Goal: Task Accomplishment & Management: Use online tool/utility

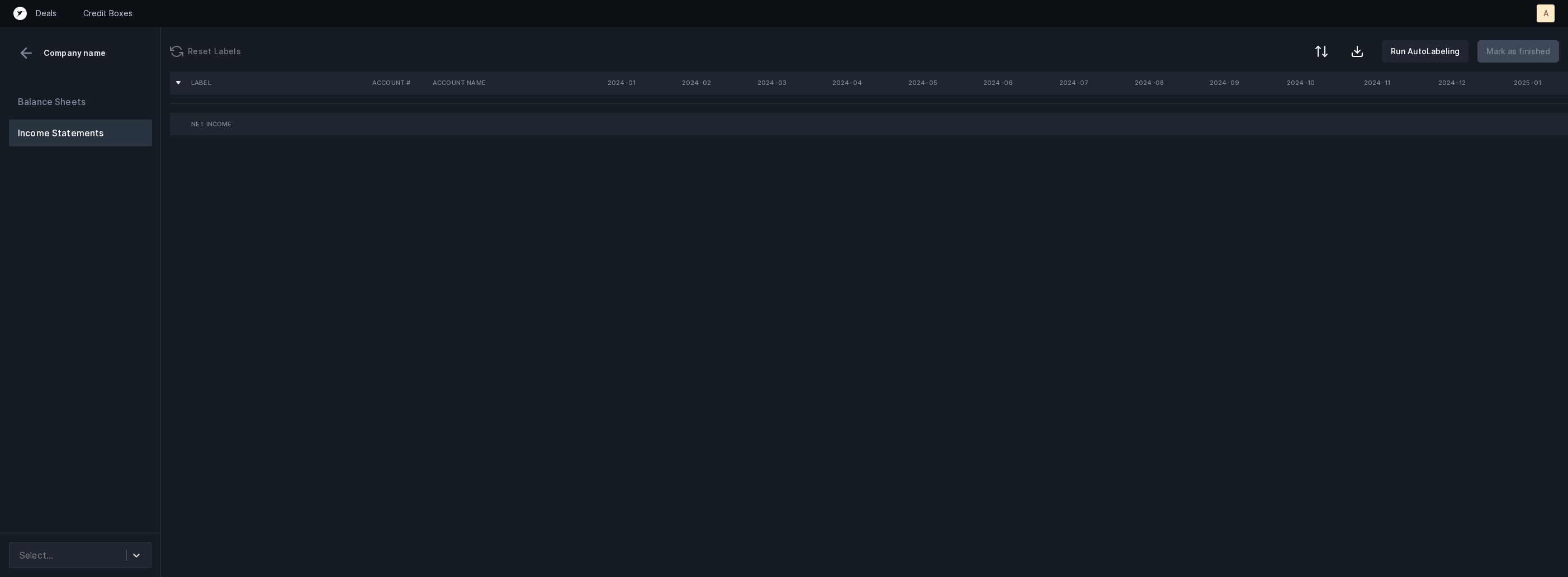
click at [69, 364] on div "Balance Sheets Income Statements" at bounding box center [81, 307] width 161 height 454
click at [103, 559] on div "Select..." at bounding box center [70, 556] width 112 height 20
click at [104, 524] on div "auto_cleaned_company9583_fileID_33011_tabProfit & Loss.csv" at bounding box center [80, 519] width 142 height 36
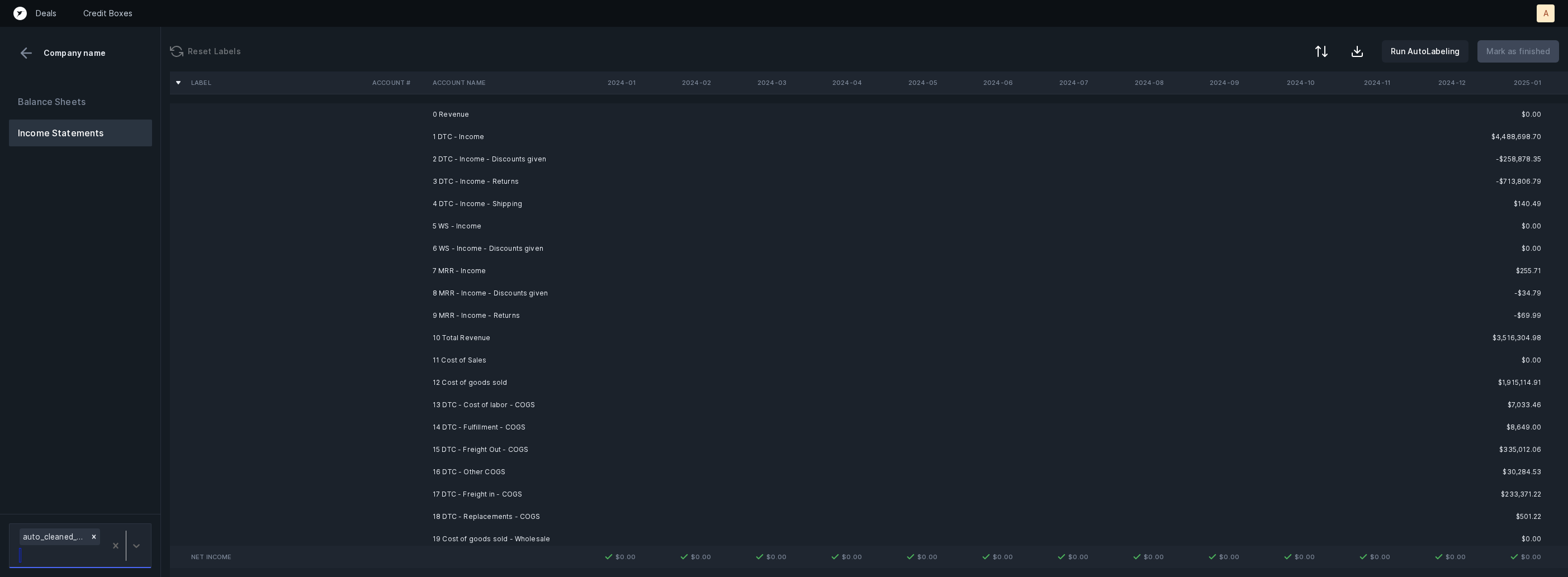
scroll to position [0, 431]
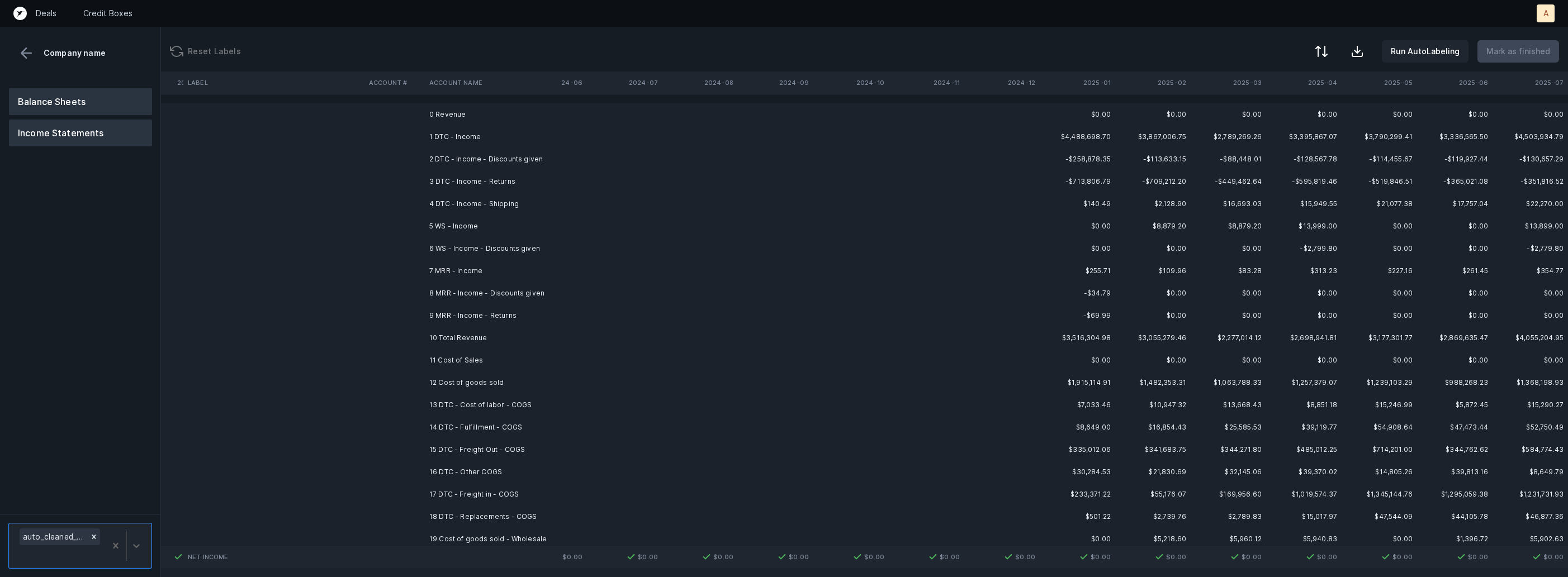
click at [90, 102] on button "Balance Sheets" at bounding box center [81, 101] width 143 height 27
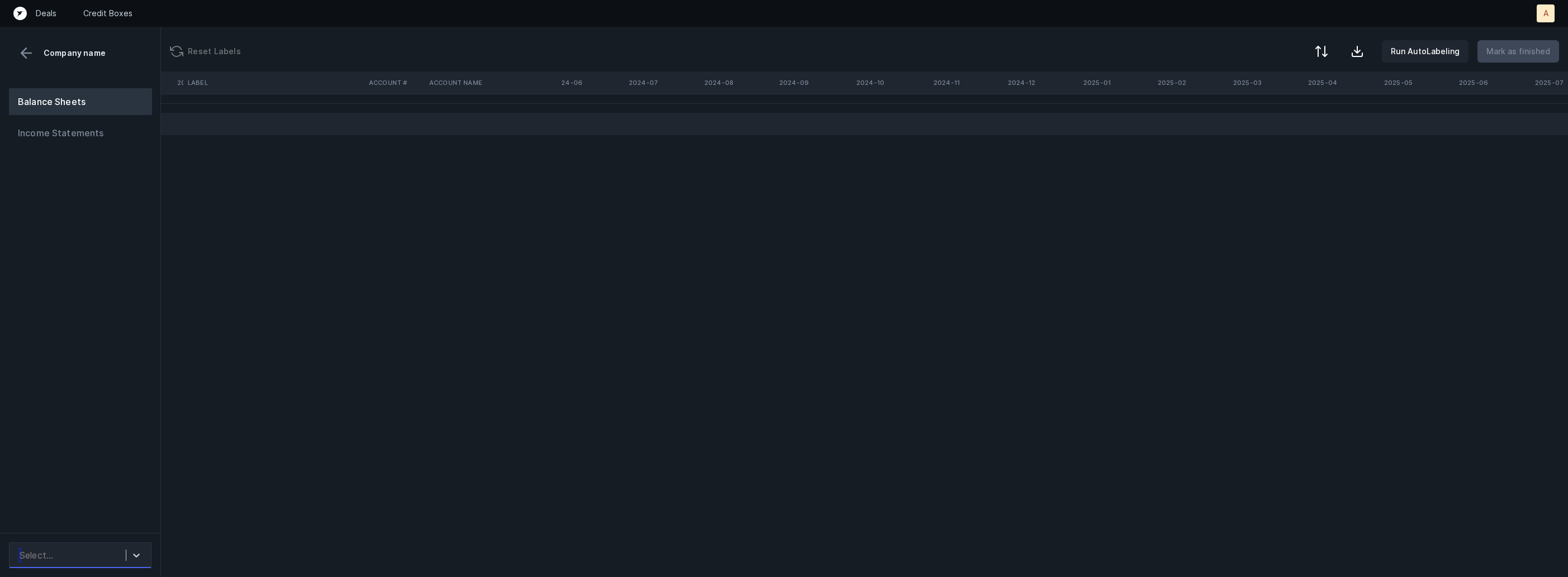
click at [122, 568] on div "Select..." at bounding box center [80, 555] width 142 height 25
click at [122, 514] on div "auto_cleaned_company9583_fileID_33012_tabBalance Sheet.csv" at bounding box center [80, 519] width 142 height 36
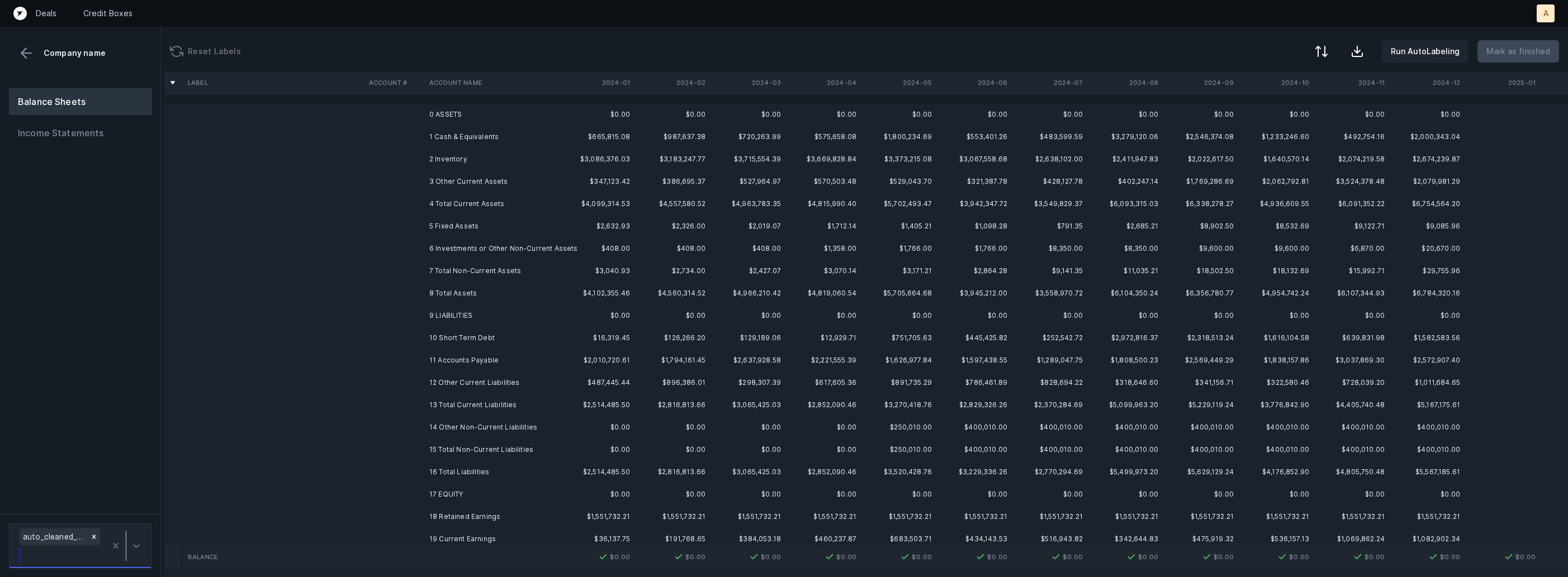
scroll to position [0, 6]
click at [103, 141] on button "Income Statements" at bounding box center [81, 133] width 143 height 27
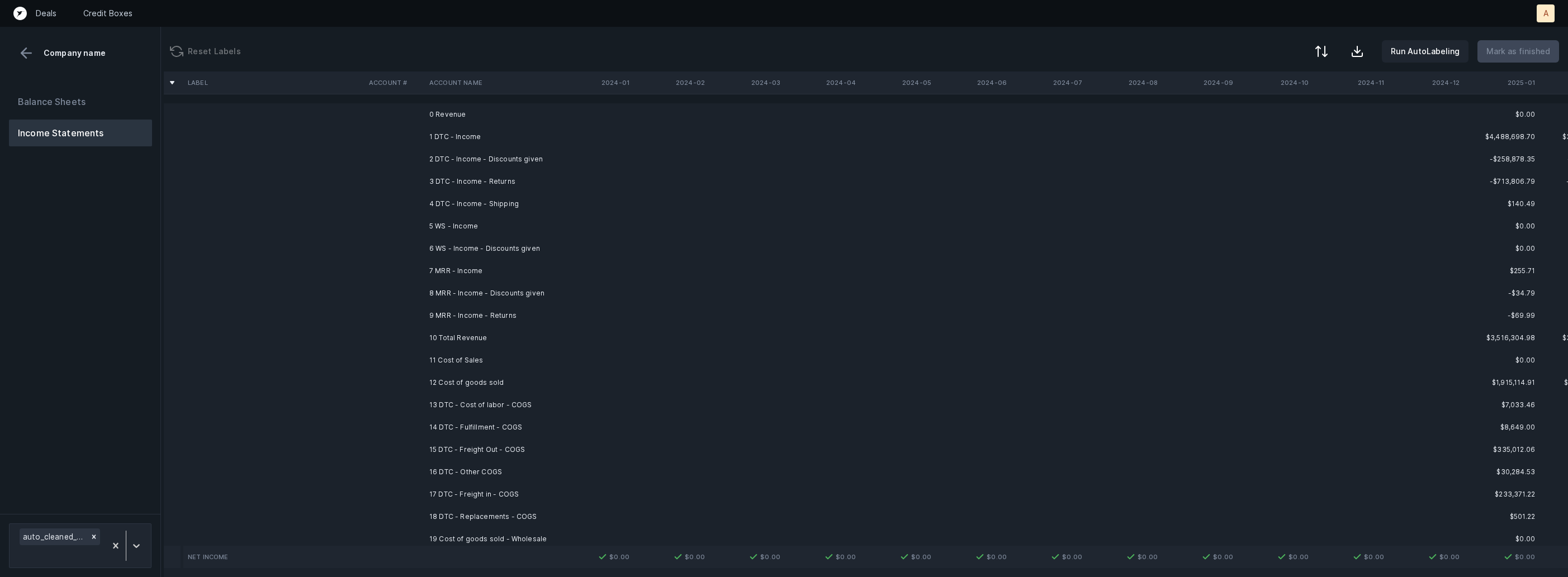
scroll to position [0, 431]
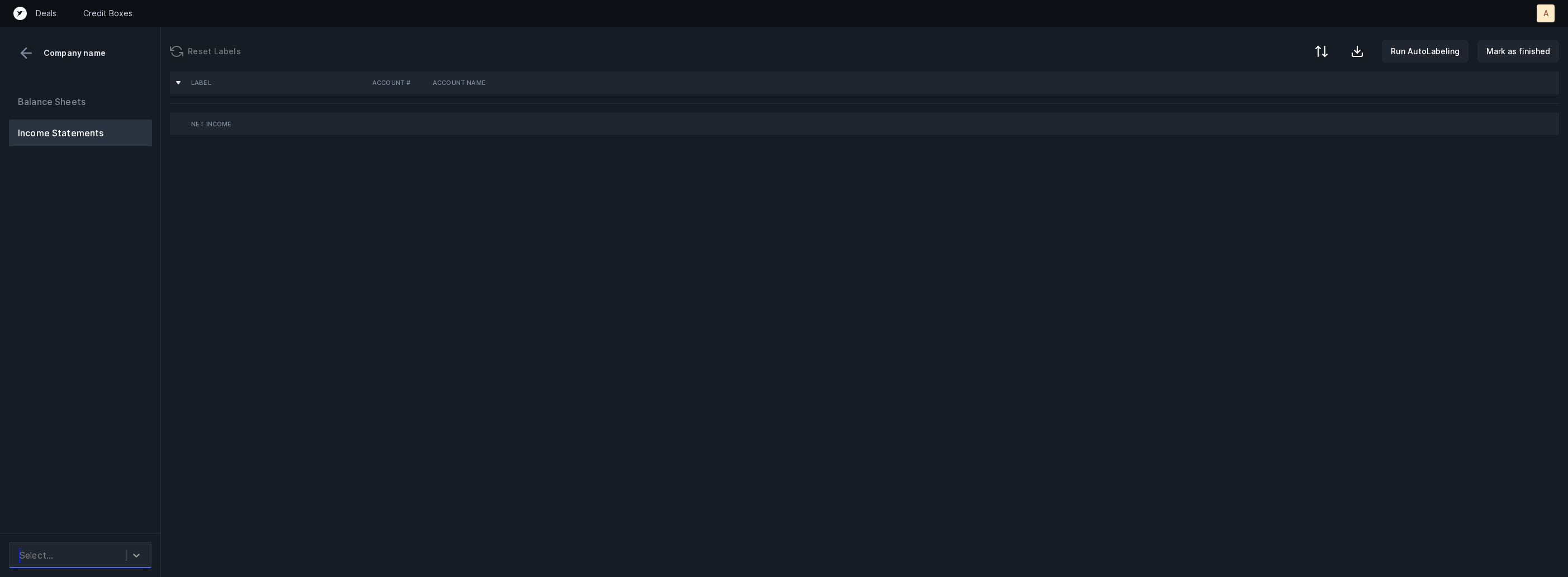
click at [127, 555] on div at bounding box center [136, 556] width 20 height 20
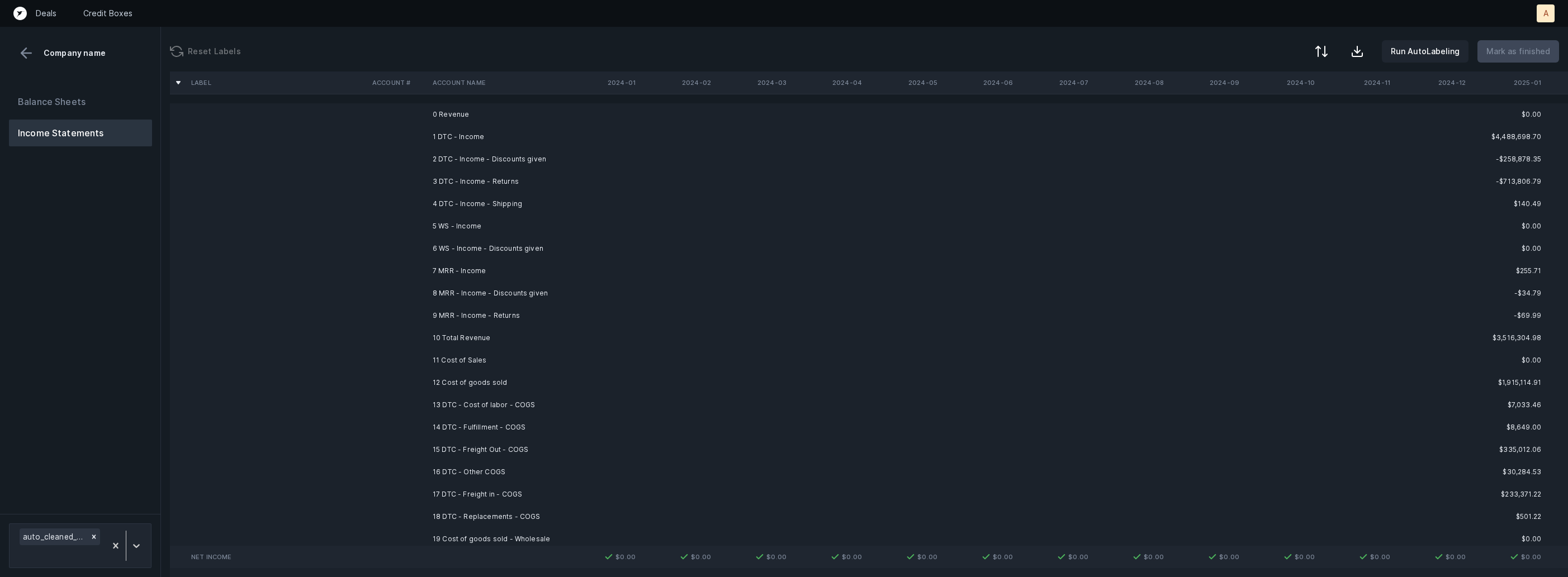
click at [130, 451] on div "Balance Sheets Income Statements" at bounding box center [81, 297] width 161 height 435
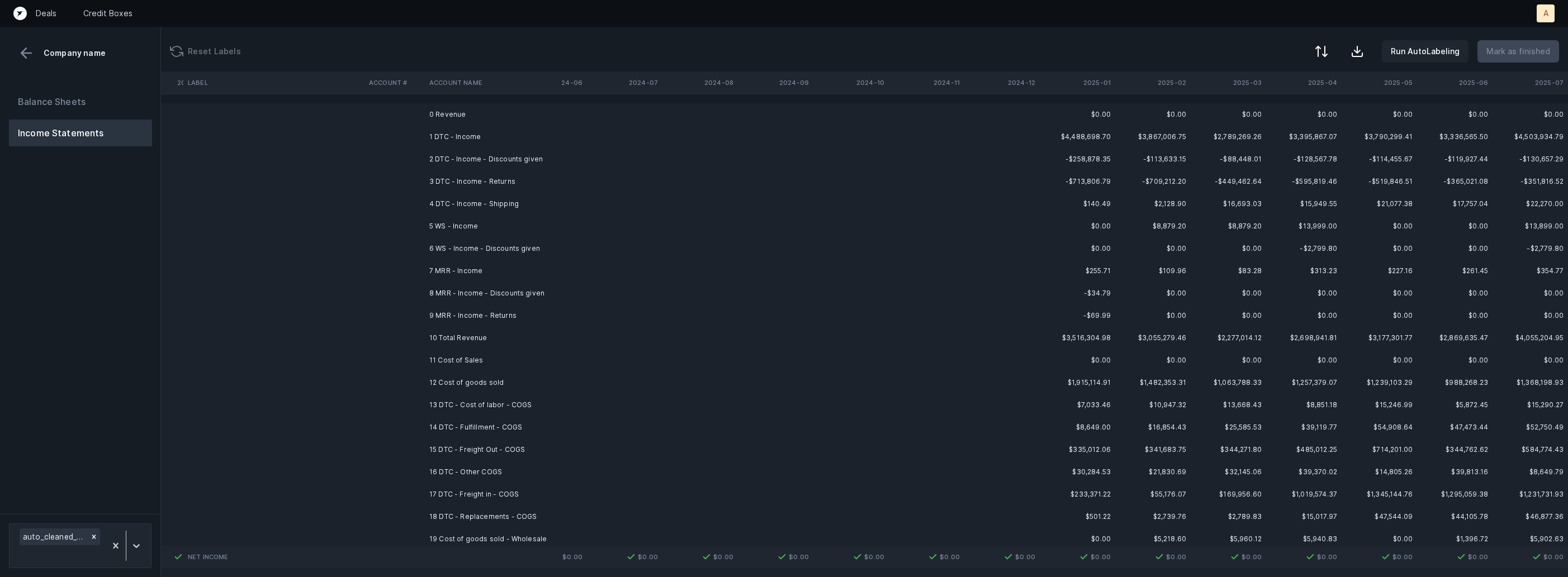
click at [488, 138] on td "1 DTC - Income" at bounding box center [493, 136] width 136 height 22
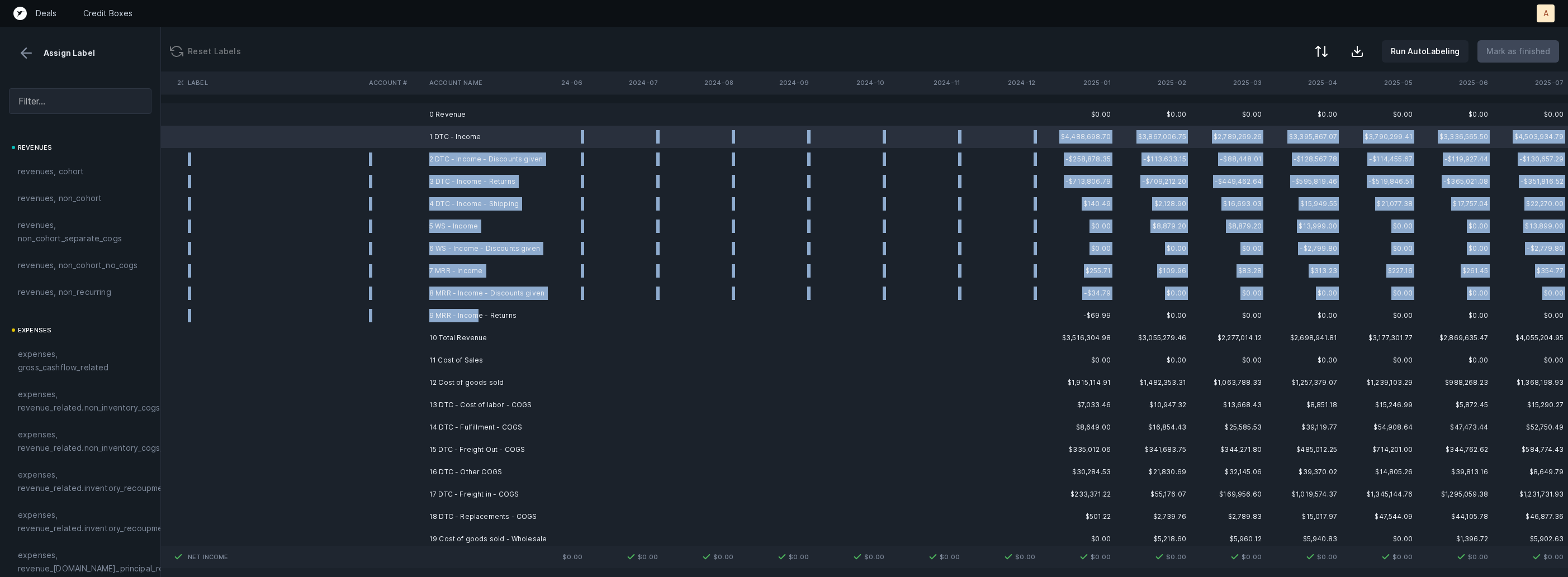
click at [475, 315] on td "9 MRR - Income - Returns" at bounding box center [493, 316] width 136 height 22
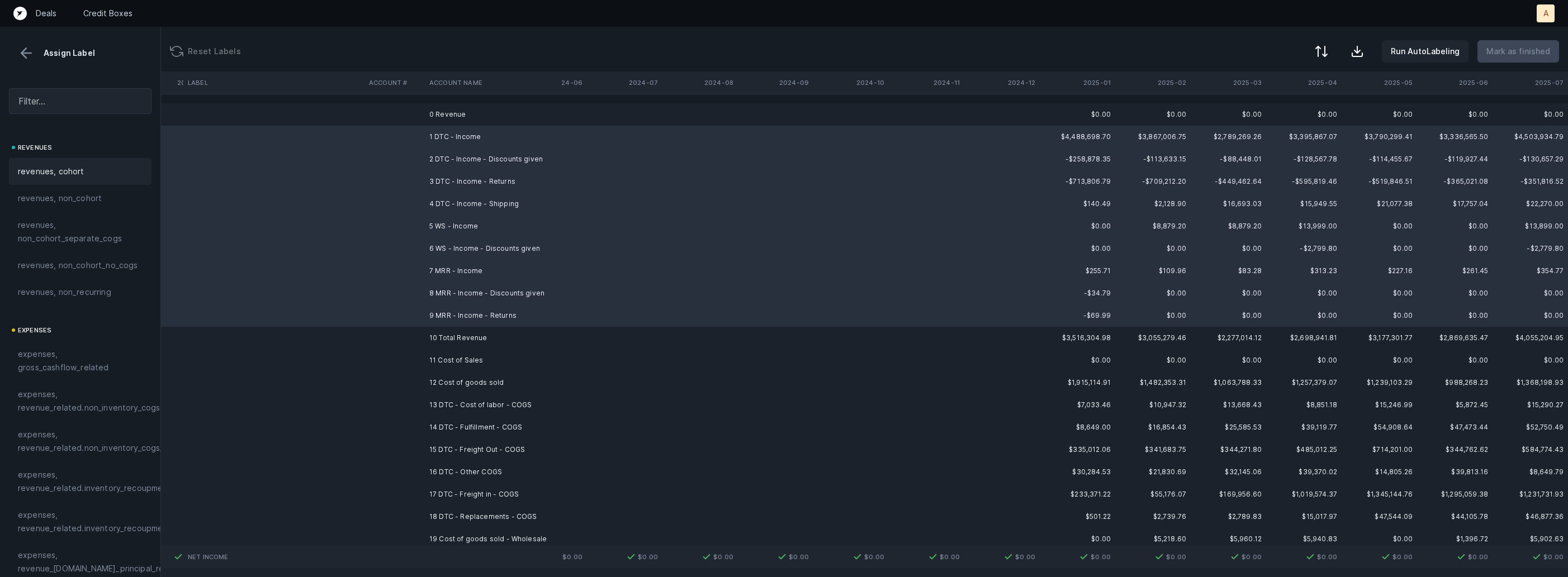
click at [62, 178] on span "revenues, cohort" at bounding box center [51, 172] width 67 height 13
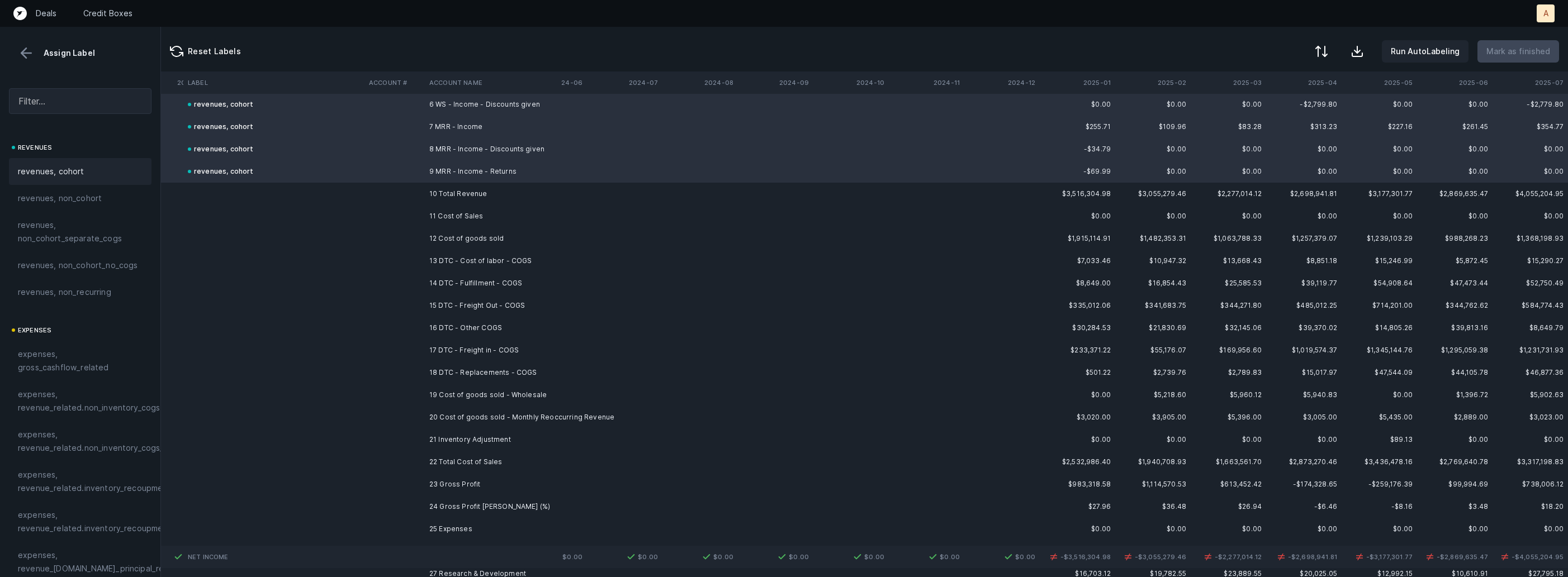
scroll to position [145, 431]
click at [428, 235] on td "12 Cost of goods sold" at bounding box center [493, 237] width 136 height 22
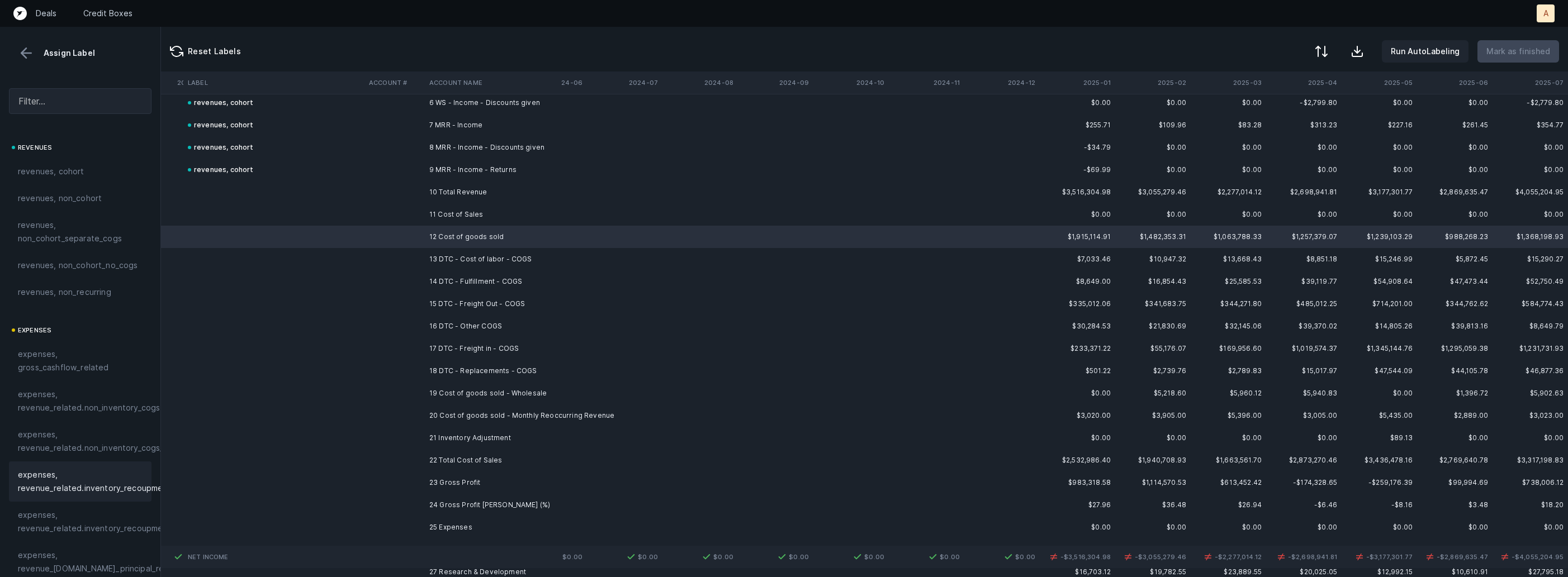
click at [76, 480] on span "expenses, revenue_related.inventory_recoupment" at bounding box center [95, 482] width 153 height 27
click at [519, 261] on td "13 DTC - Cost of labor - COGS" at bounding box center [493, 259] width 136 height 22
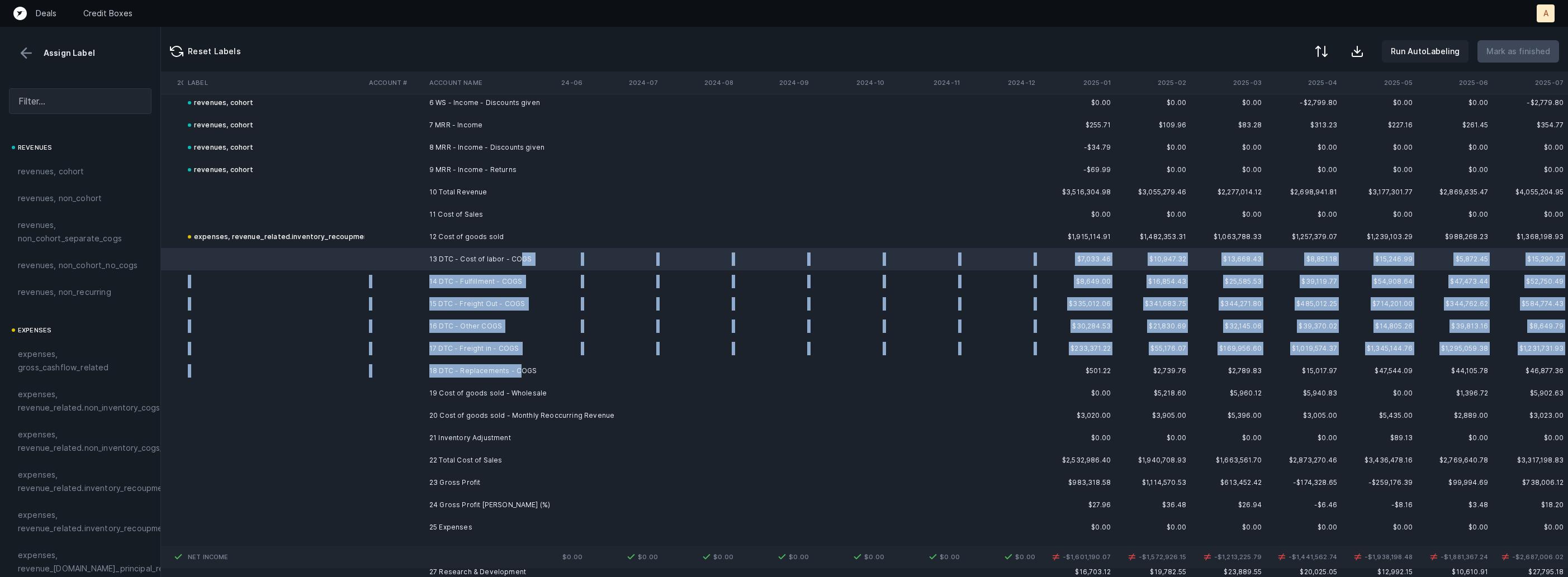
click at [516, 375] on td "18 DTC - Replacements - COGS" at bounding box center [493, 371] width 136 height 22
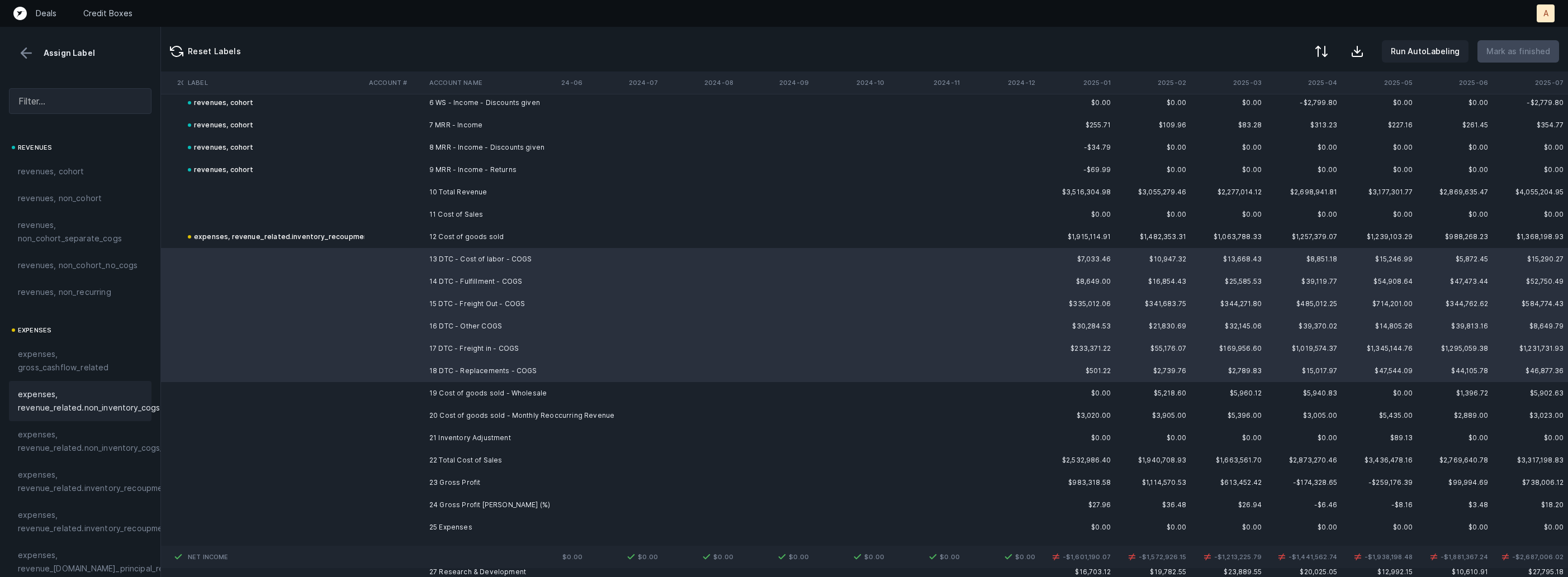
click at [95, 415] on div "expenses, revenue_related.non_inventory_cogs" at bounding box center [80, 401] width 142 height 40
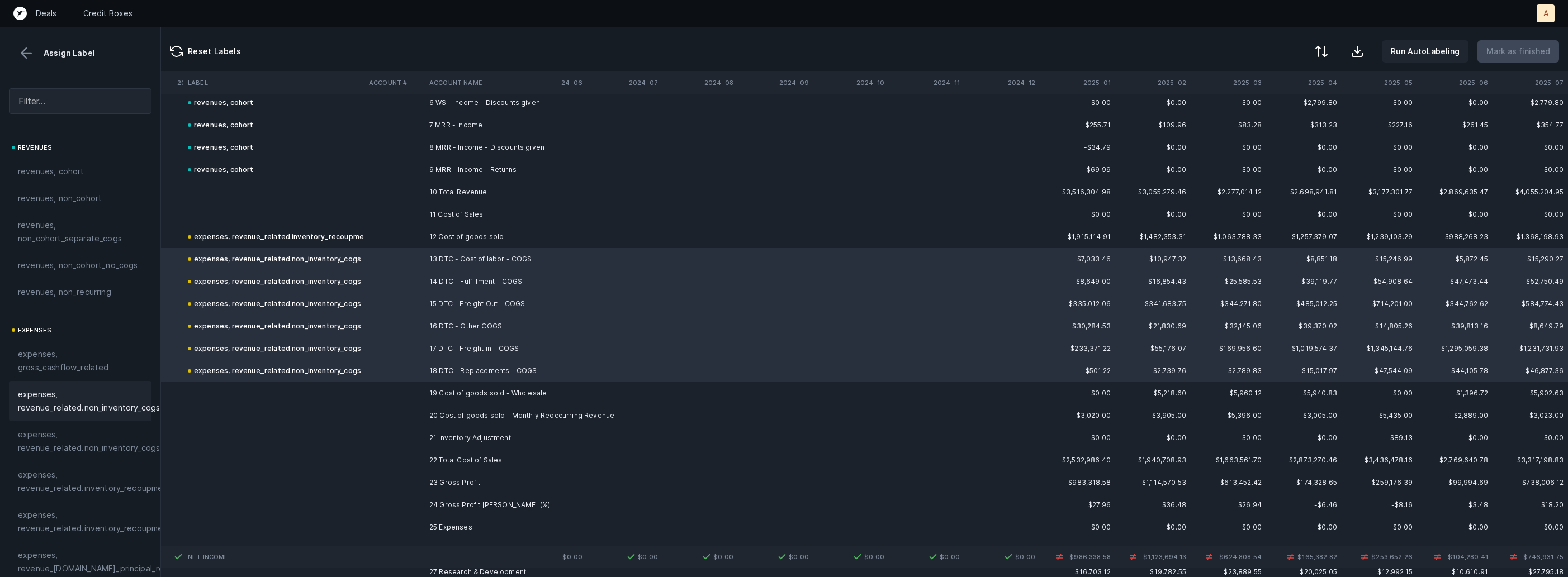
click at [435, 372] on td "18 DTC - Replacements - COGS" at bounding box center [493, 371] width 136 height 22
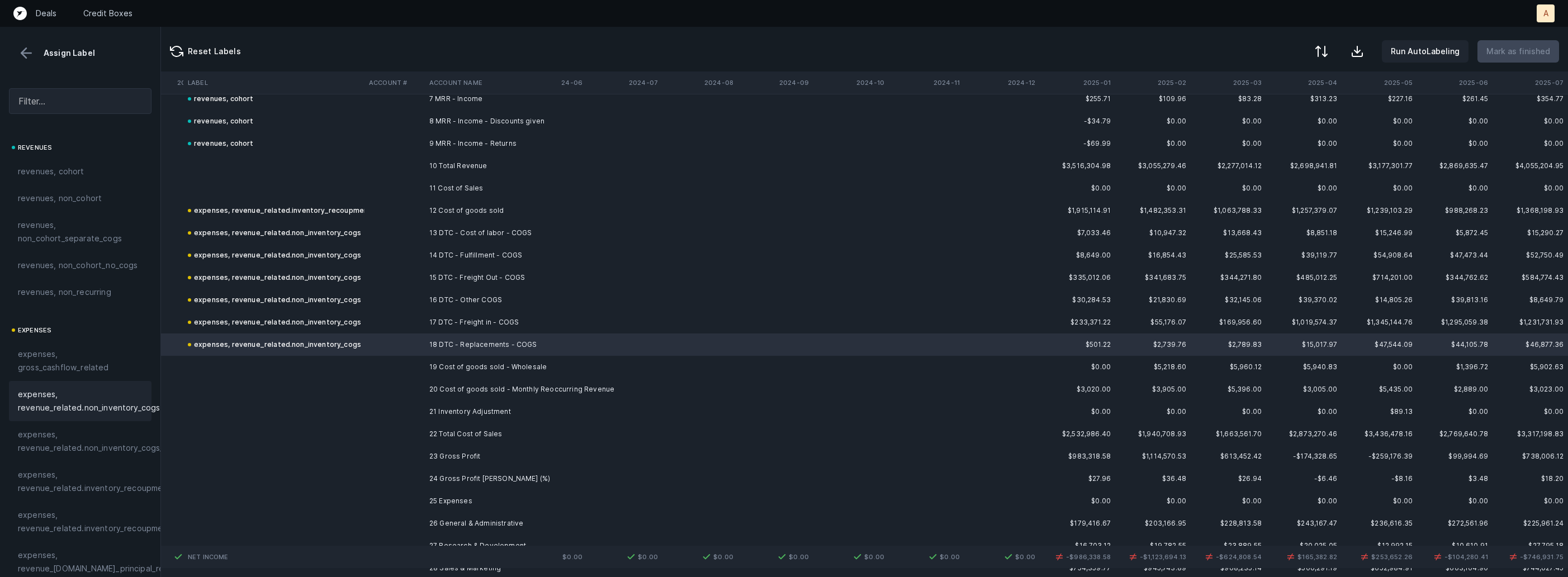
scroll to position [173, 431]
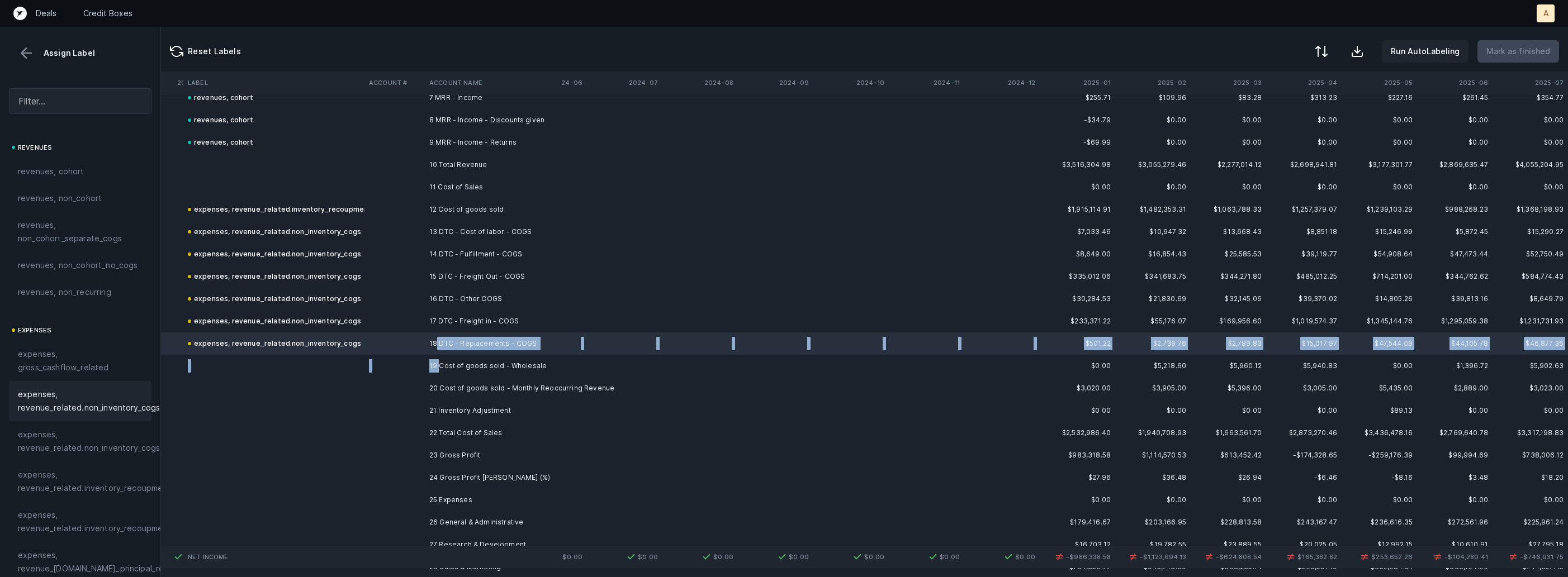
click at [437, 371] on td "19 Cost of goods sold - Wholesale" at bounding box center [493, 366] width 136 height 22
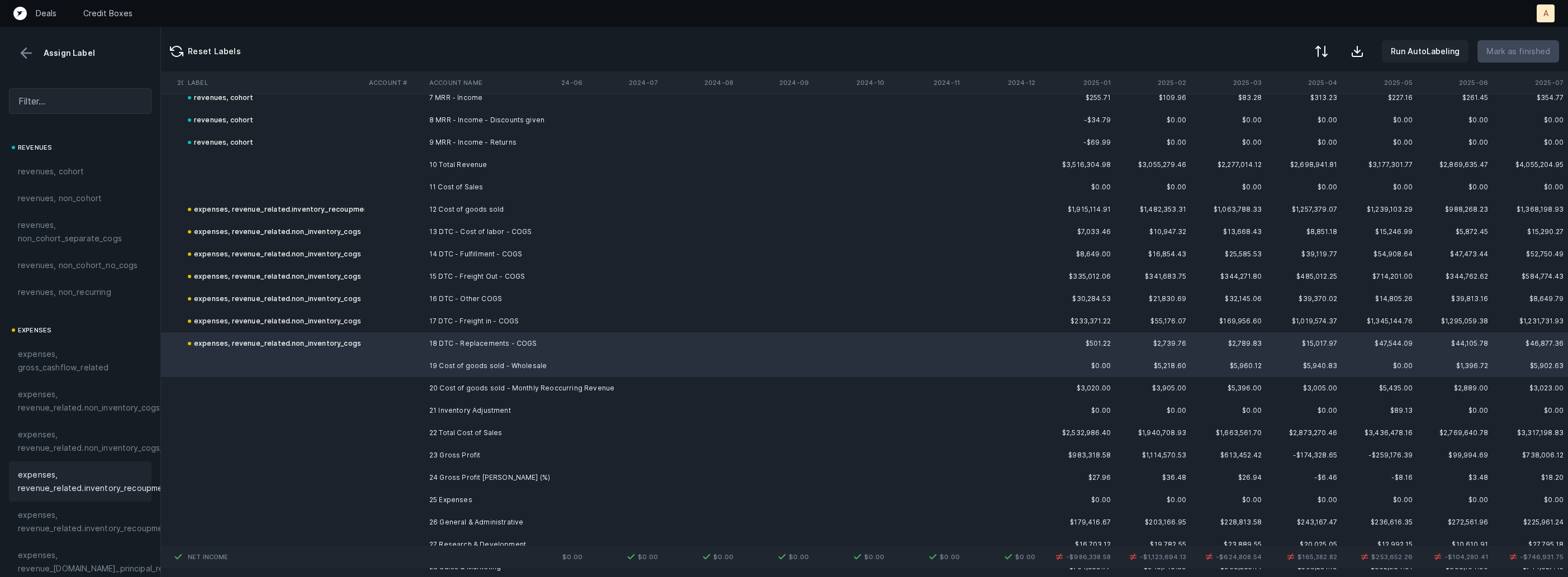
click at [113, 485] on span "expenses, revenue_related.inventory_recoupment" at bounding box center [95, 482] width 153 height 27
click at [411, 393] on td at bounding box center [394, 388] width 60 height 22
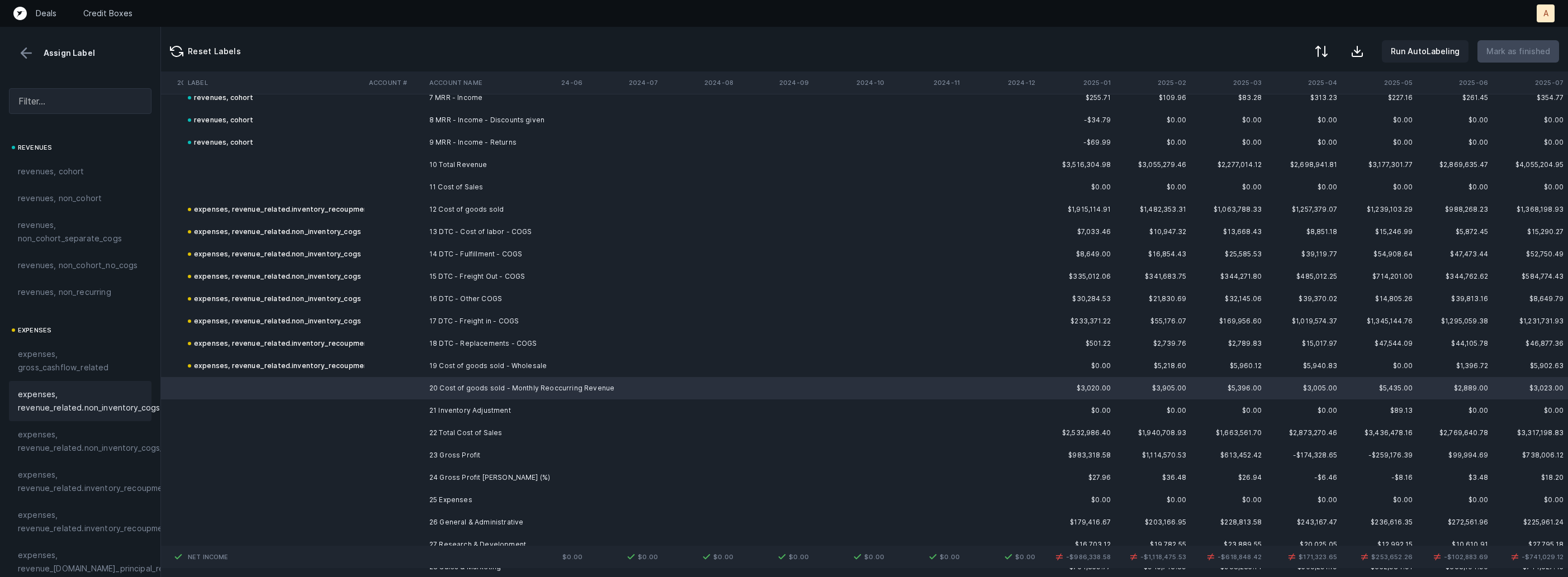
click at [81, 399] on span "expenses, revenue_related.non_inventory_cogs" at bounding box center [89, 401] width 142 height 27
click at [389, 405] on td at bounding box center [394, 410] width 60 height 22
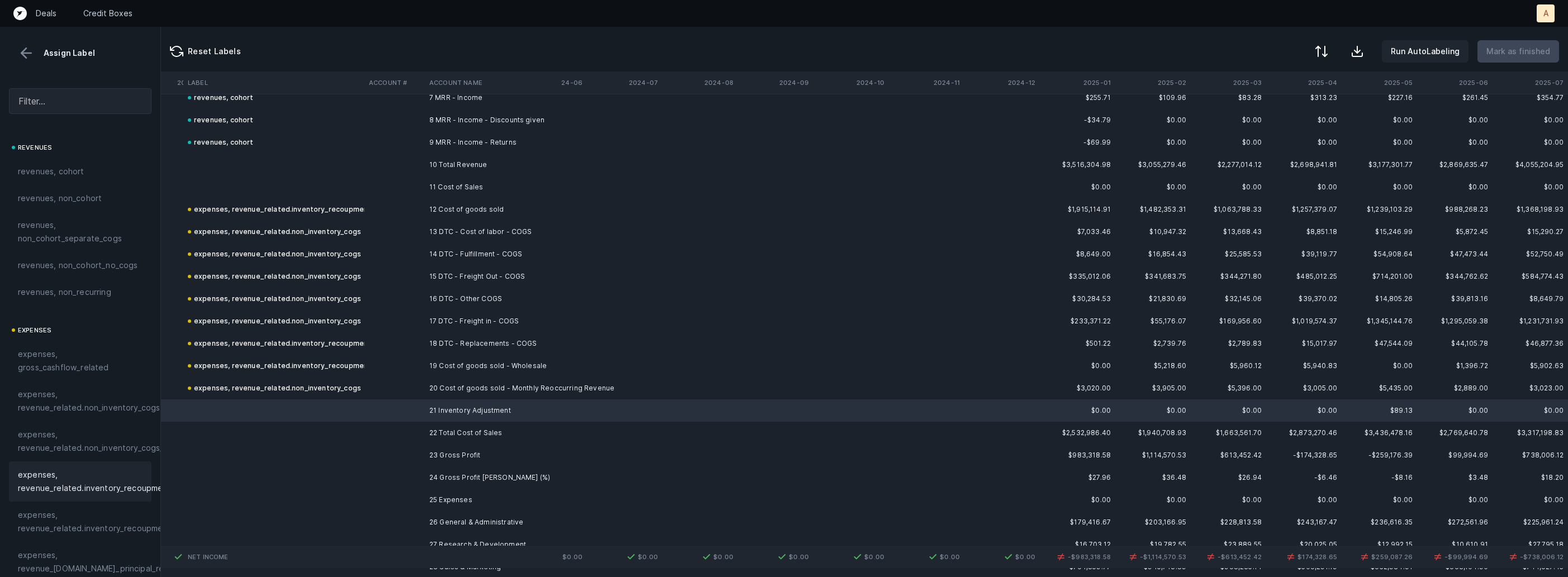
click at [120, 478] on span "expenses, revenue_related.inventory_recoupment" at bounding box center [95, 482] width 153 height 27
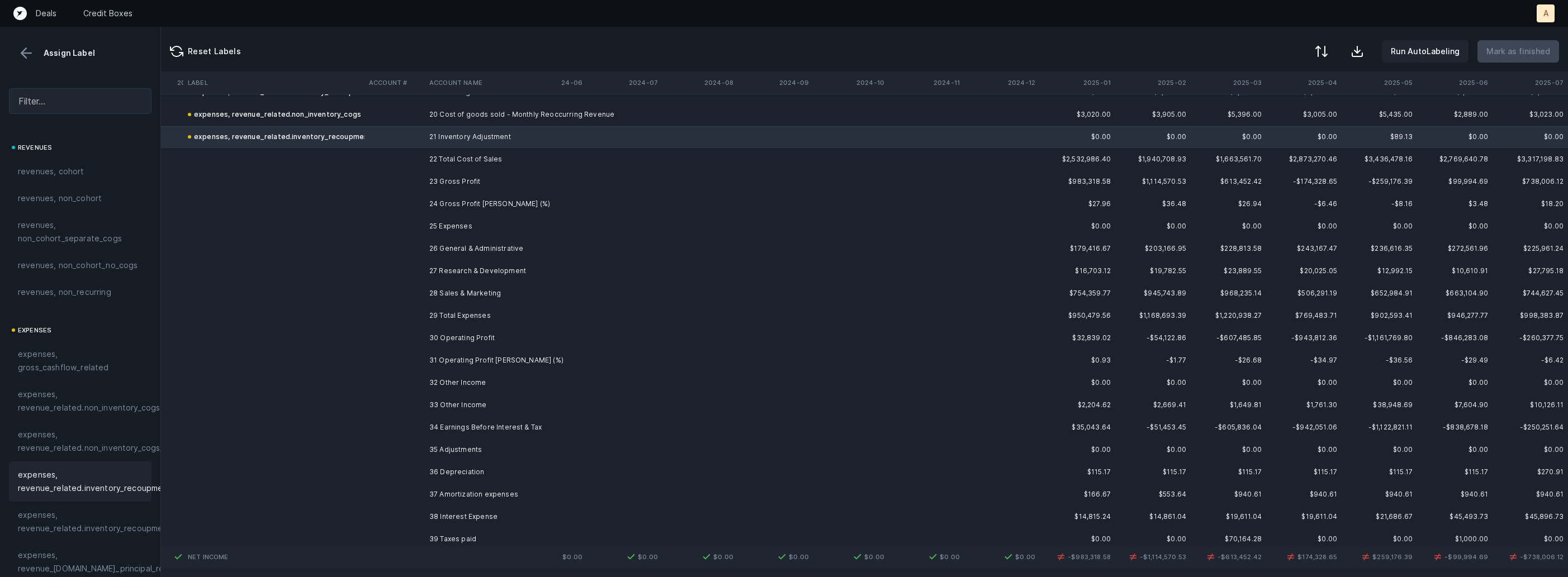
scroll to position [481, 431]
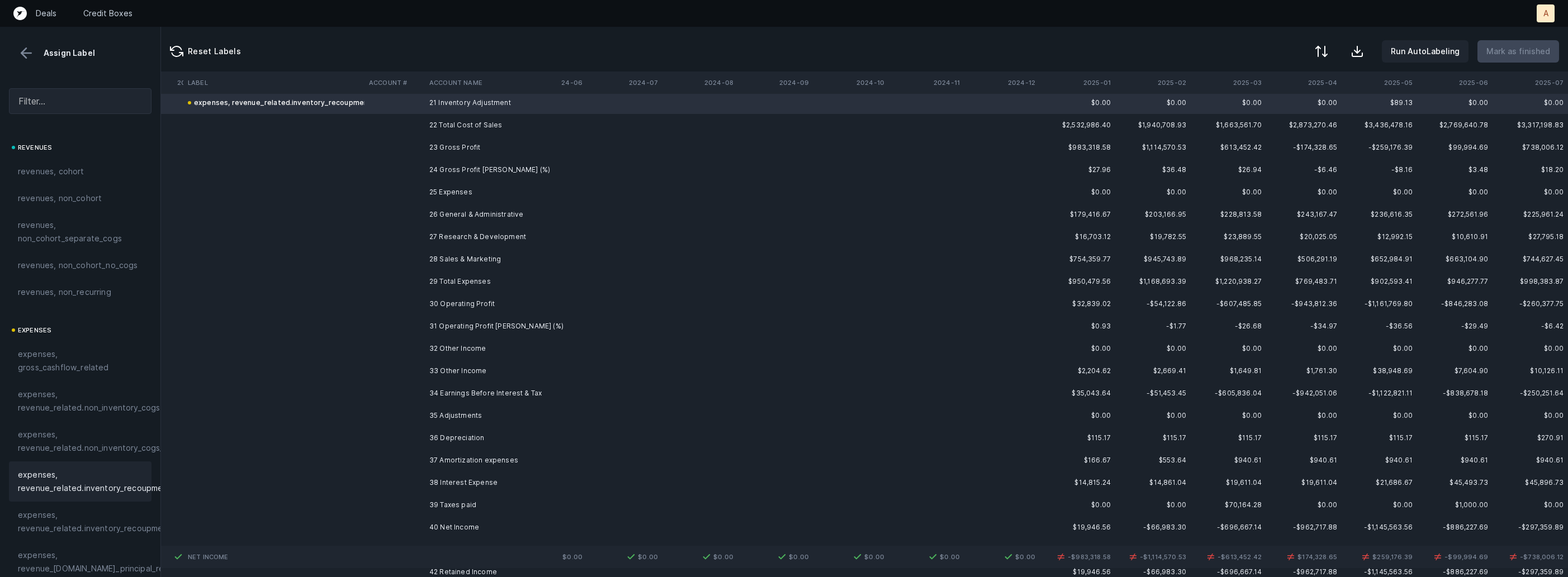
click at [497, 212] on td "26 General & Administrative" at bounding box center [493, 215] width 136 height 22
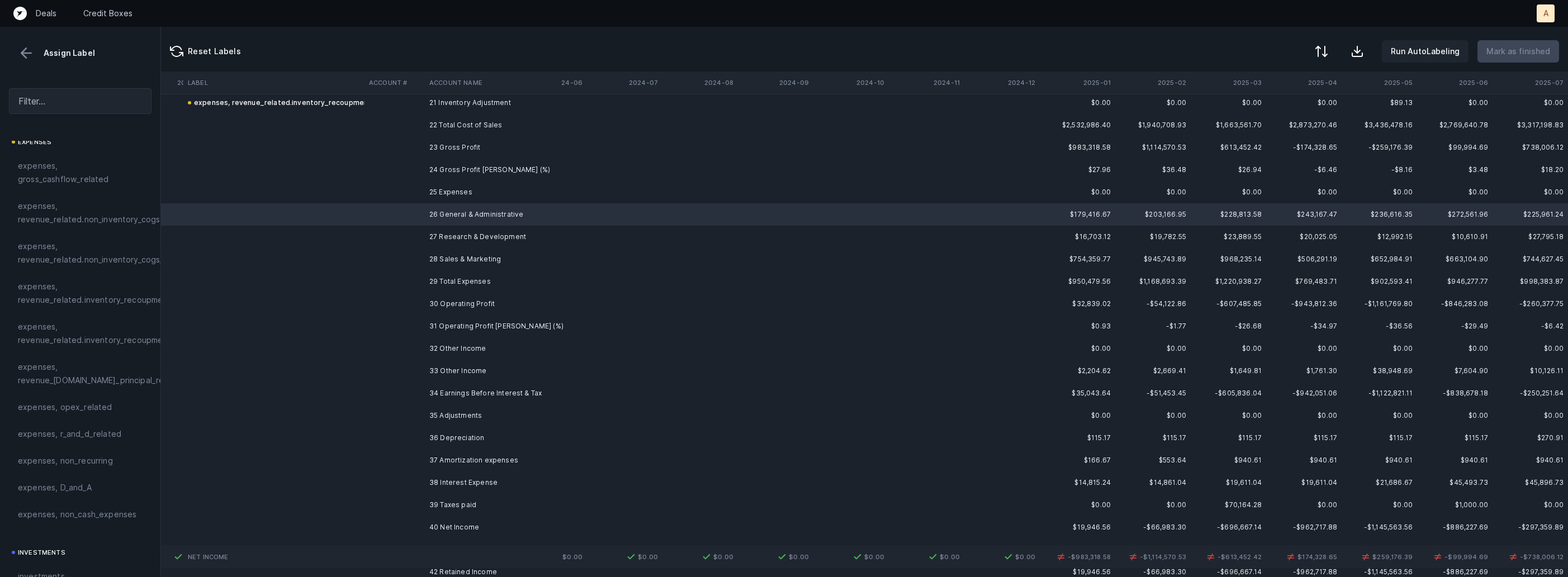
scroll to position [249, 0]
click at [100, 354] on div "expenses, opex_related" at bounding box center [80, 347] width 142 height 27
click at [450, 242] on td "27 Research & Development" at bounding box center [493, 237] width 136 height 22
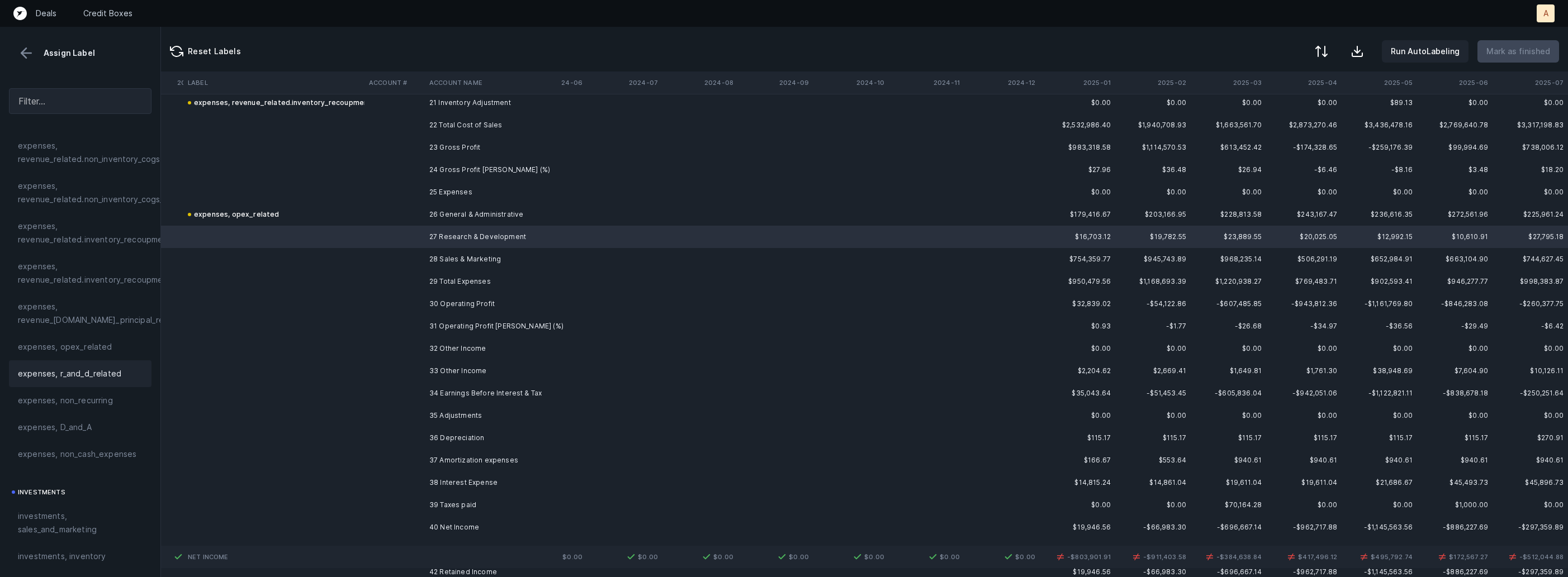
click at [70, 385] on div "expenses, r_and_d_related" at bounding box center [80, 374] width 142 height 27
click at [426, 252] on td "28 Sales & Marketing" at bounding box center [493, 259] width 136 height 22
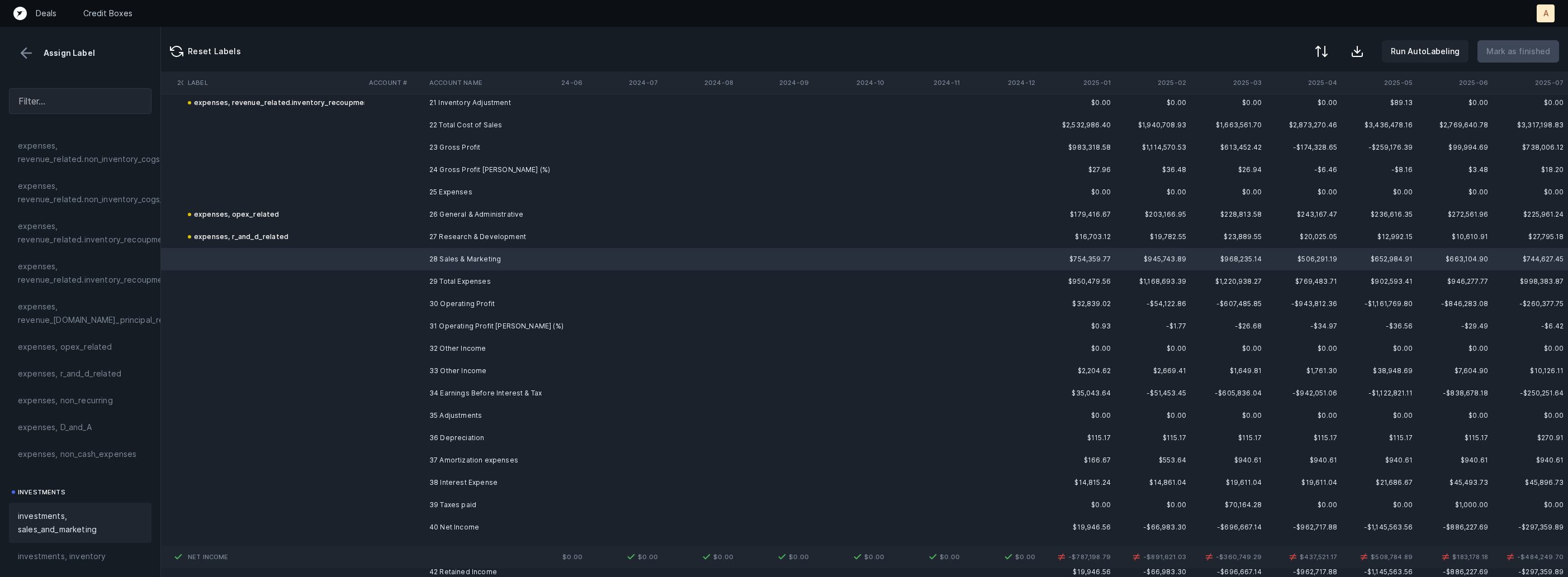
click at [72, 518] on span "investments, sales_and_marketing" at bounding box center [81, 523] width 125 height 27
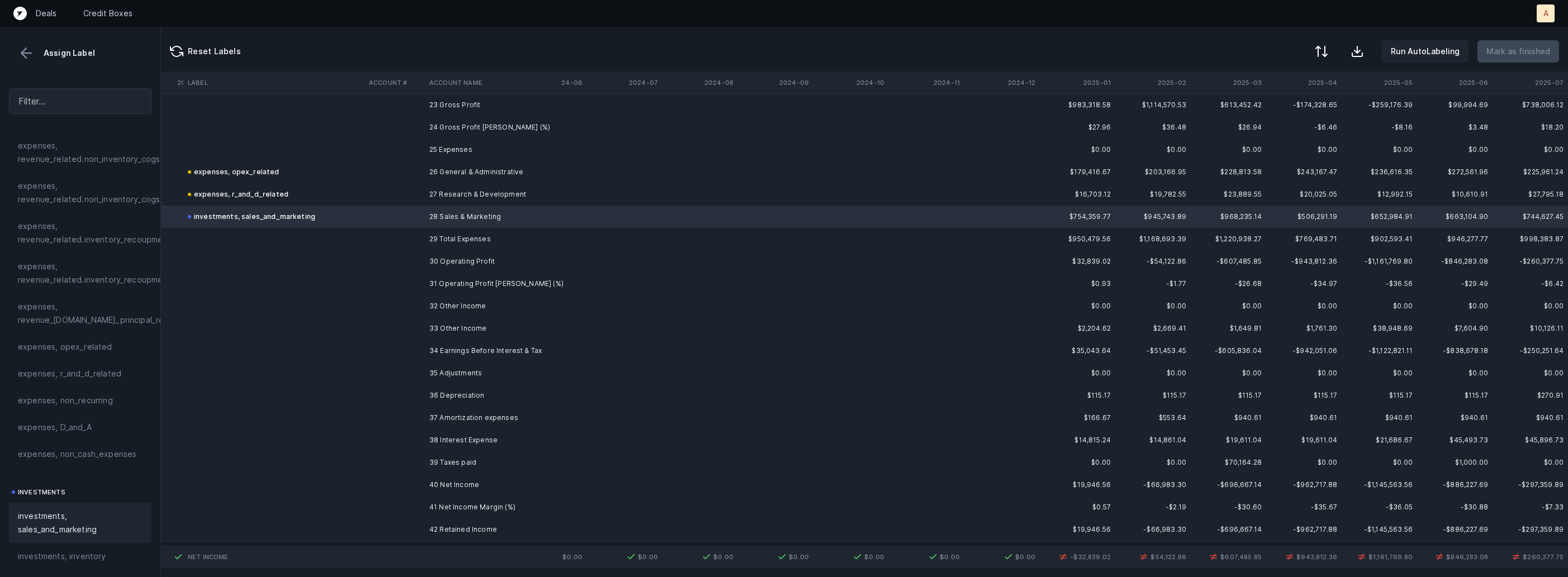
scroll to position [524, 431]
click at [474, 353] on td "34 Earnings Before Interest & Tax" at bounding box center [493, 350] width 136 height 22
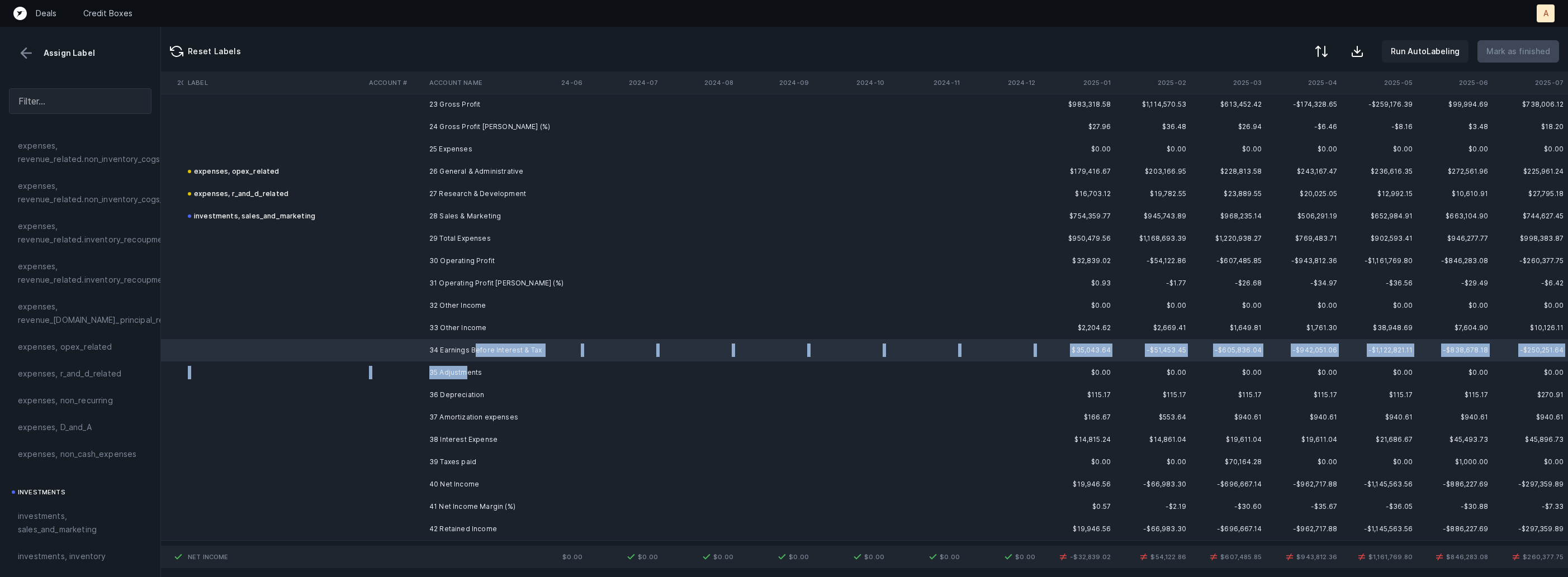
click at [465, 367] on td "35 Adjustments" at bounding box center [493, 372] width 136 height 22
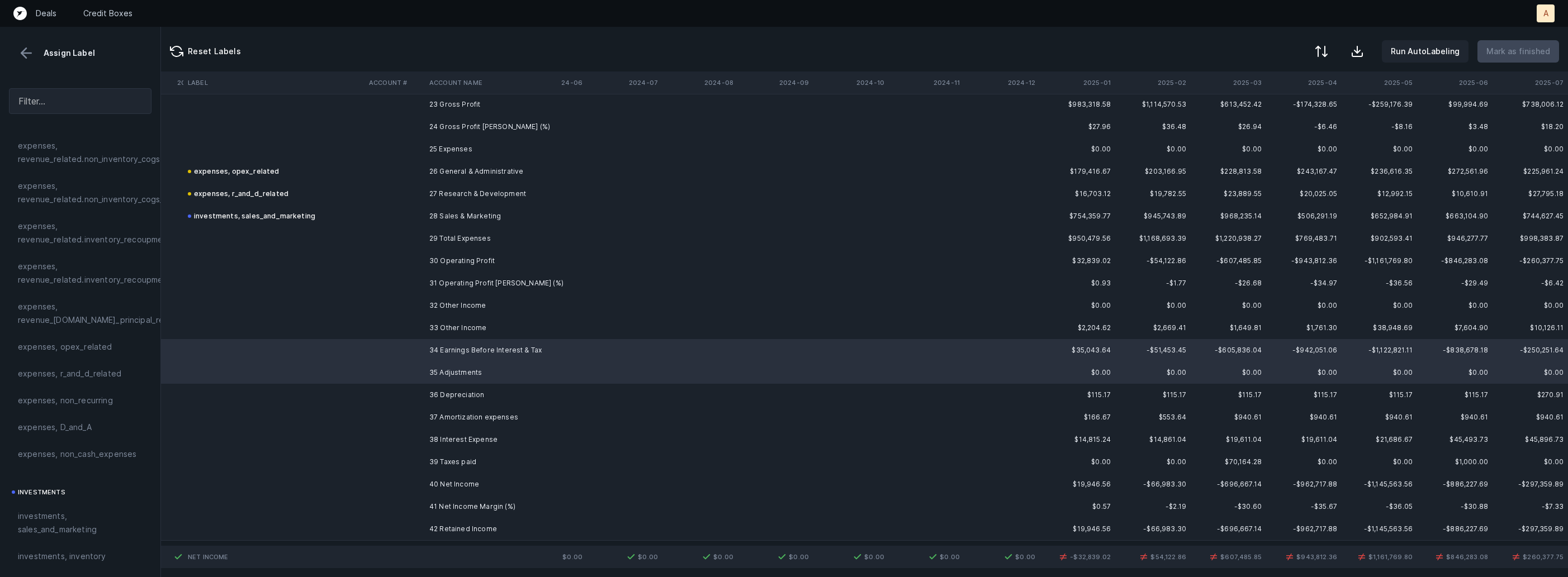
click at [465, 367] on td "35 Adjustments" at bounding box center [493, 372] width 136 height 22
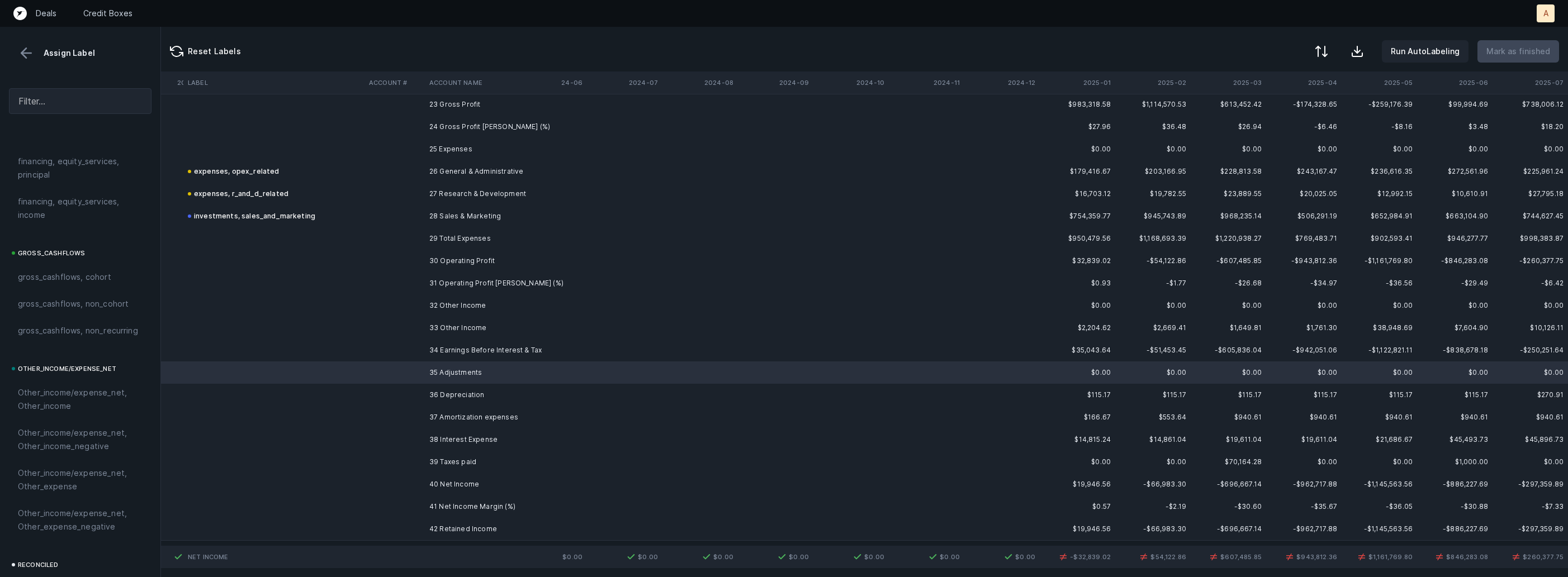
scroll to position [1102, 0]
click at [60, 478] on span "Other_income/expense_net, Other_expense" at bounding box center [81, 468] width 125 height 27
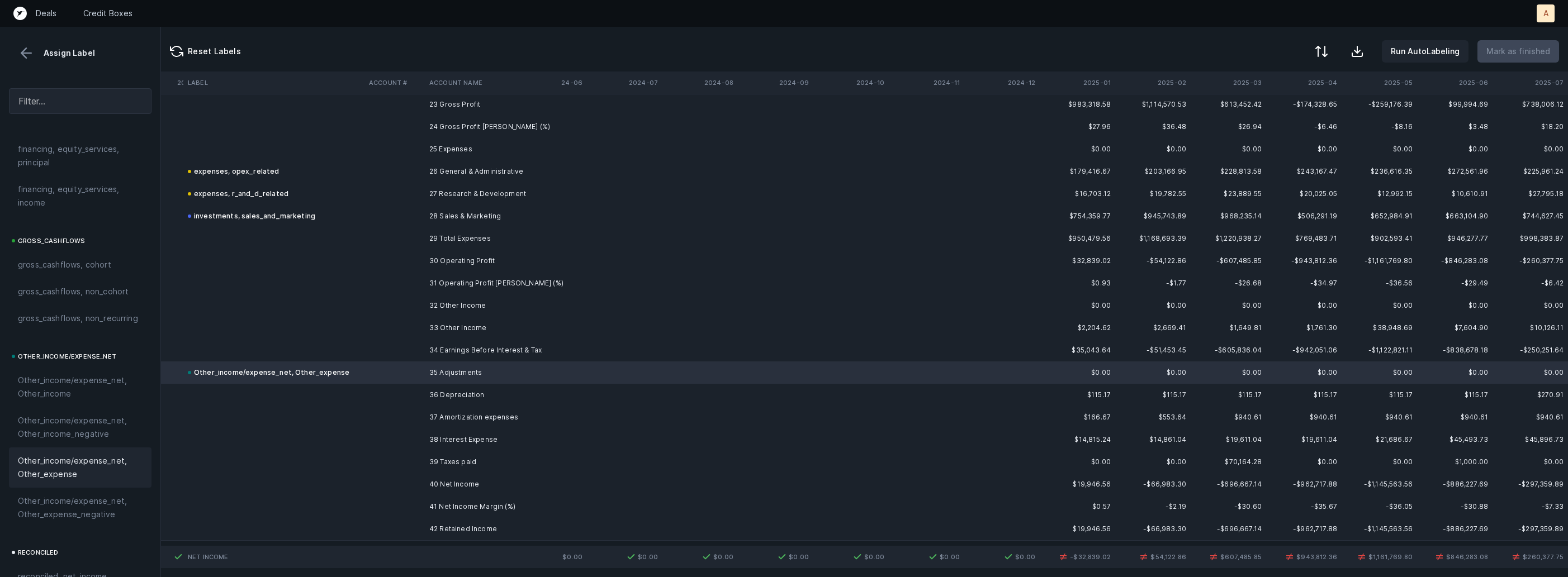
click at [366, 396] on td at bounding box center [394, 395] width 60 height 22
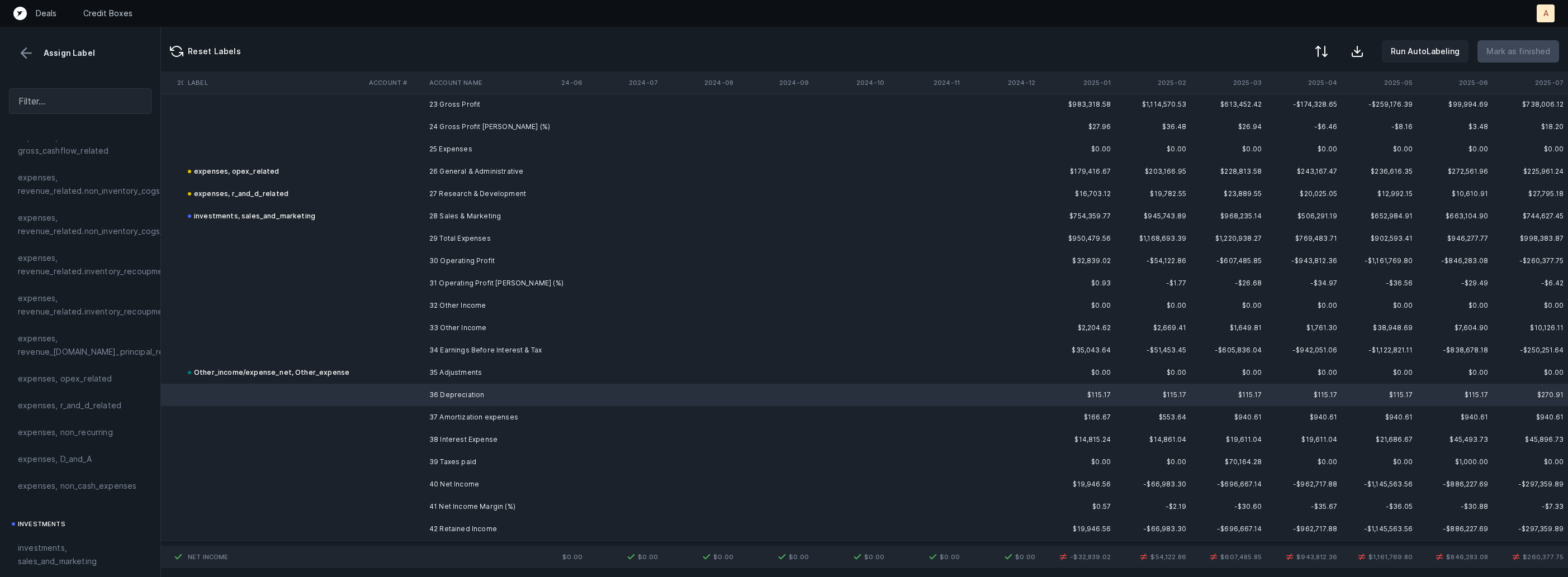
scroll to position [205, 0]
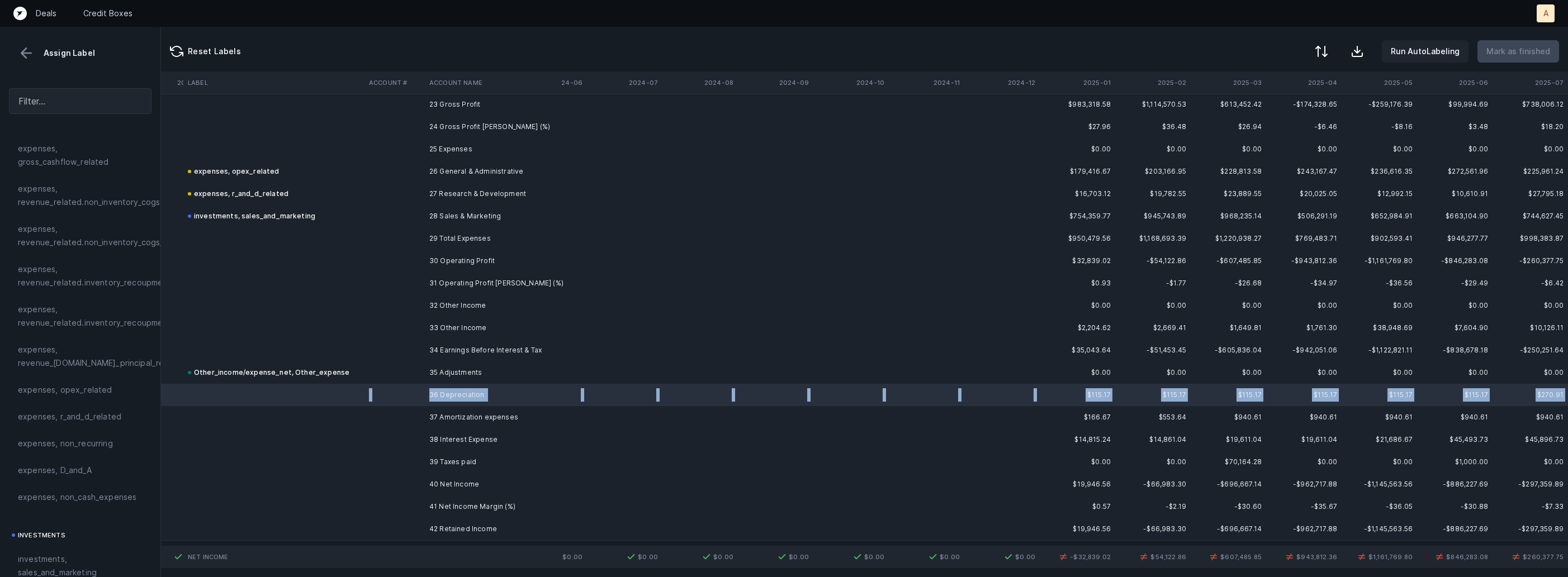
click at [229, 409] on td at bounding box center [274, 417] width 181 height 22
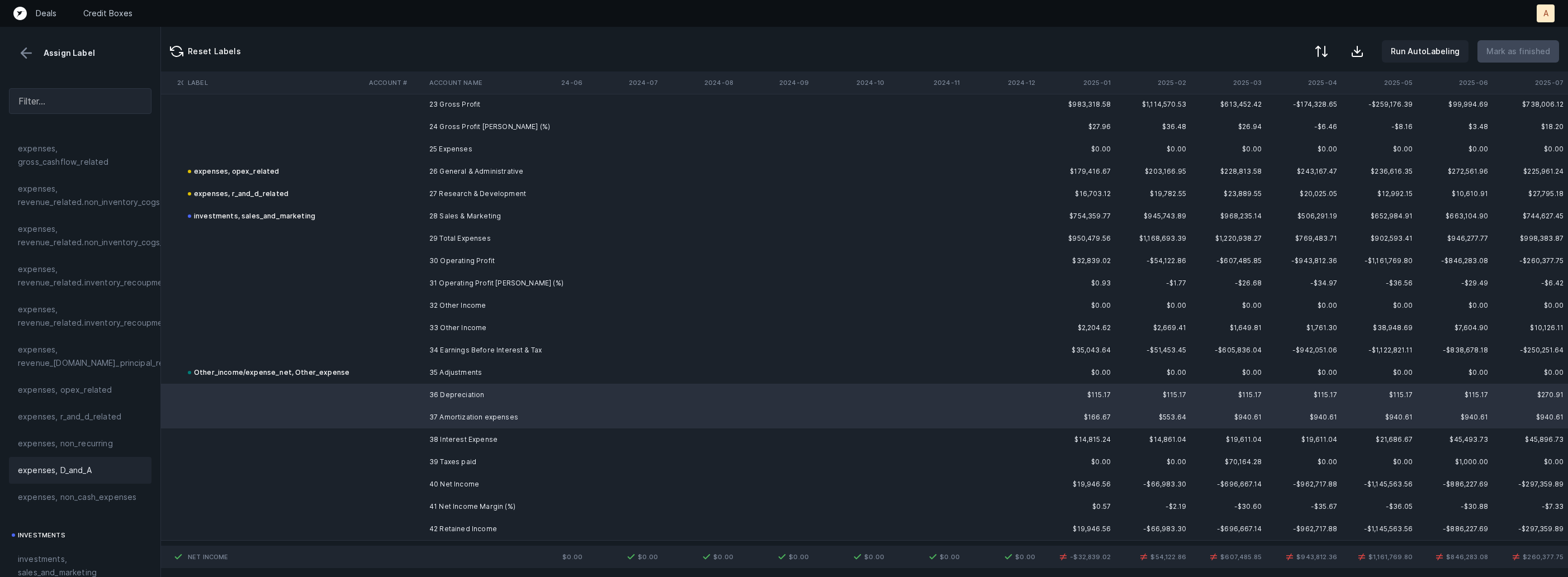
click at [90, 467] on span "expenses, D_and_A" at bounding box center [55, 470] width 74 height 13
click at [297, 448] on td at bounding box center [274, 440] width 181 height 22
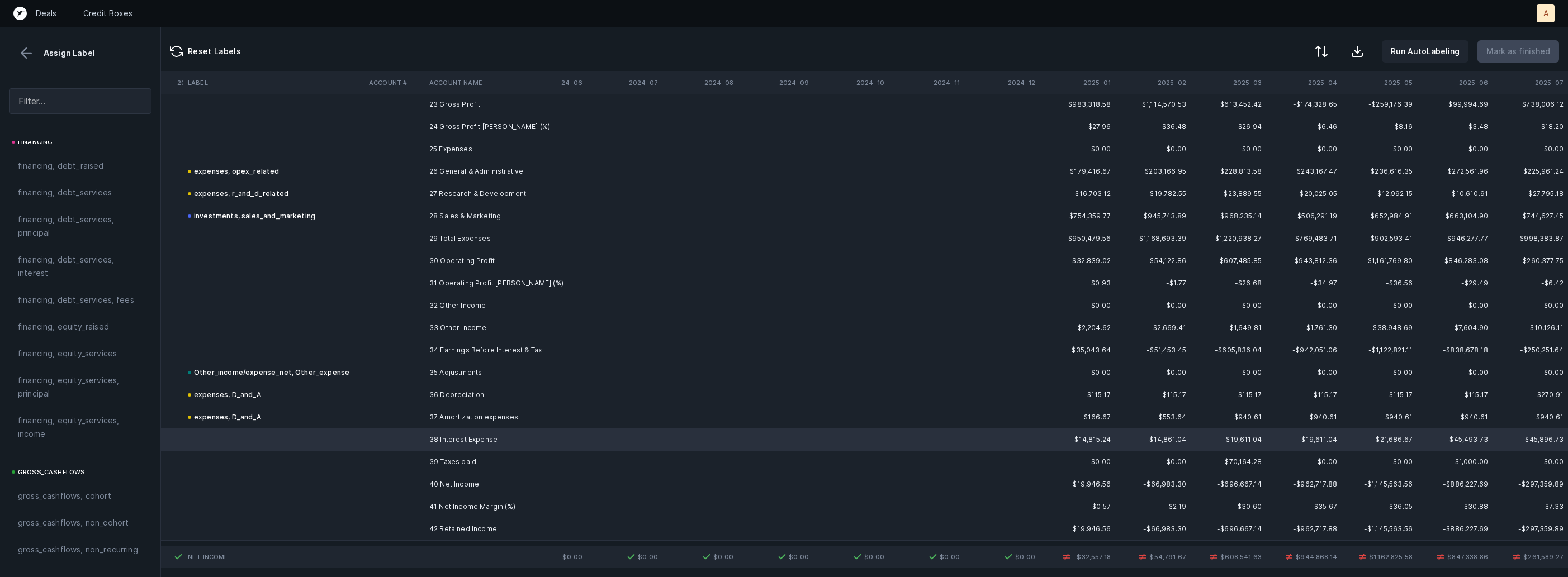
scroll to position [799, 0]
click at [43, 344] on span "financing, debt_services, interest" at bounding box center [81, 338] width 125 height 27
click at [467, 490] on td "40 Net Income" at bounding box center [493, 484] width 136 height 22
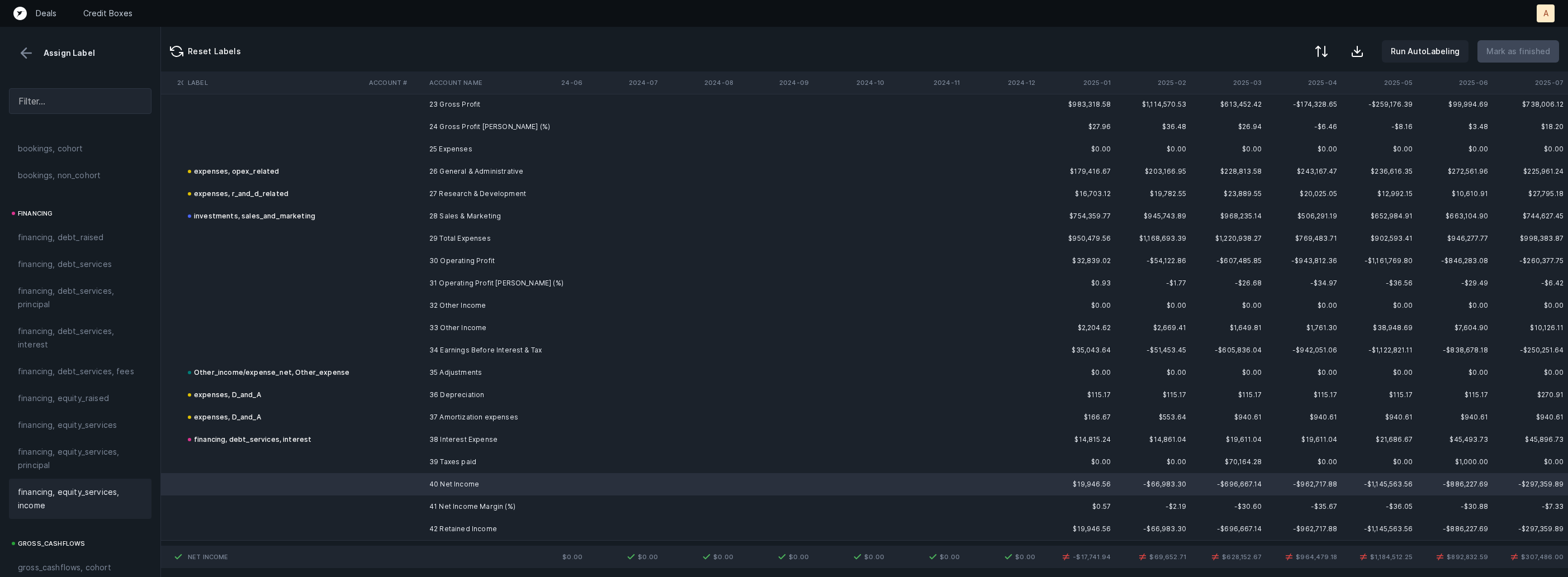
scroll to position [1269, 0]
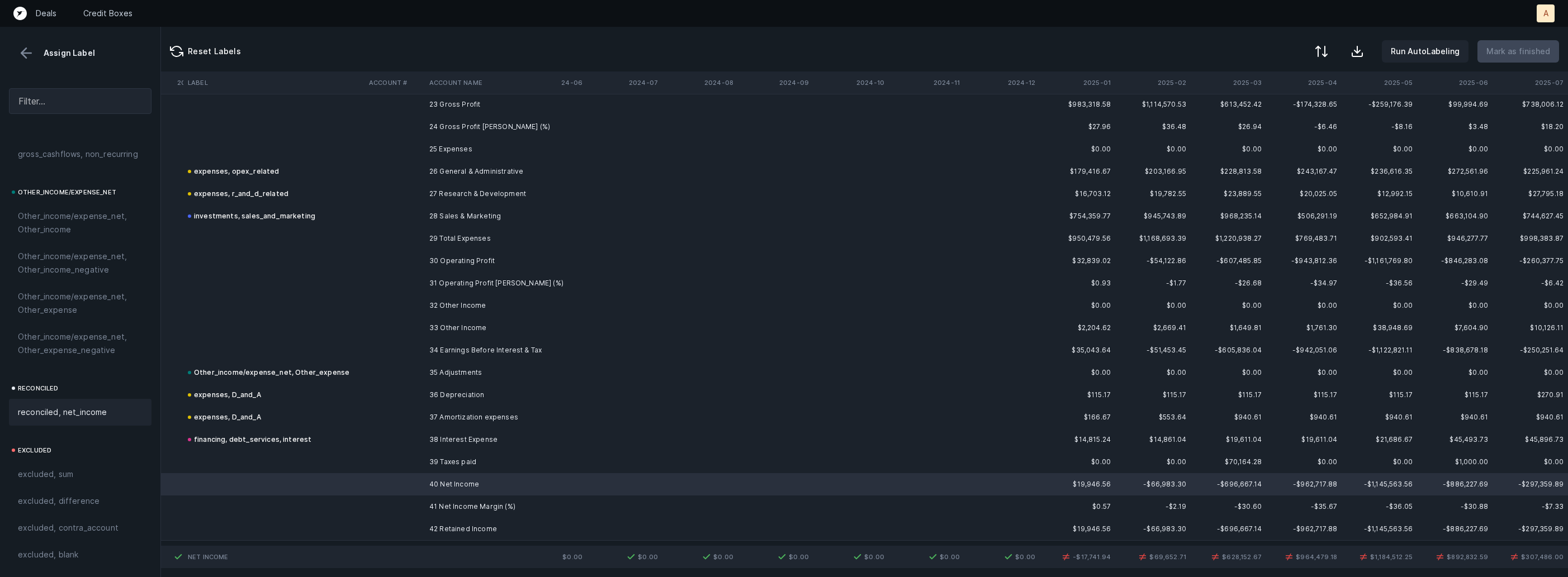
click at [70, 421] on div "reconciled, net_income" at bounding box center [80, 412] width 142 height 27
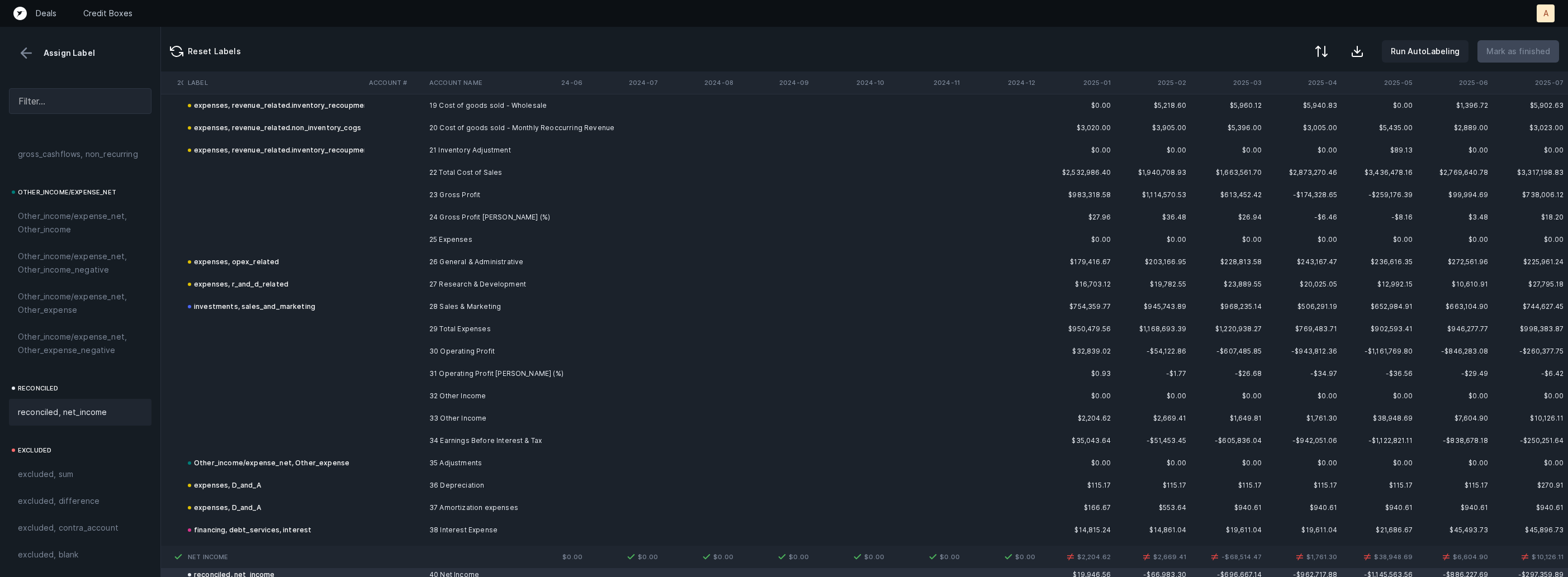
scroll to position [437, 431]
click at [411, 411] on td at bounding box center [394, 415] width 60 height 22
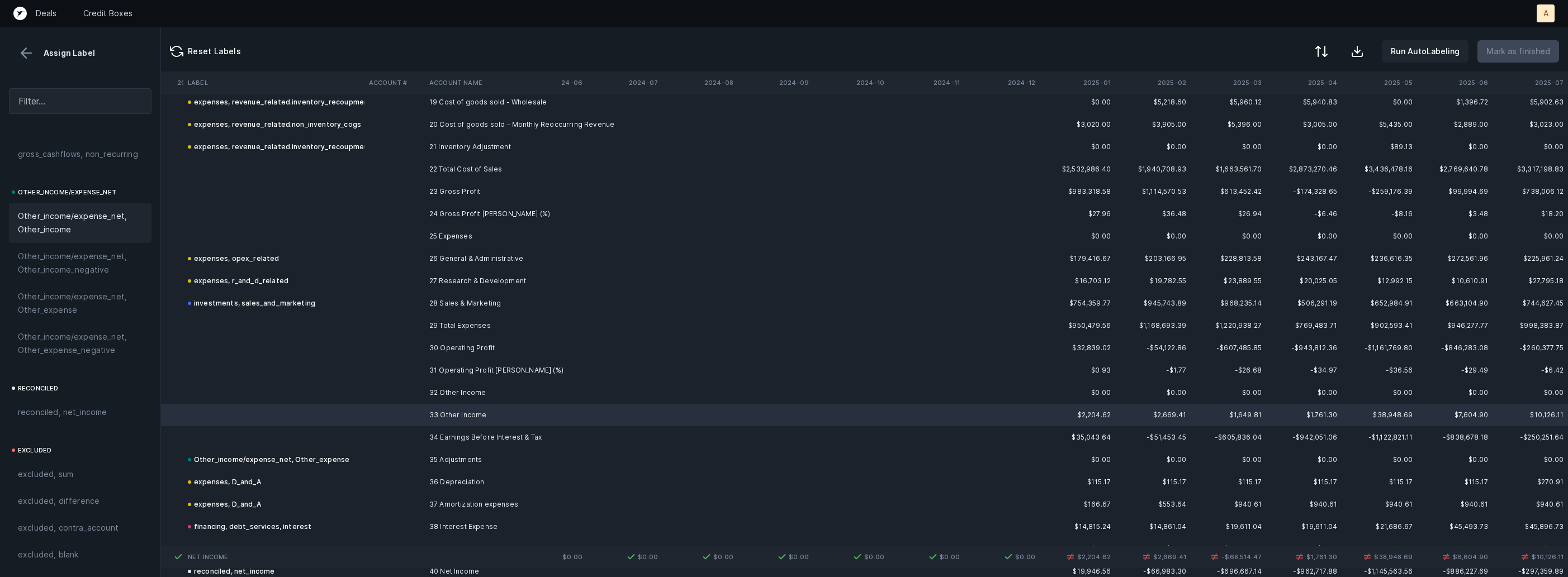
click at [59, 228] on span "Other_income/expense_net, Other_income" at bounding box center [81, 223] width 125 height 27
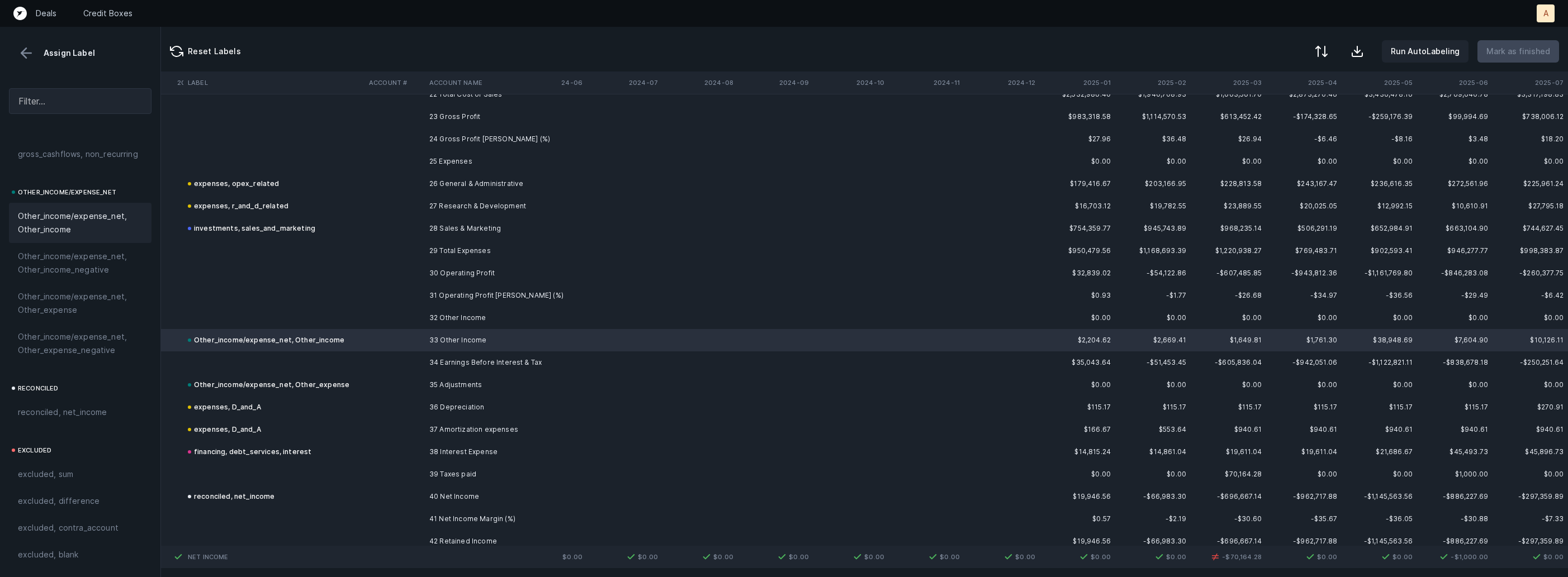
scroll to position [525, 431]
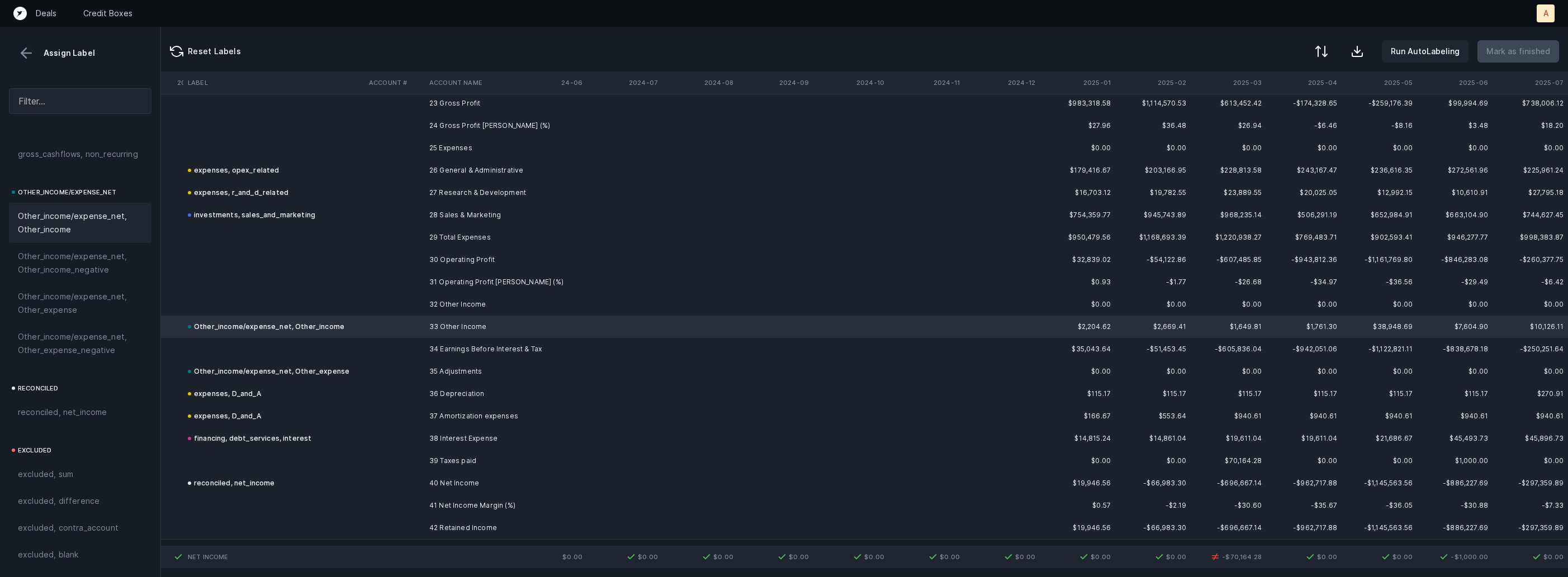
click at [411, 466] on td at bounding box center [394, 460] width 60 height 22
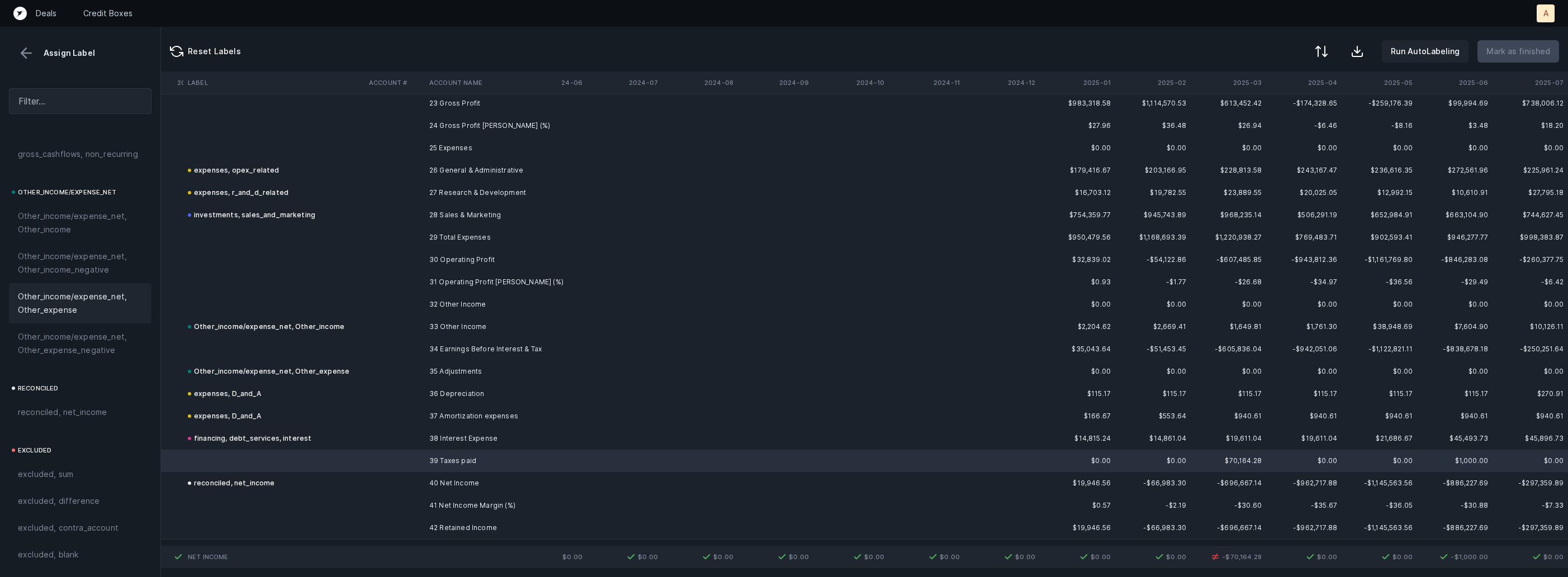
click at [113, 312] on span "Other_income/expense_net, Other_expense" at bounding box center [81, 303] width 125 height 27
click at [1321, 57] on div at bounding box center [1321, 53] width 13 height 13
click at [1247, 116] on div "By Hum label" at bounding box center [1250, 118] width 49 height 13
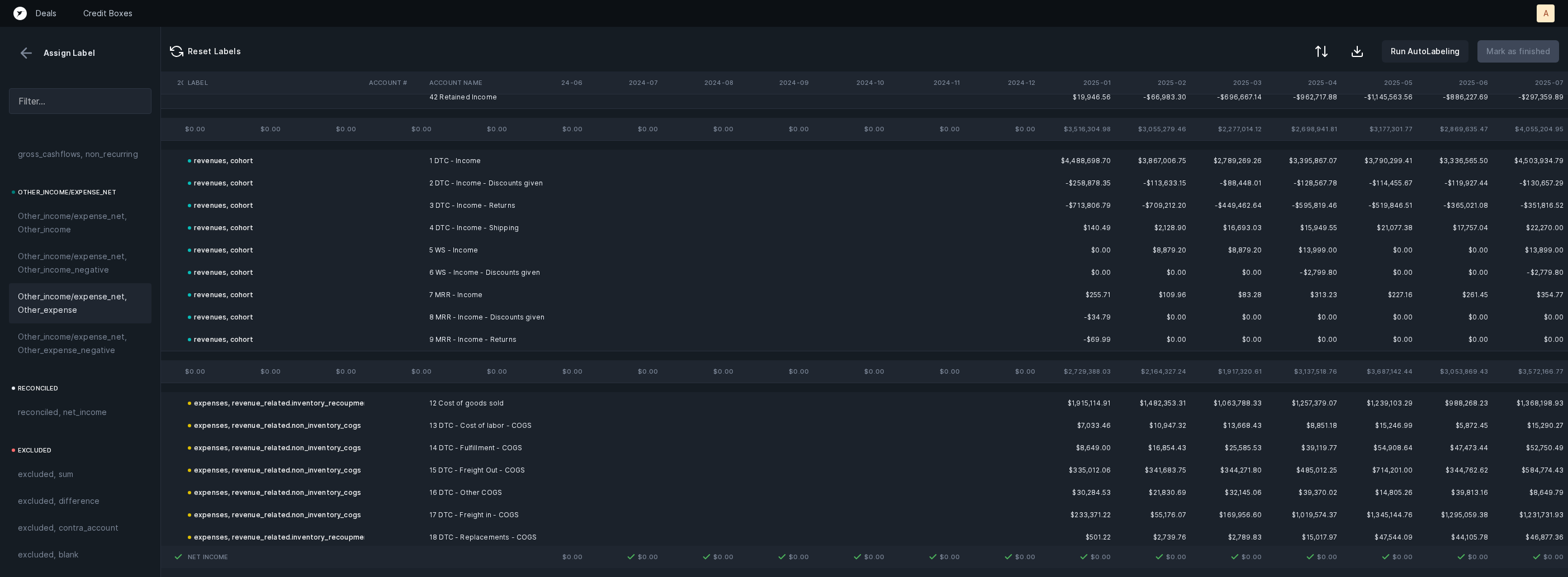
scroll to position [0, 431]
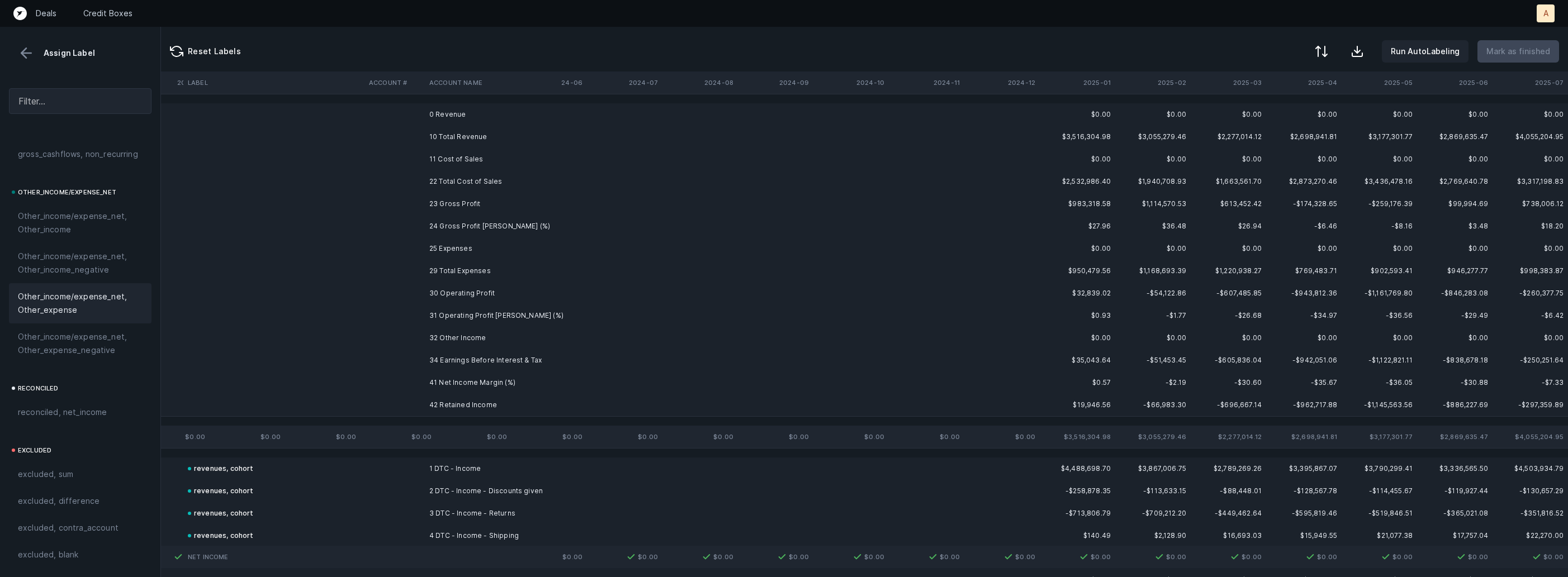
click at [497, 120] on td "0 Revenue" at bounding box center [493, 114] width 136 height 22
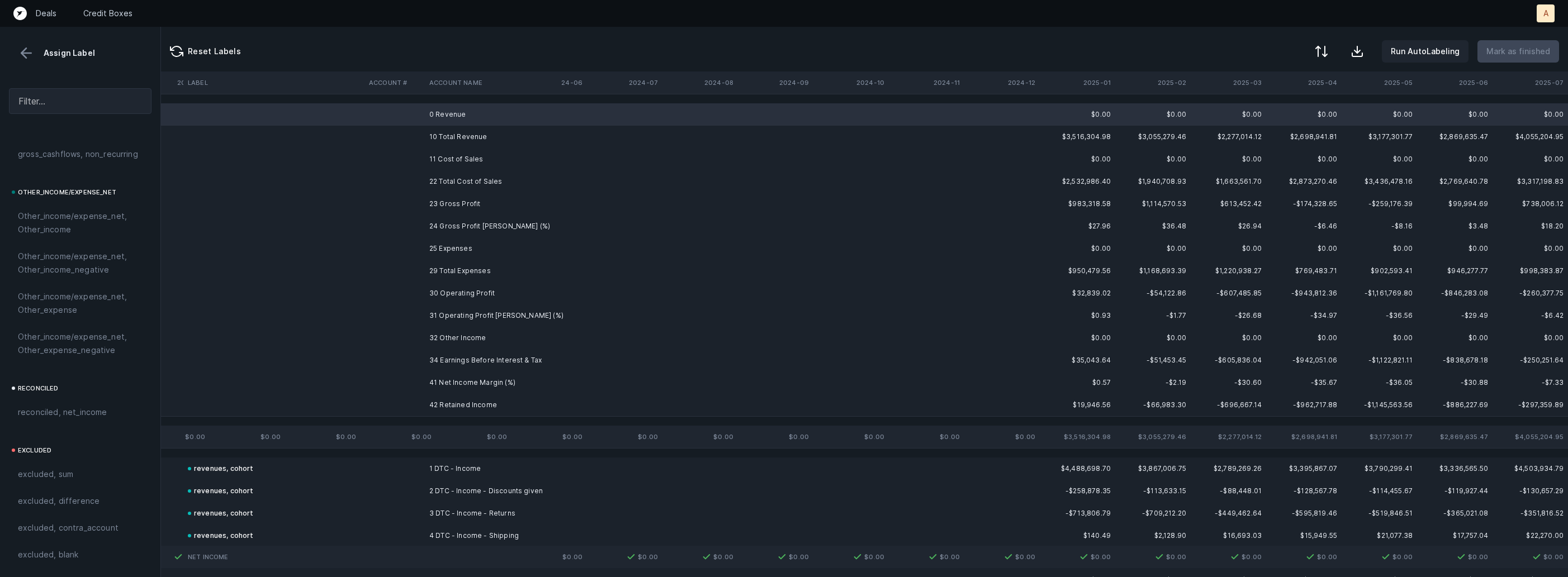
click at [471, 155] on td "11 Cost of Sales" at bounding box center [493, 159] width 136 height 22
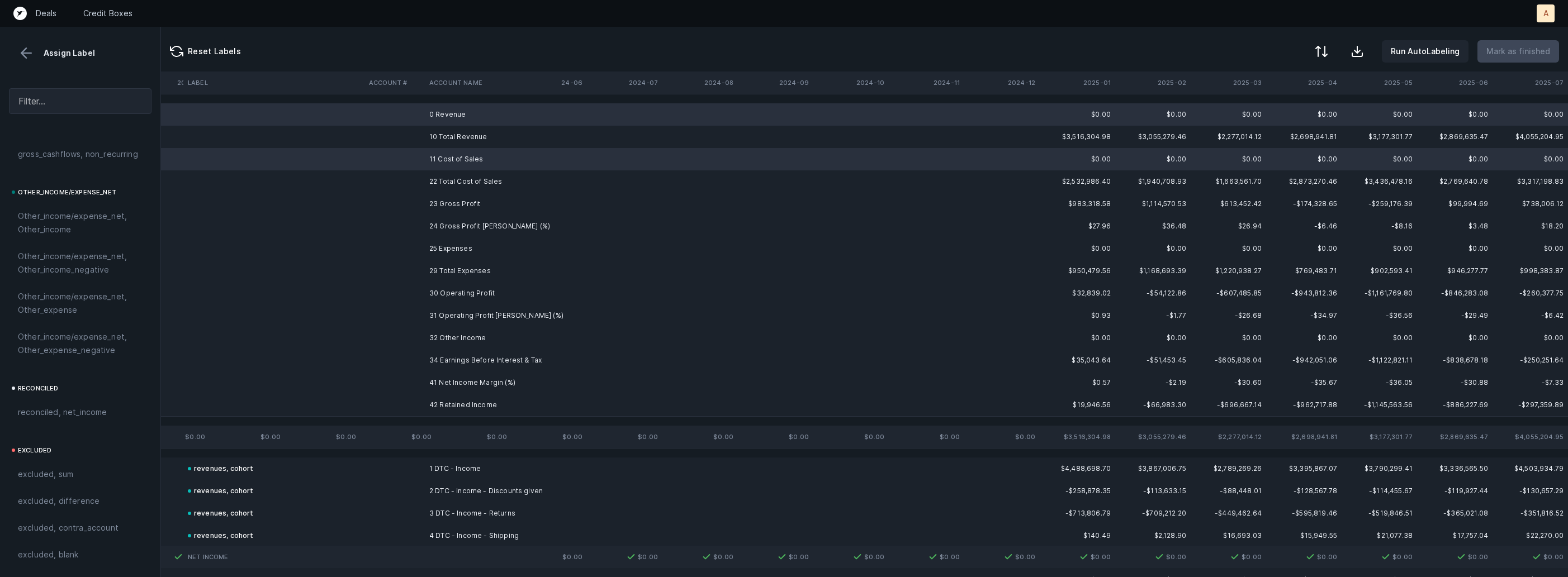
click at [466, 249] on td "25 Expenses" at bounding box center [493, 248] width 136 height 22
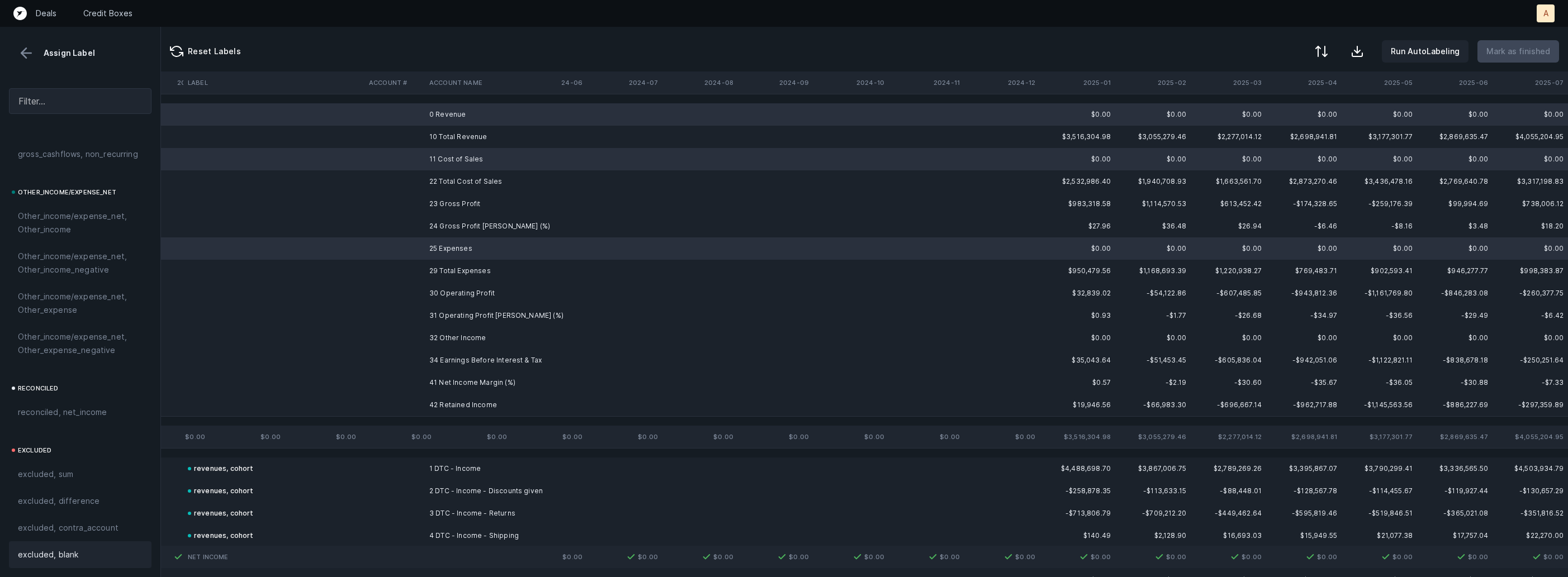
click at [37, 567] on div "excluded, blank" at bounding box center [80, 555] width 142 height 27
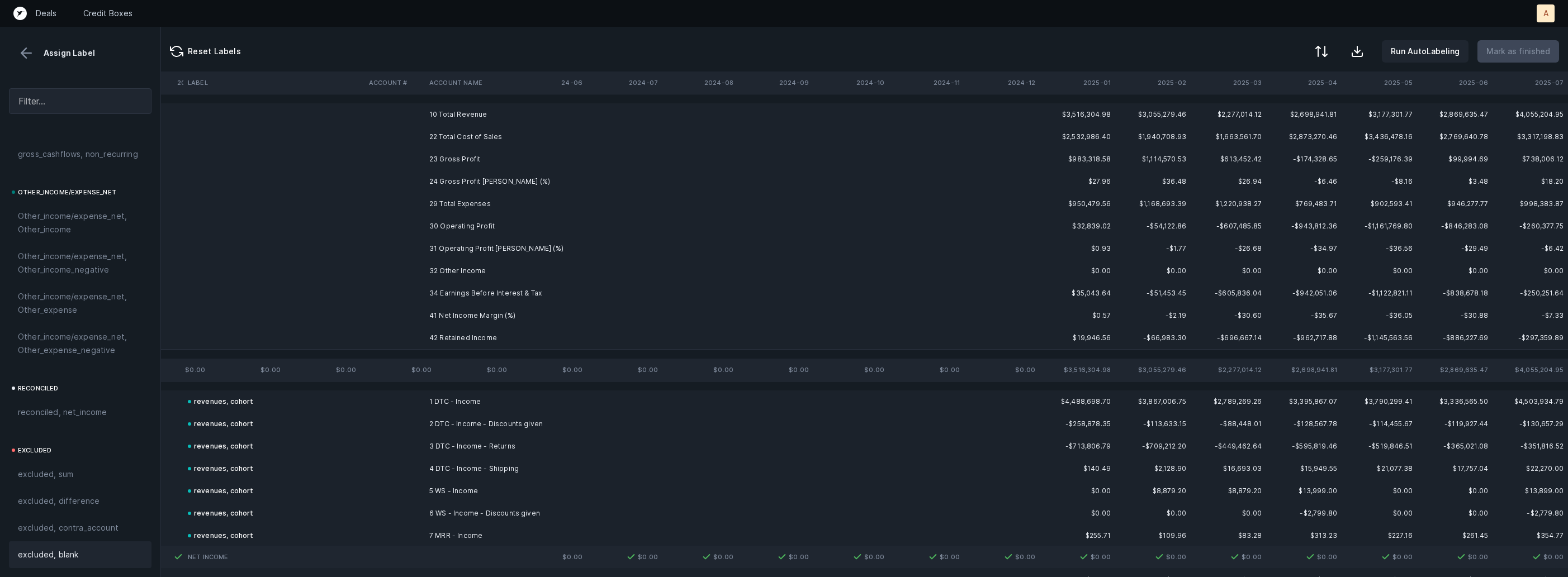
click at [446, 187] on td "24 Gross Profit [PERSON_NAME] (%)" at bounding box center [493, 181] width 136 height 22
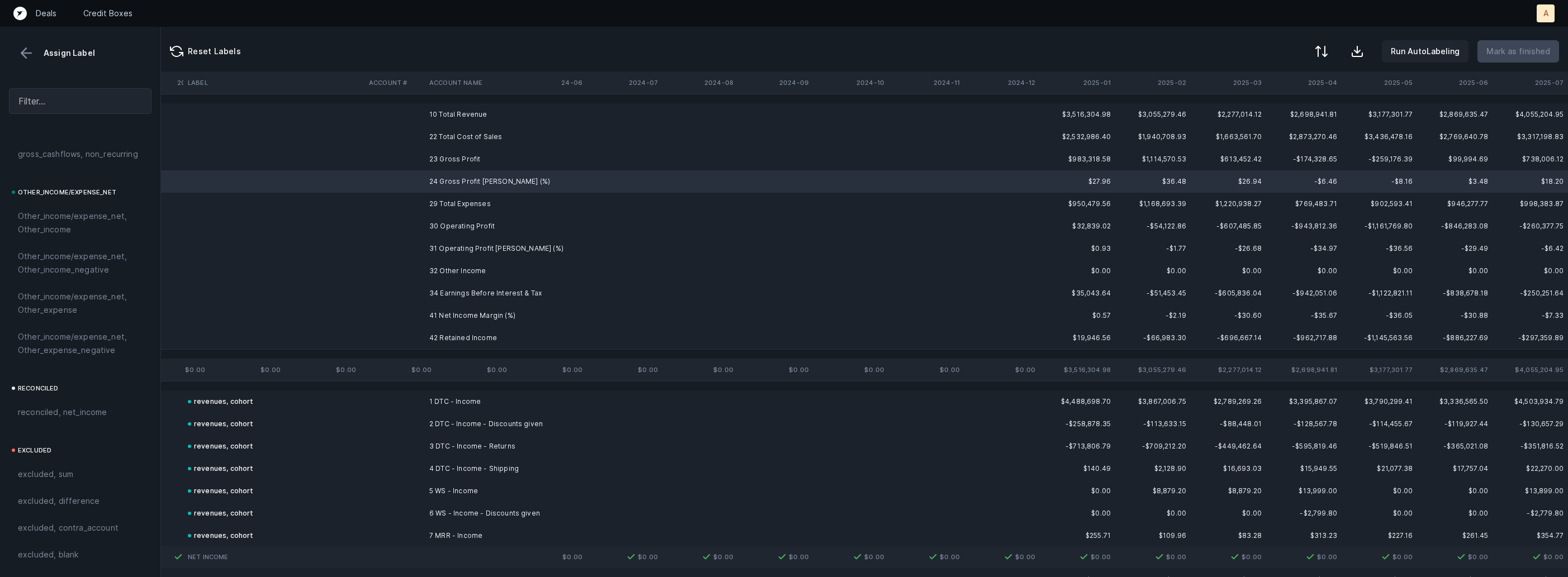
click at [445, 165] on td "23 Gross Profit" at bounding box center [493, 159] width 136 height 22
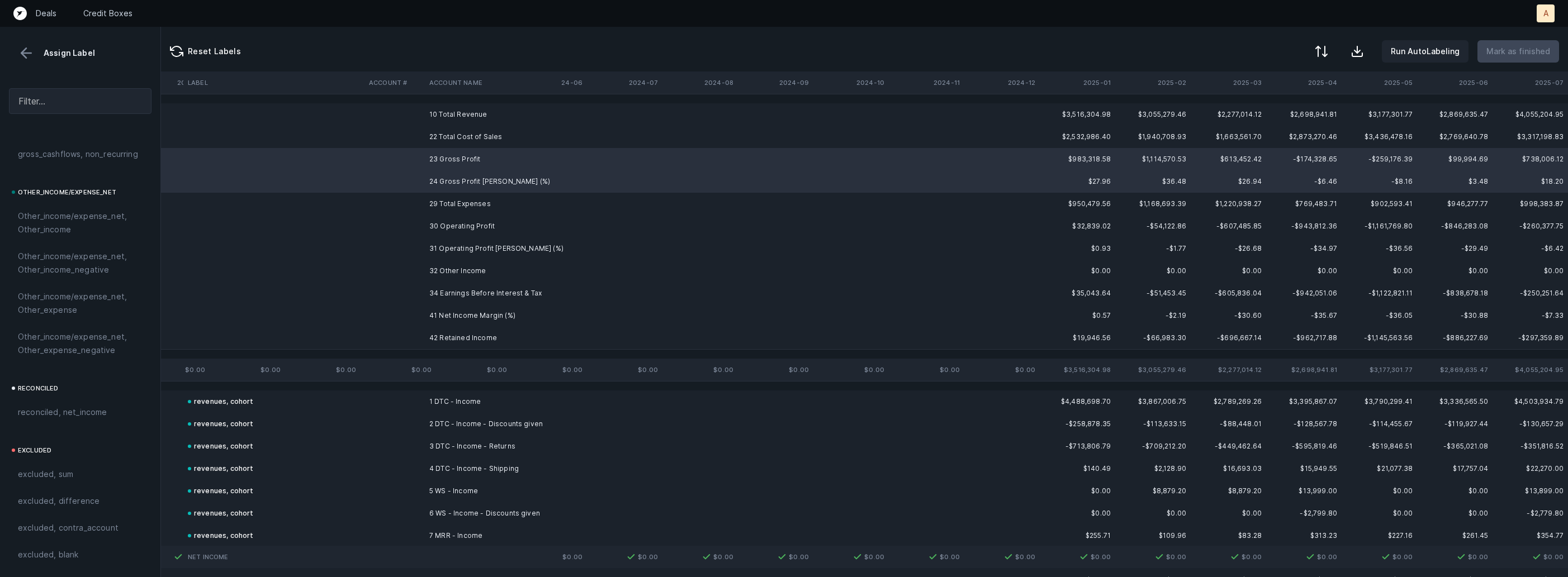
click at [434, 219] on td "30 Operating Profit" at bounding box center [493, 226] width 136 height 22
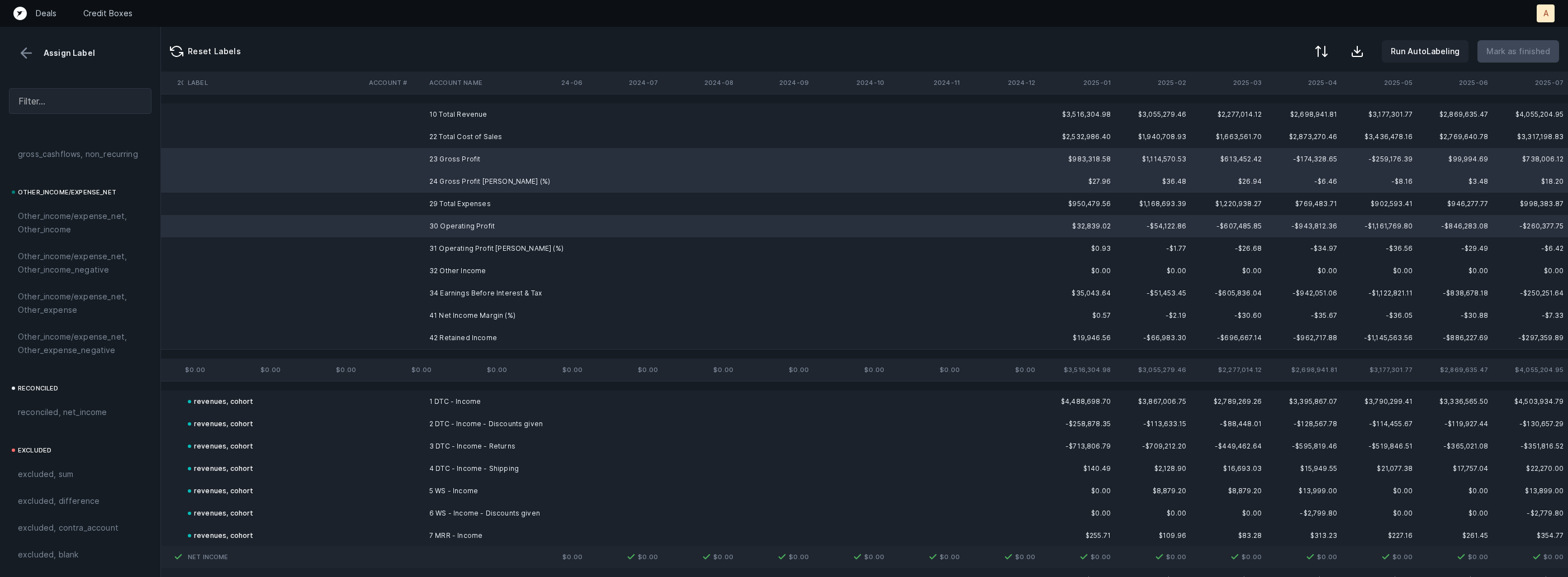
click at [434, 238] on td "31 Operating Profit [PERSON_NAME] (%)" at bounding box center [493, 248] width 136 height 22
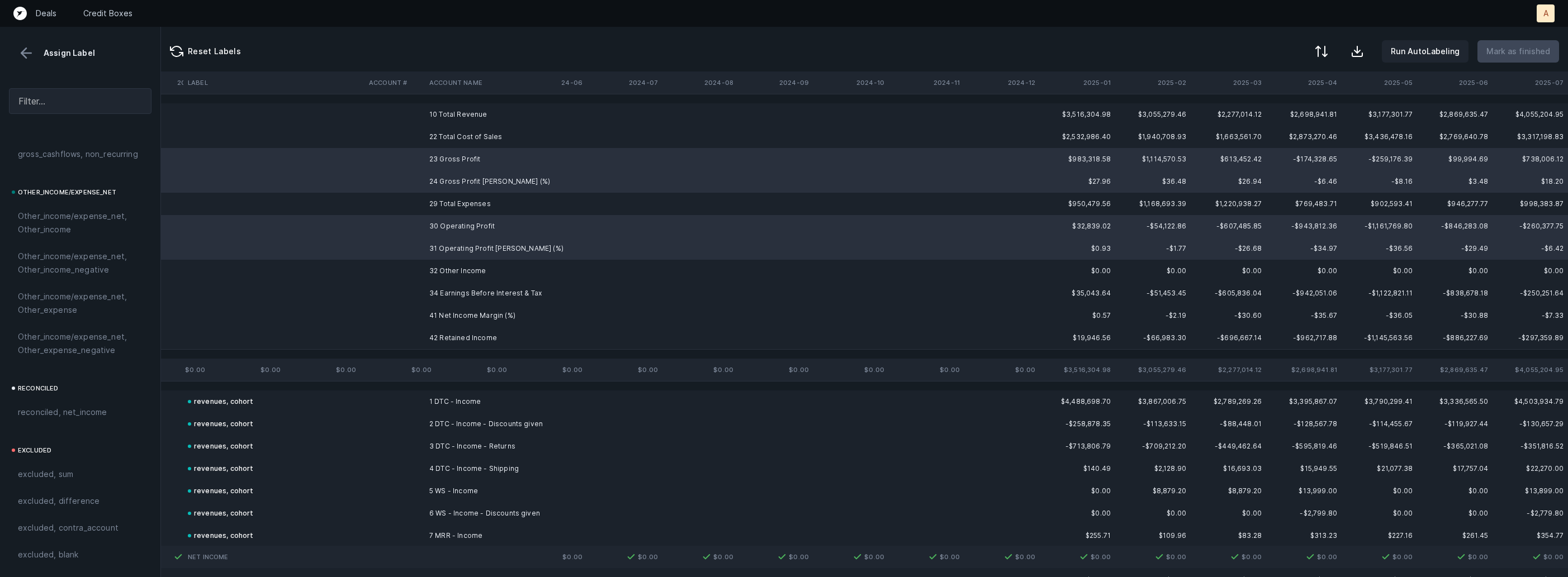
click at [431, 293] on td "34 Earnings Before Interest & Tax" at bounding box center [493, 293] width 136 height 22
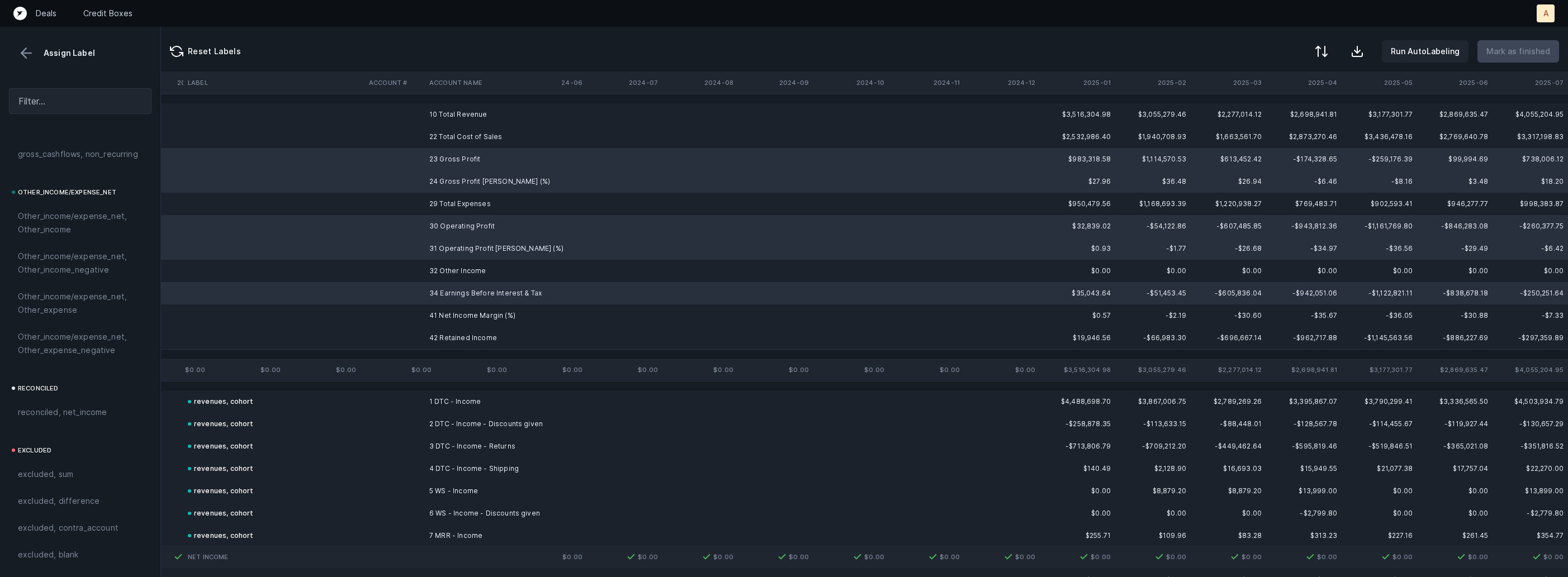
click at [425, 315] on td "41 Net Income Margin (%)" at bounding box center [493, 316] width 136 height 22
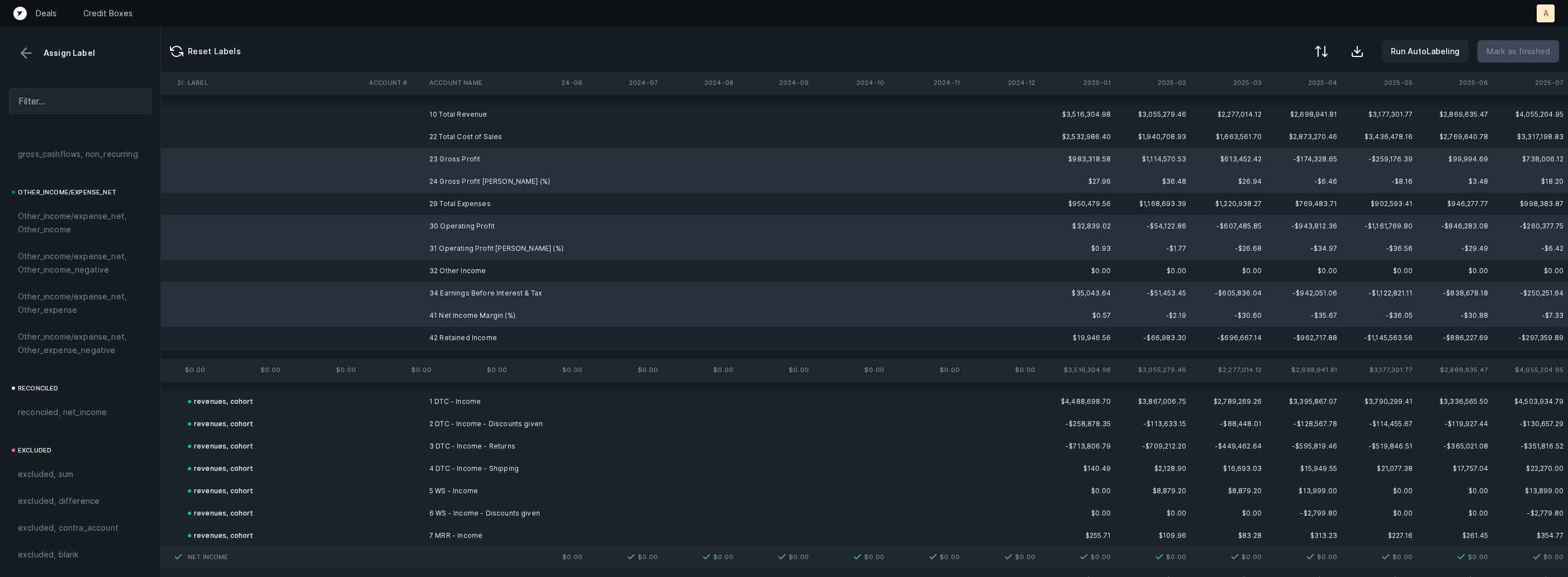
click at [417, 339] on td at bounding box center [394, 338] width 60 height 22
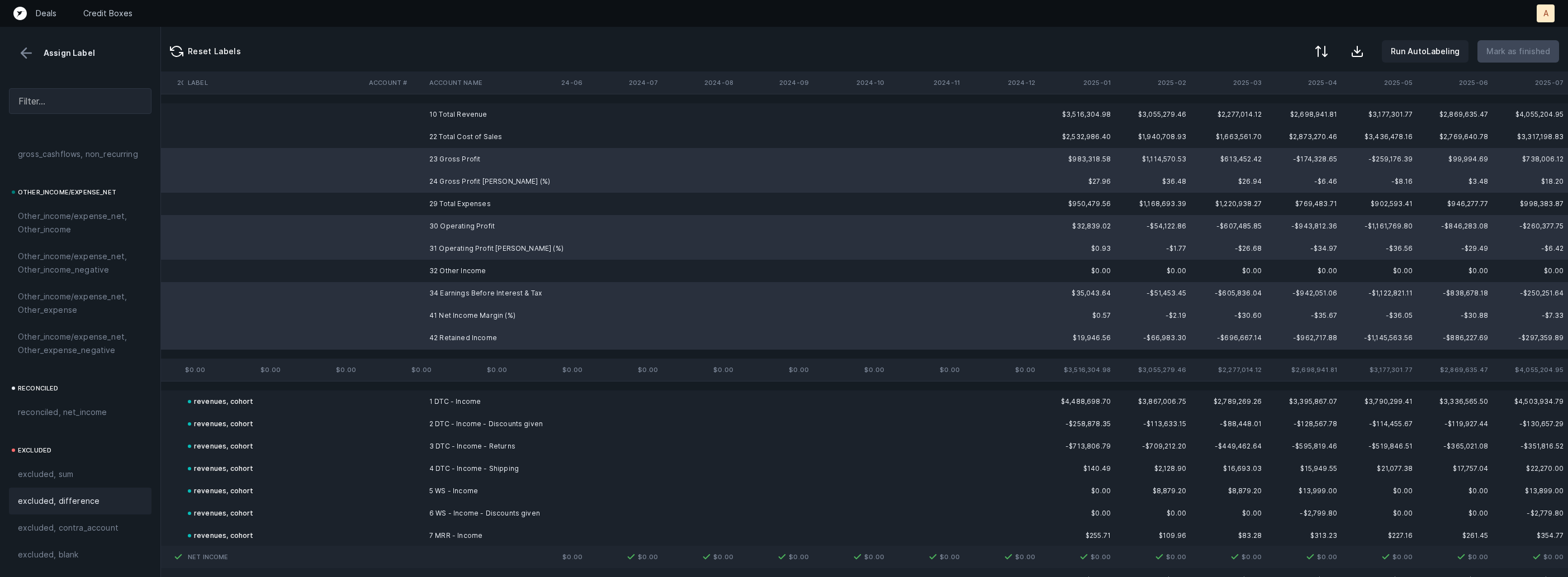
click at [81, 499] on span "excluded, difference" at bounding box center [58, 501] width 81 height 13
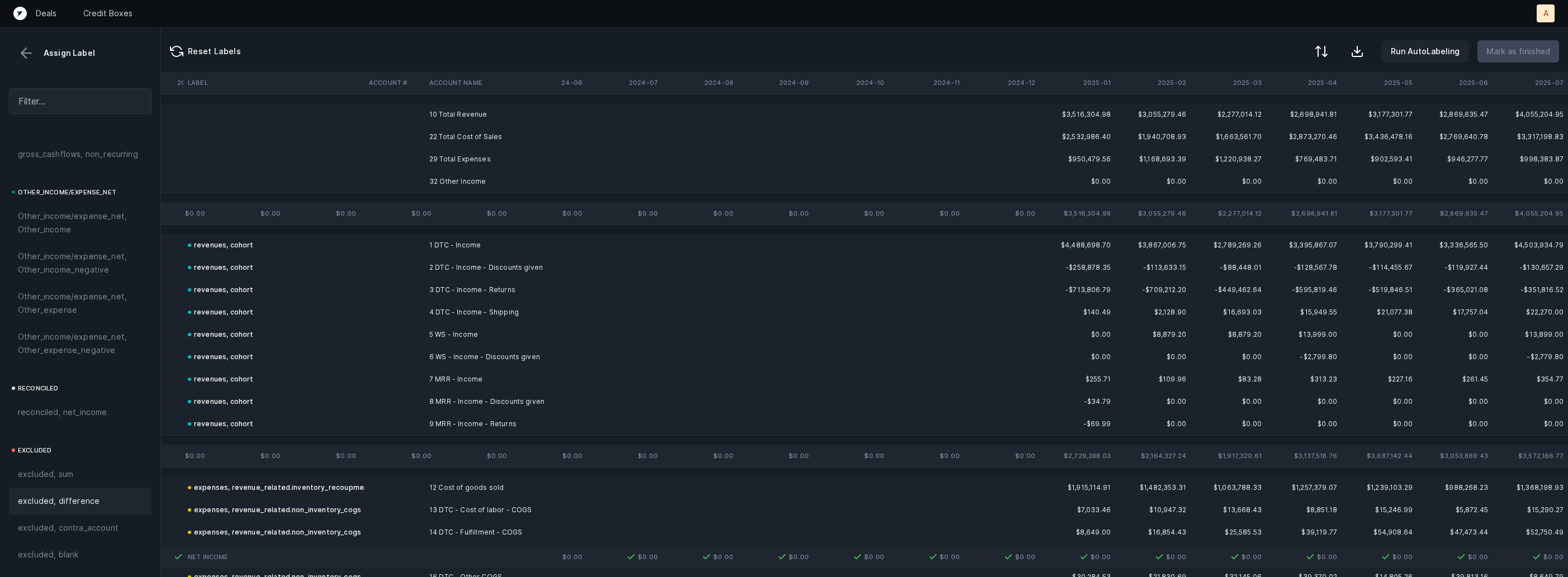
click at [420, 176] on td at bounding box center [394, 181] width 60 height 22
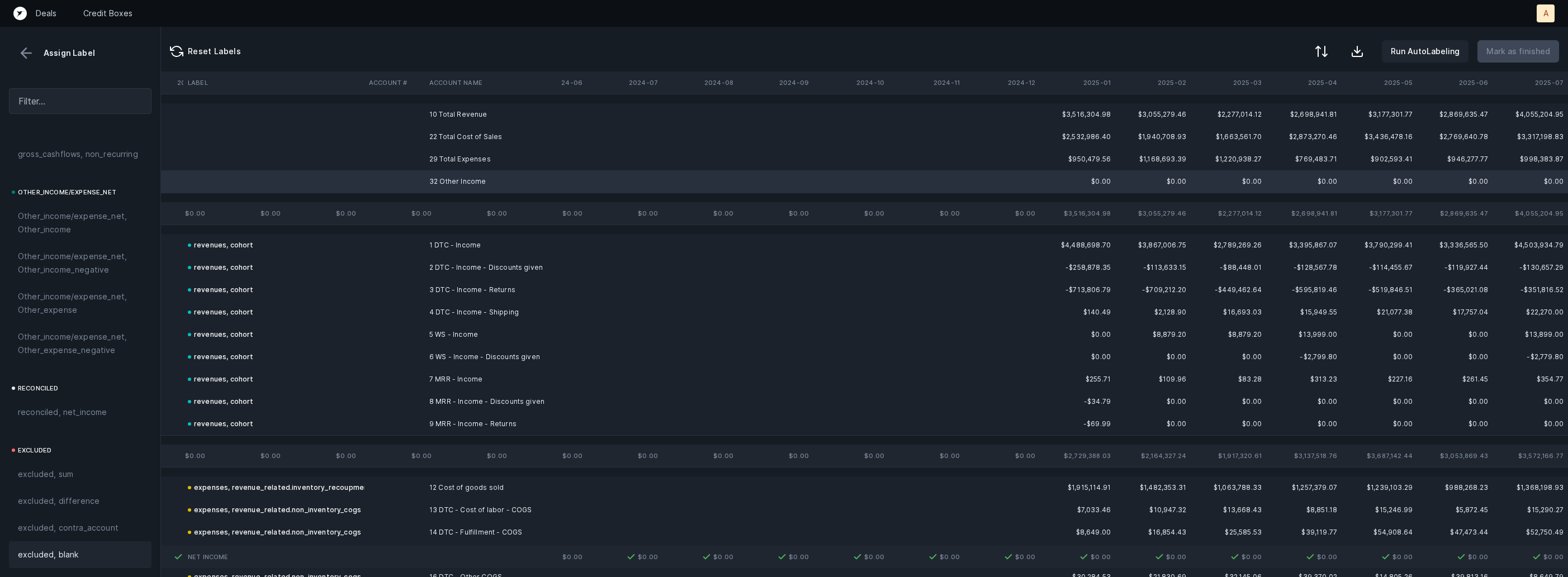
click at [41, 547] on div "excluded, blank" at bounding box center [80, 555] width 142 height 27
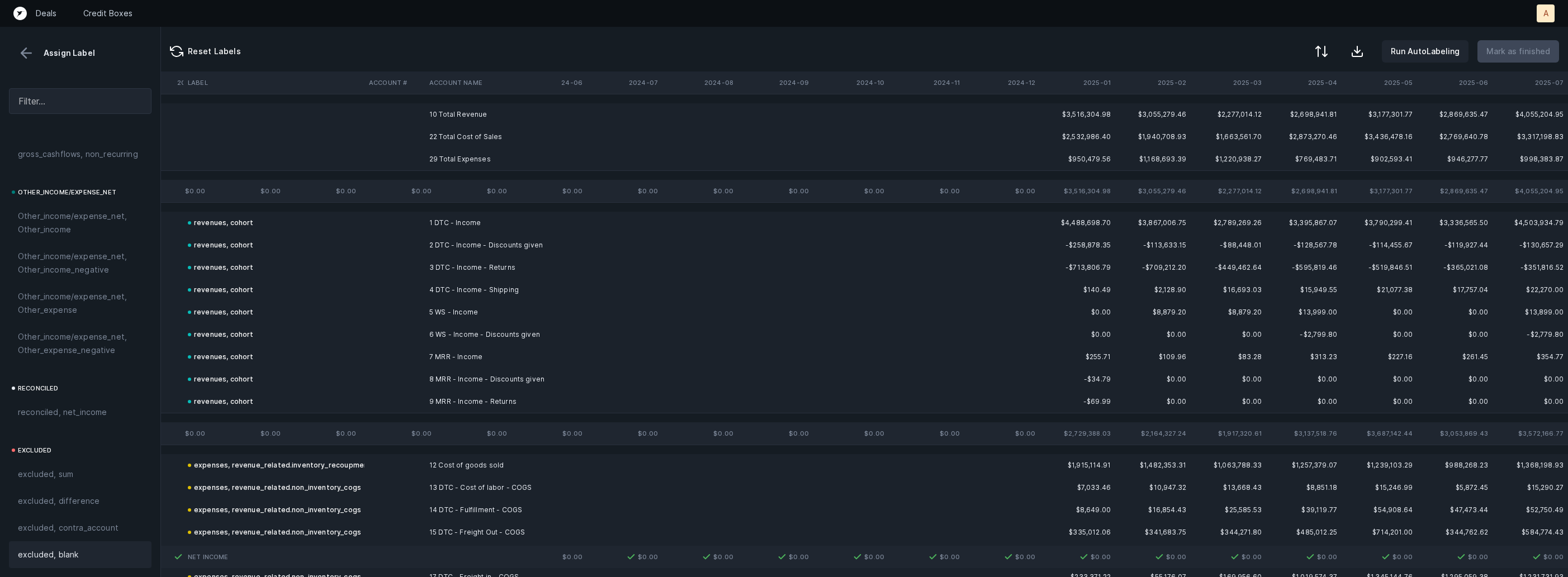
click at [446, 116] on td "10 Total Revenue" at bounding box center [493, 114] width 136 height 22
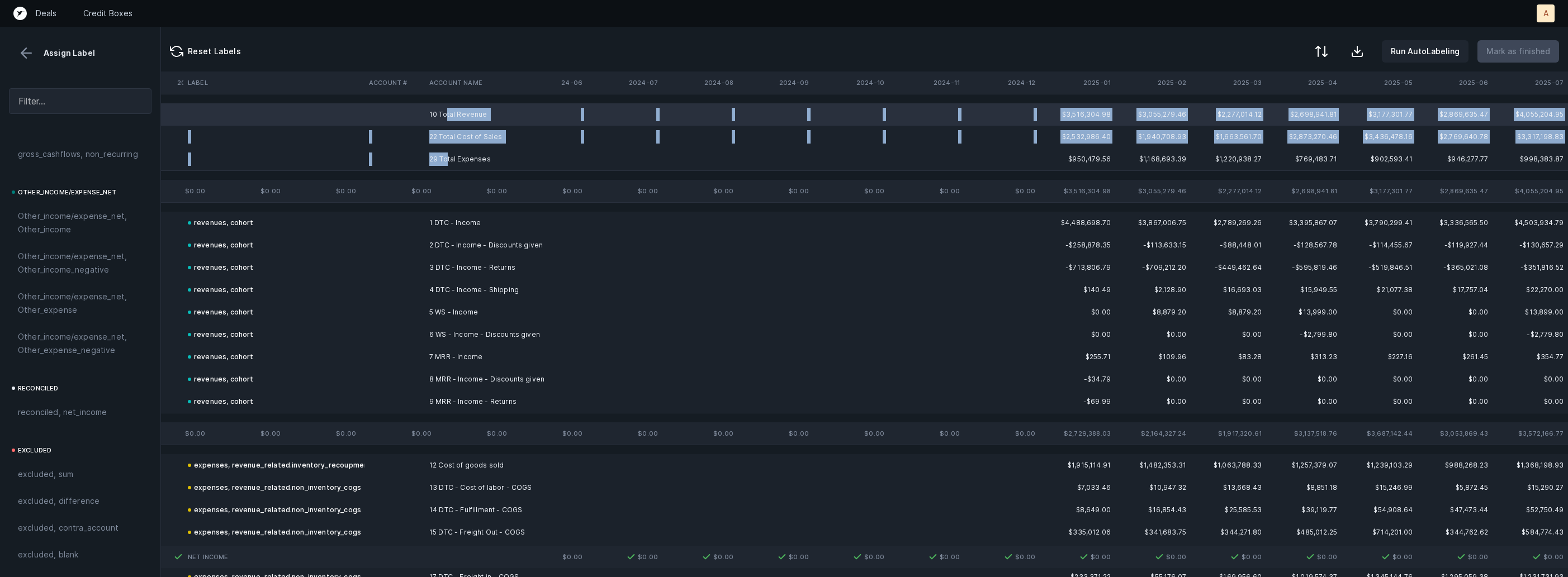
click at [448, 165] on td "29 Total Expenses" at bounding box center [493, 159] width 136 height 22
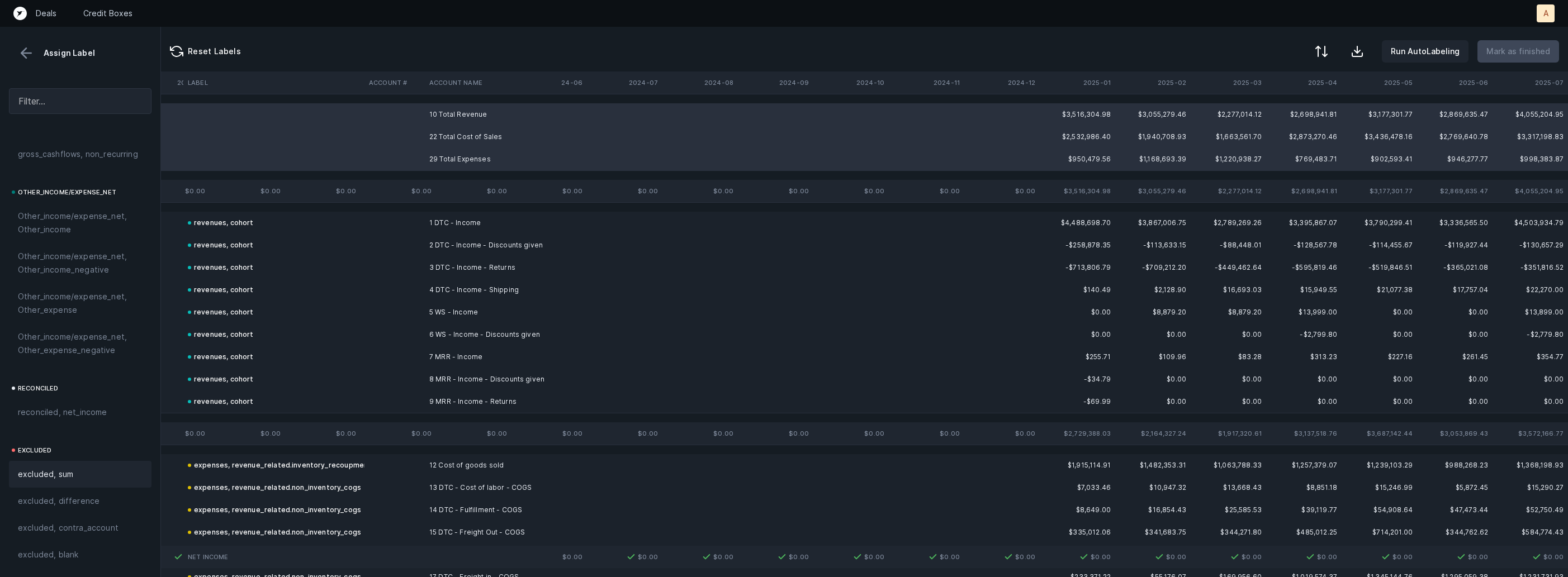
click at [91, 469] on div "excluded, sum" at bounding box center [81, 474] width 125 height 13
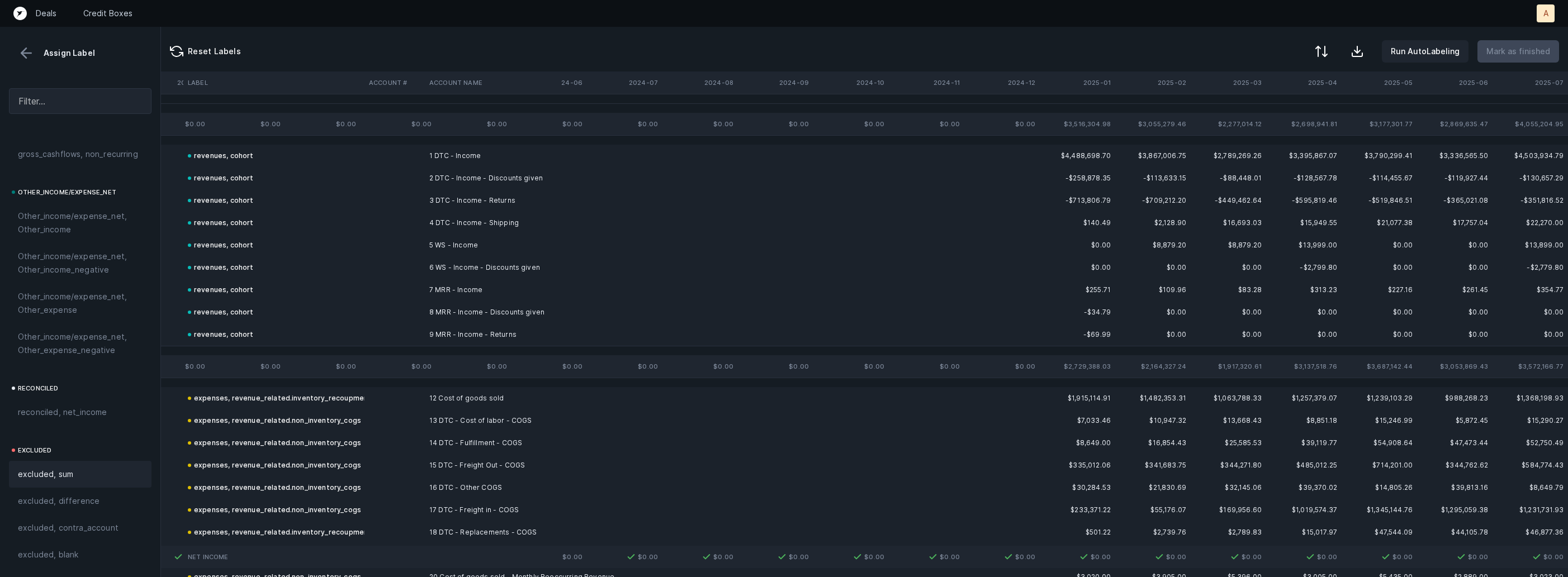
click at [31, 58] on button at bounding box center [26, 53] width 16 height 16
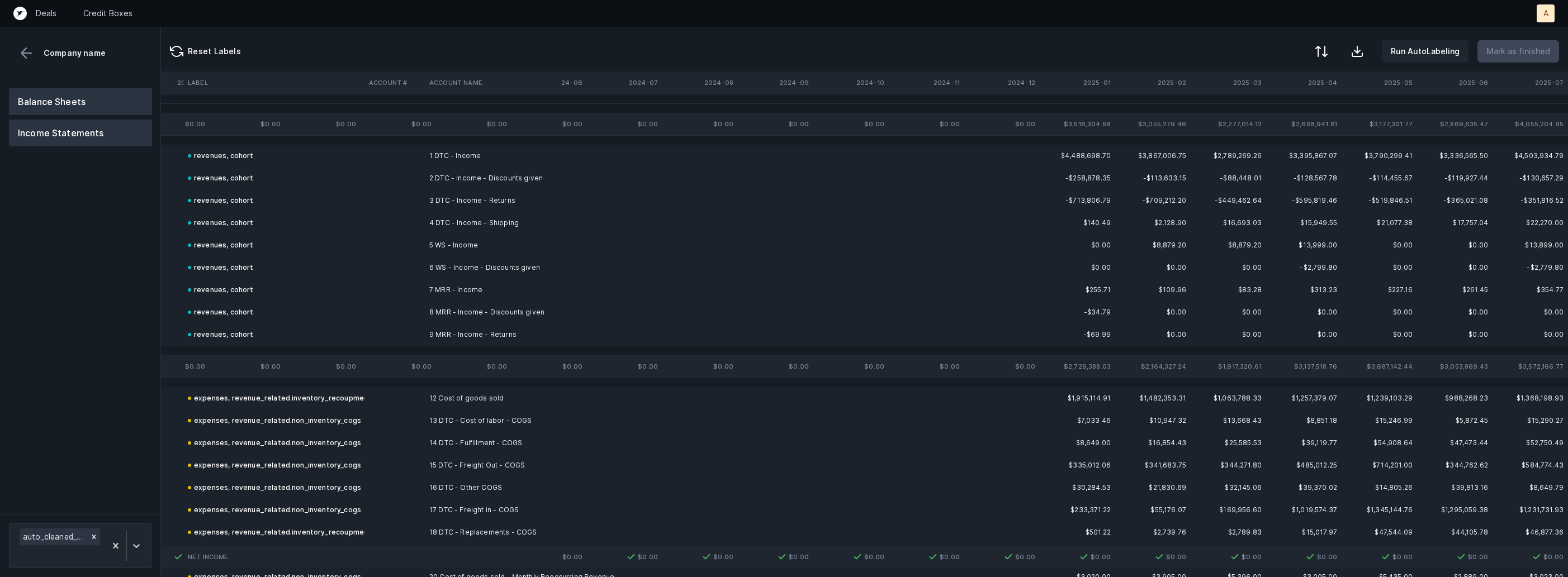
click at [55, 97] on button "Balance Sheets" at bounding box center [81, 101] width 143 height 27
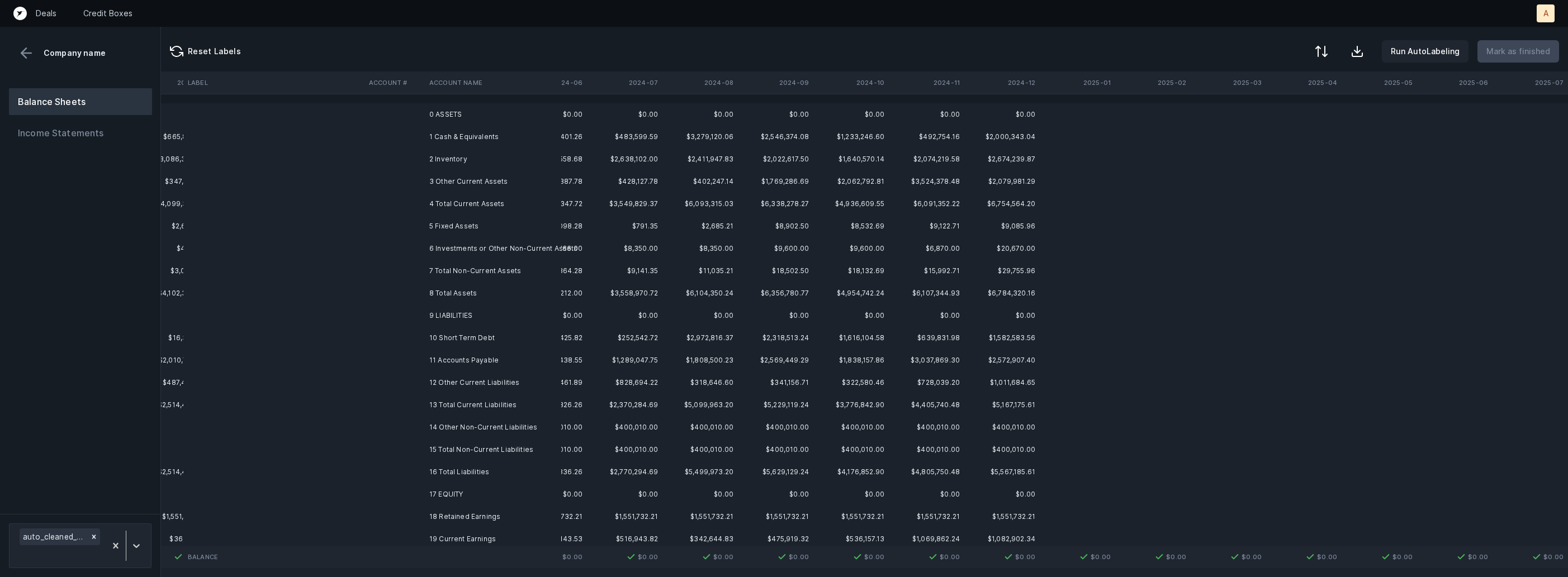
click at [482, 145] on td "1 Cash & Equivalents" at bounding box center [493, 136] width 136 height 22
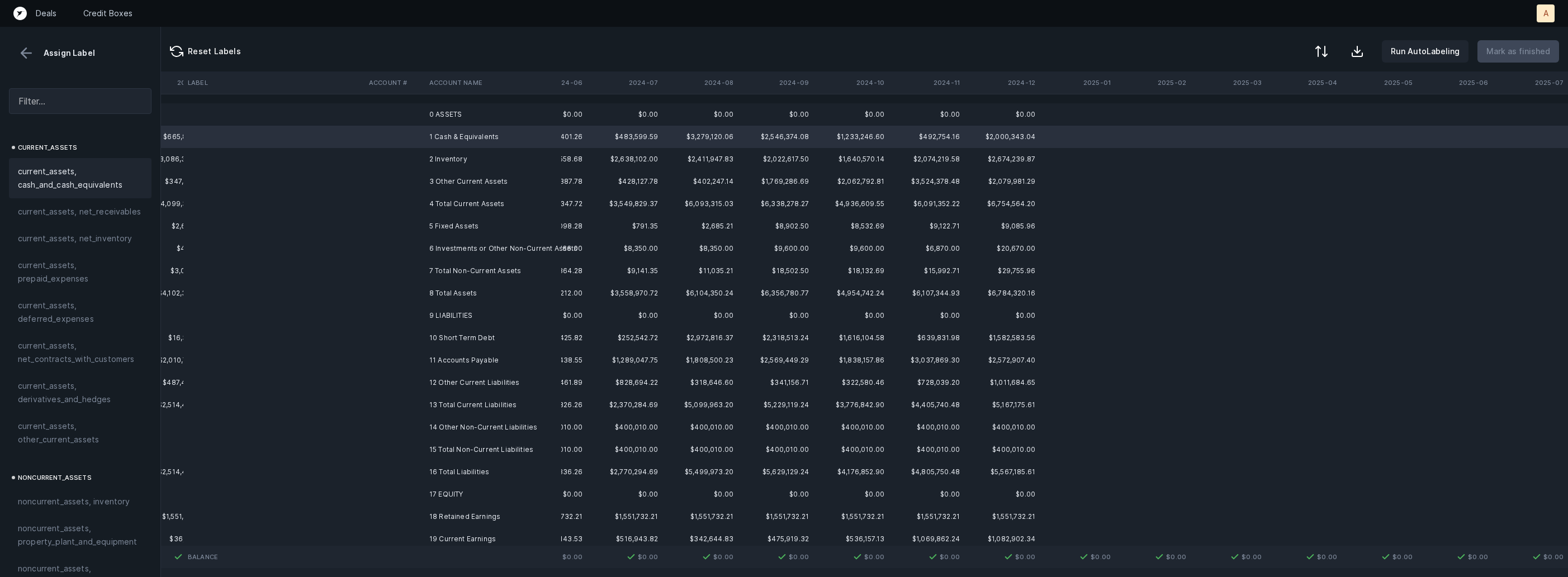
click at [57, 178] on span "current_assets, cash_and_cash_equivalents" at bounding box center [81, 178] width 125 height 27
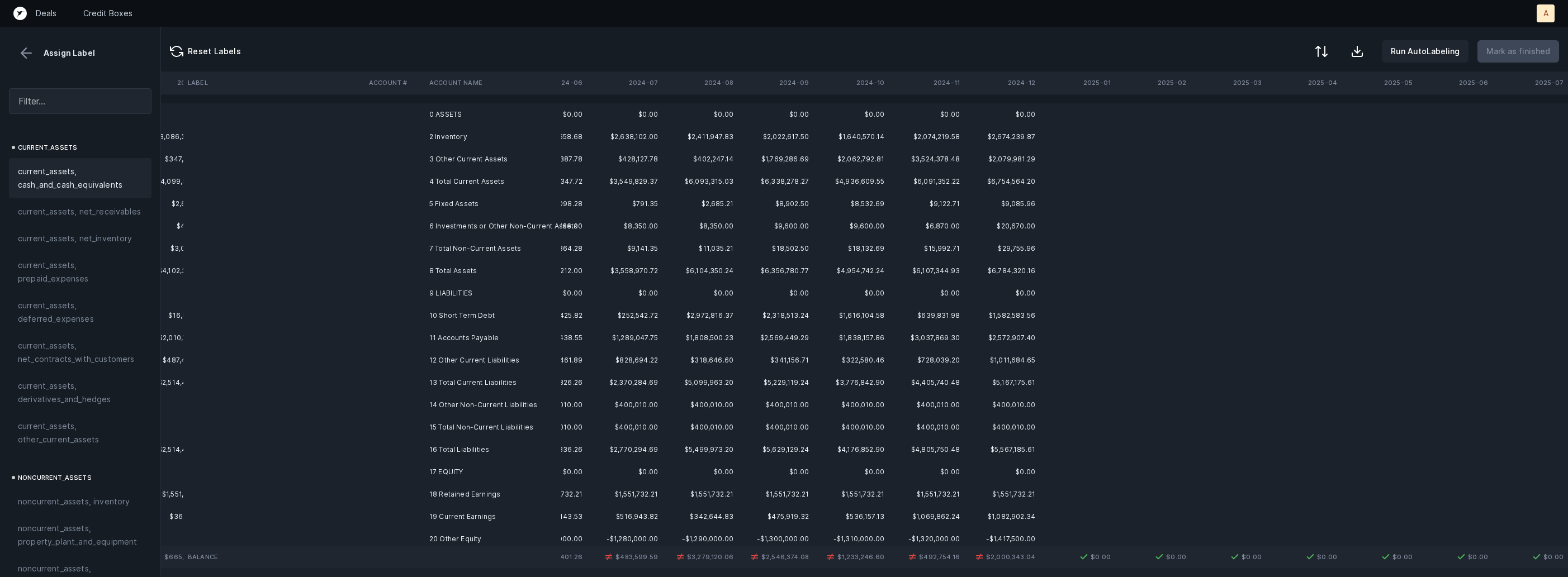
click at [350, 141] on td at bounding box center [274, 136] width 181 height 22
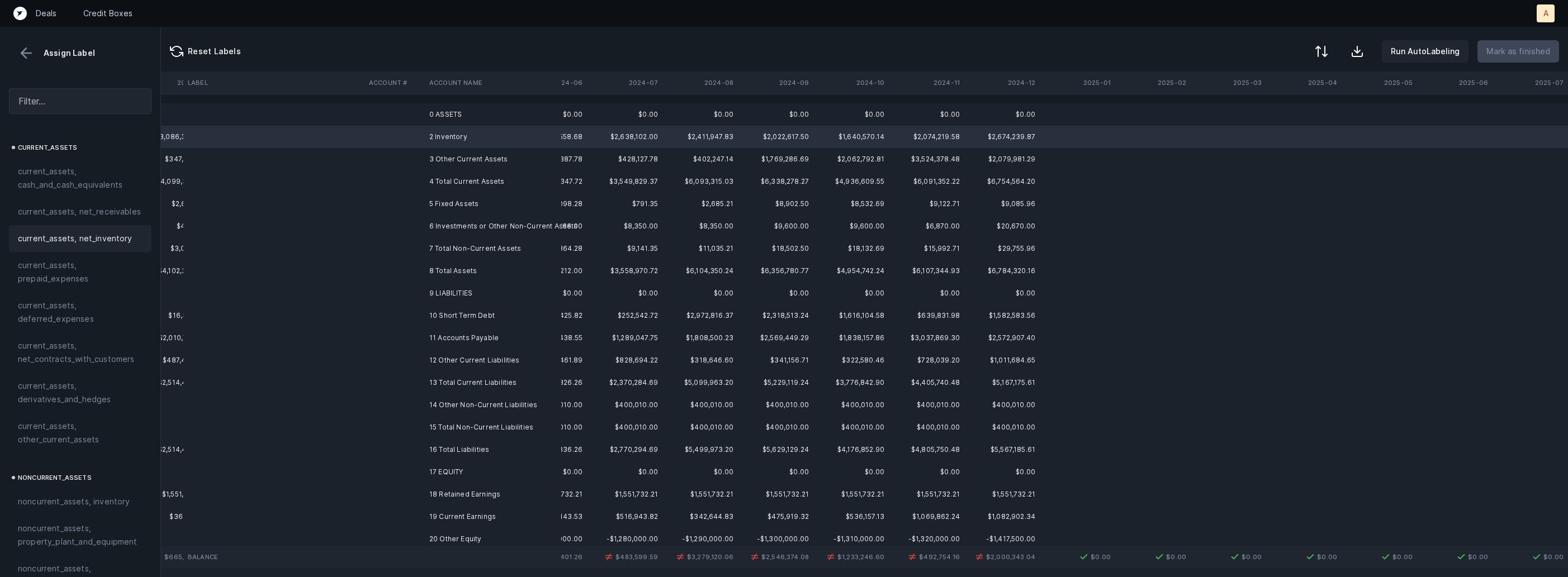
click at [118, 238] on span "current_assets, net_inventory" at bounding box center [75, 238] width 114 height 13
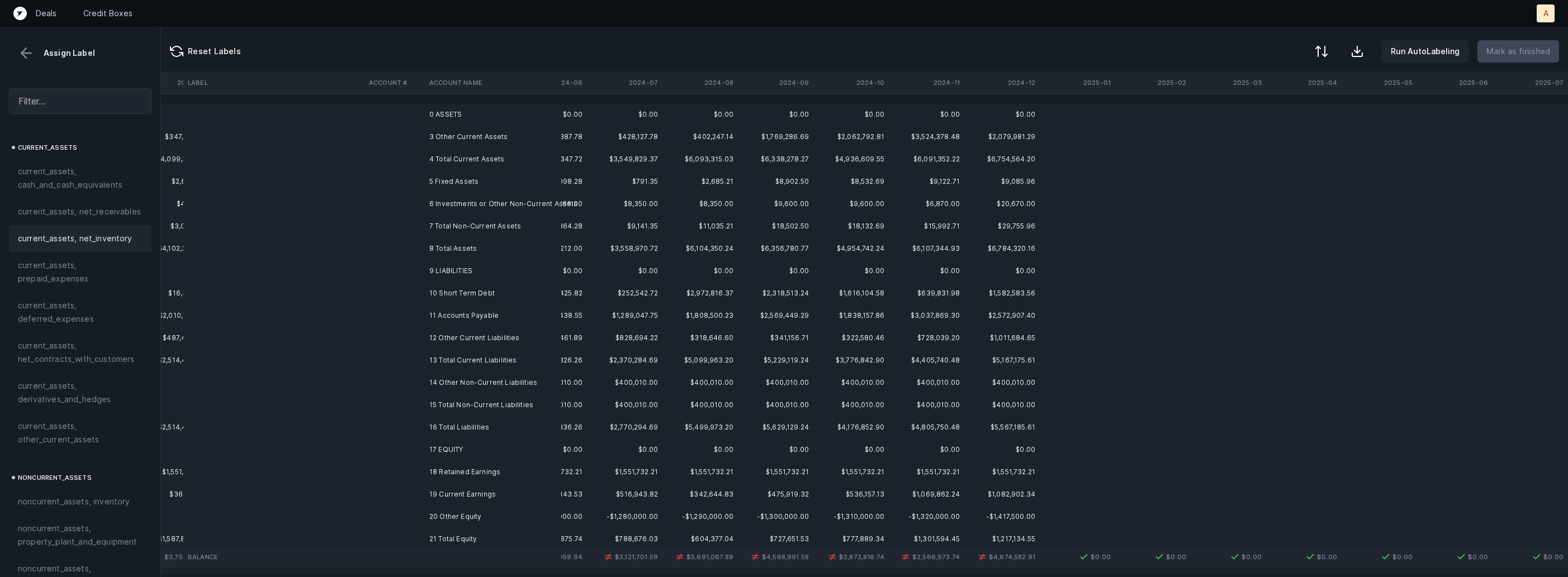
click at [425, 132] on td "3 Other Current Assets" at bounding box center [493, 136] width 136 height 22
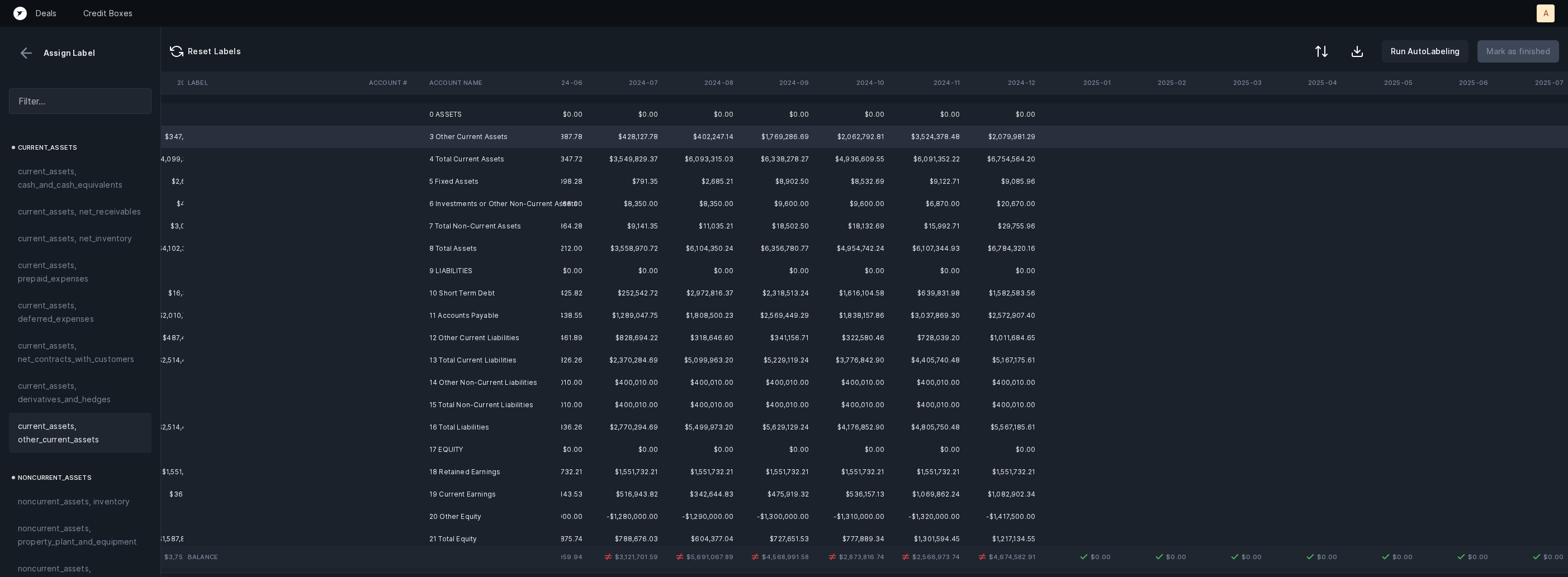
click at [41, 431] on span "current_assets, other_current_assets" at bounding box center [81, 433] width 125 height 27
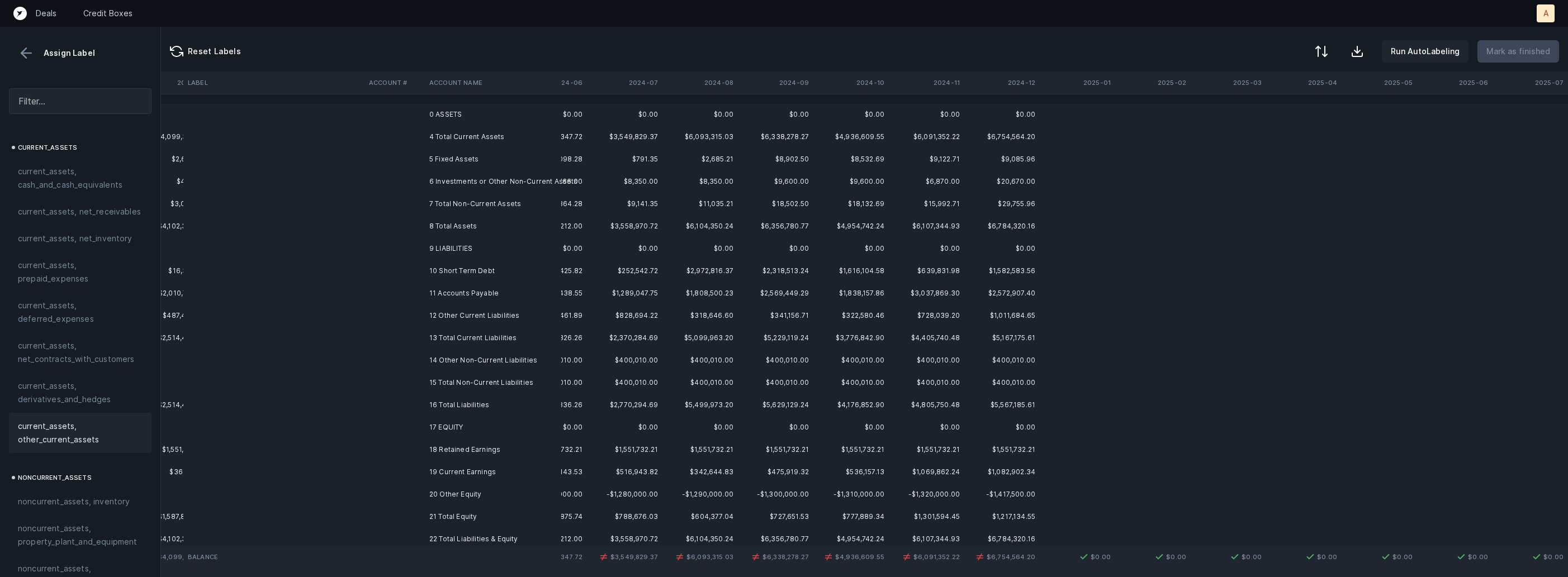
click at [453, 186] on td "6 Investments or Other Non-Current Assets" at bounding box center [493, 181] width 136 height 22
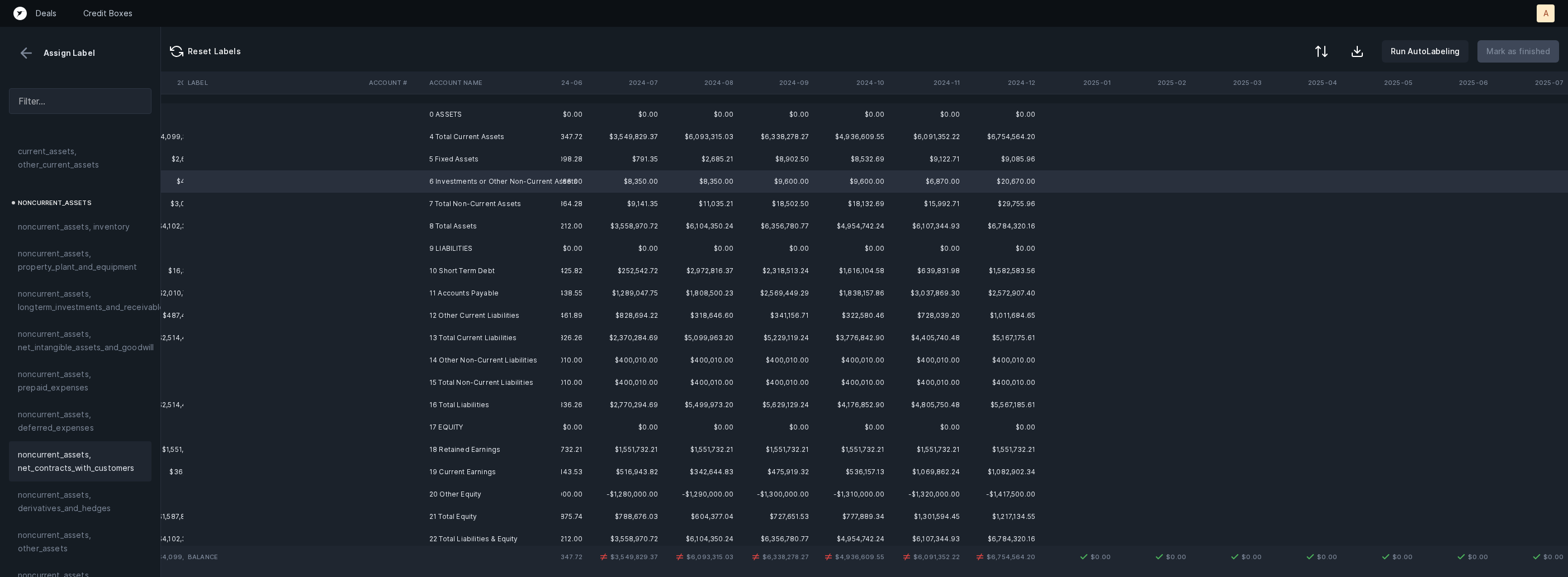
scroll to position [278, 0]
click at [92, 305] on span "noncurrent_assets, longterm_investments_and_receivables" at bounding box center [94, 298] width 151 height 27
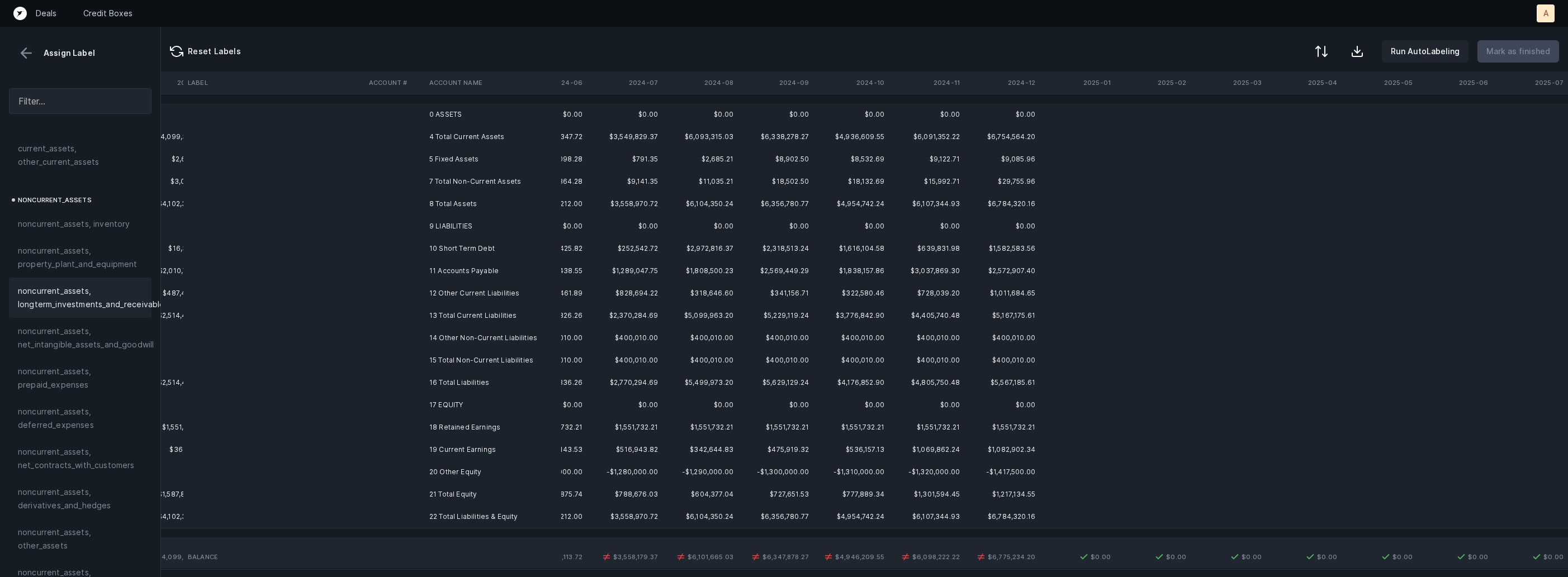
click at [432, 252] on td "10 Short Term Debt" at bounding box center [493, 248] width 136 height 22
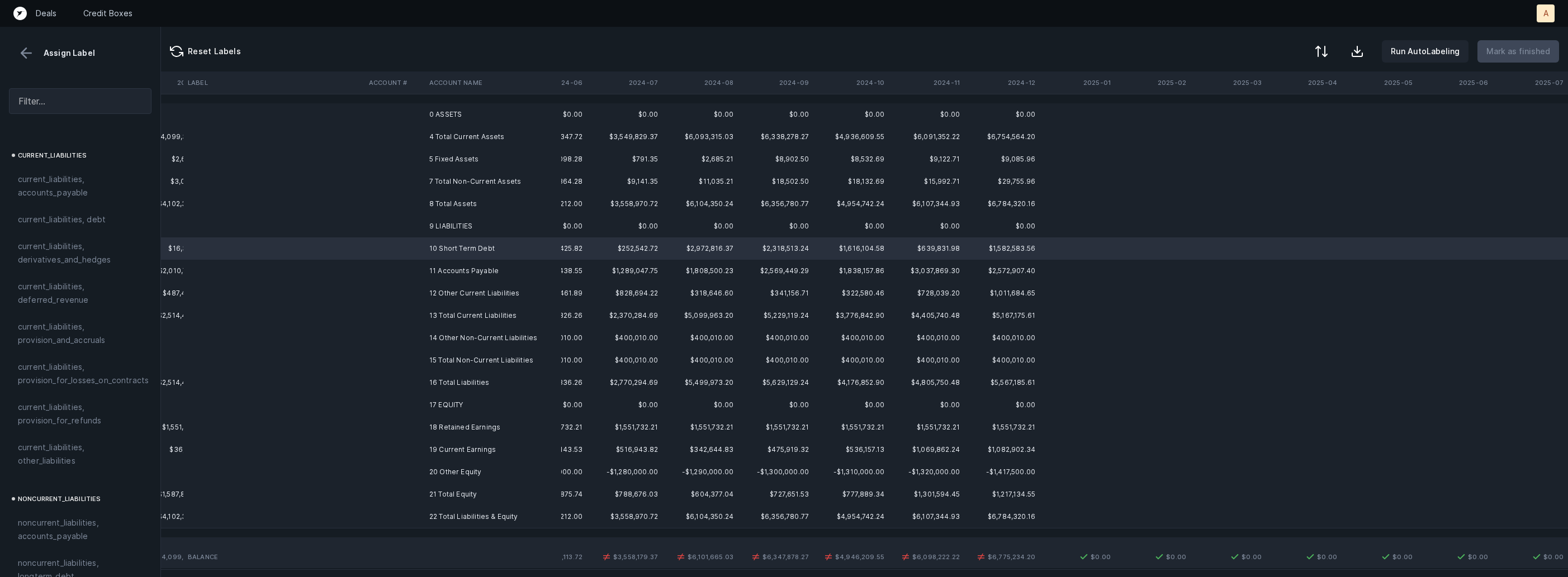
scroll to position [626, 0]
click at [71, 333] on span "current_liabilities, debt" at bounding box center [62, 339] width 88 height 13
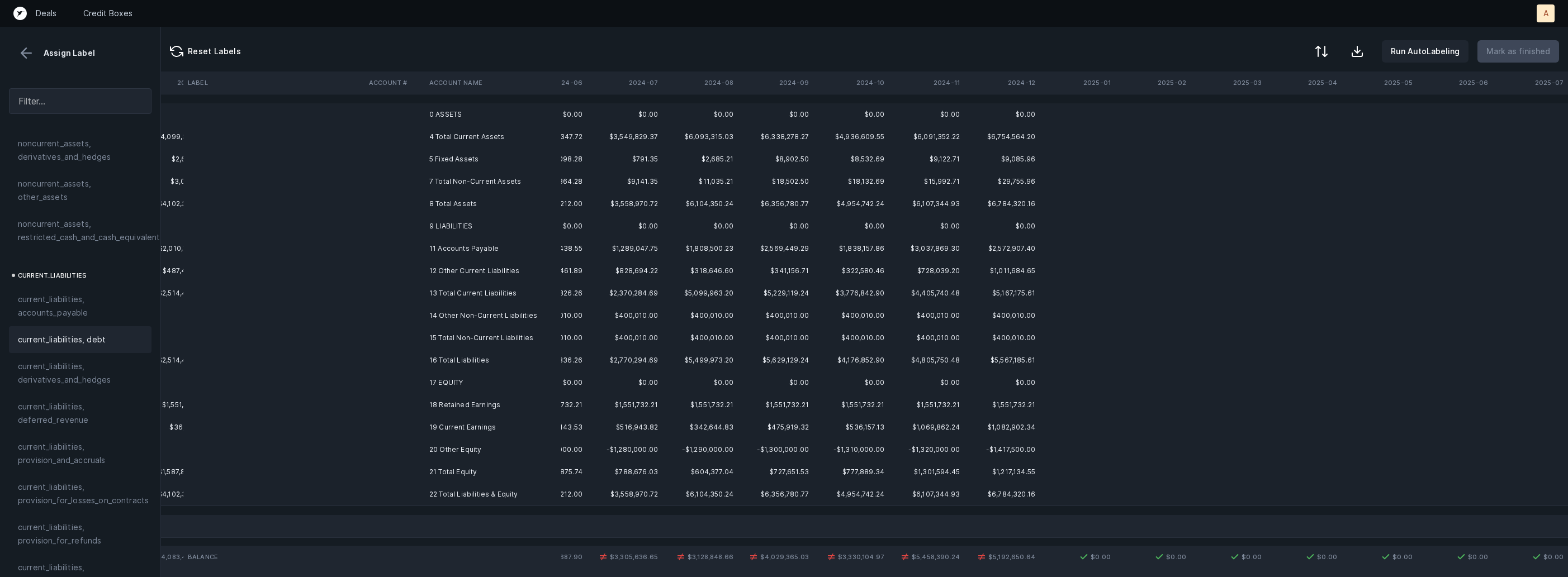
click at [312, 252] on td at bounding box center [274, 248] width 181 height 22
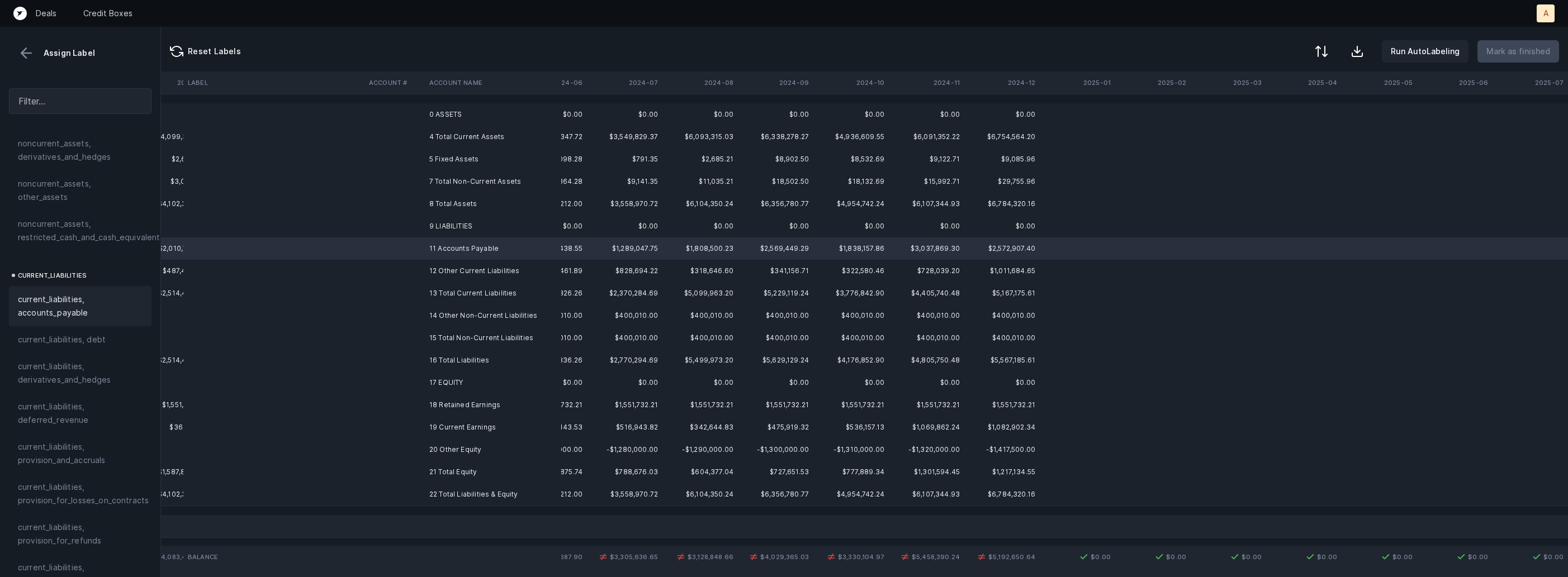
click at [84, 303] on span "current_liabilities, accounts_payable" at bounding box center [81, 306] width 125 height 27
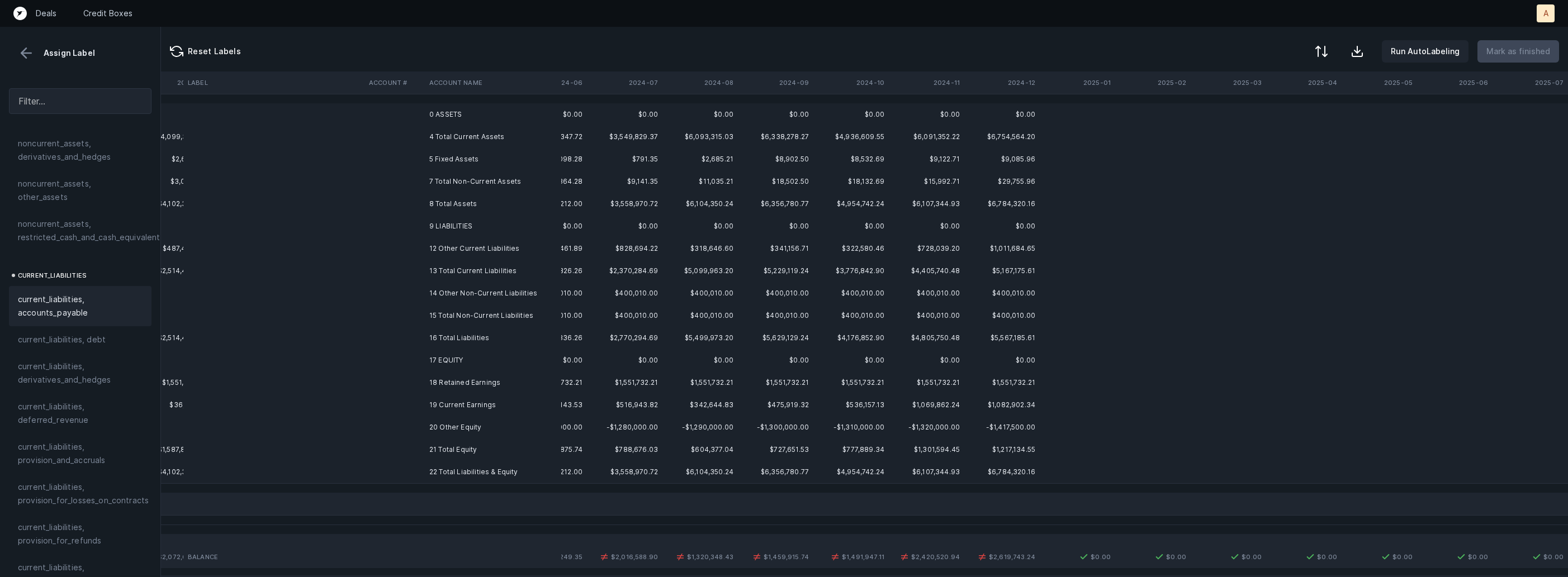
click at [378, 246] on td at bounding box center [394, 248] width 60 height 22
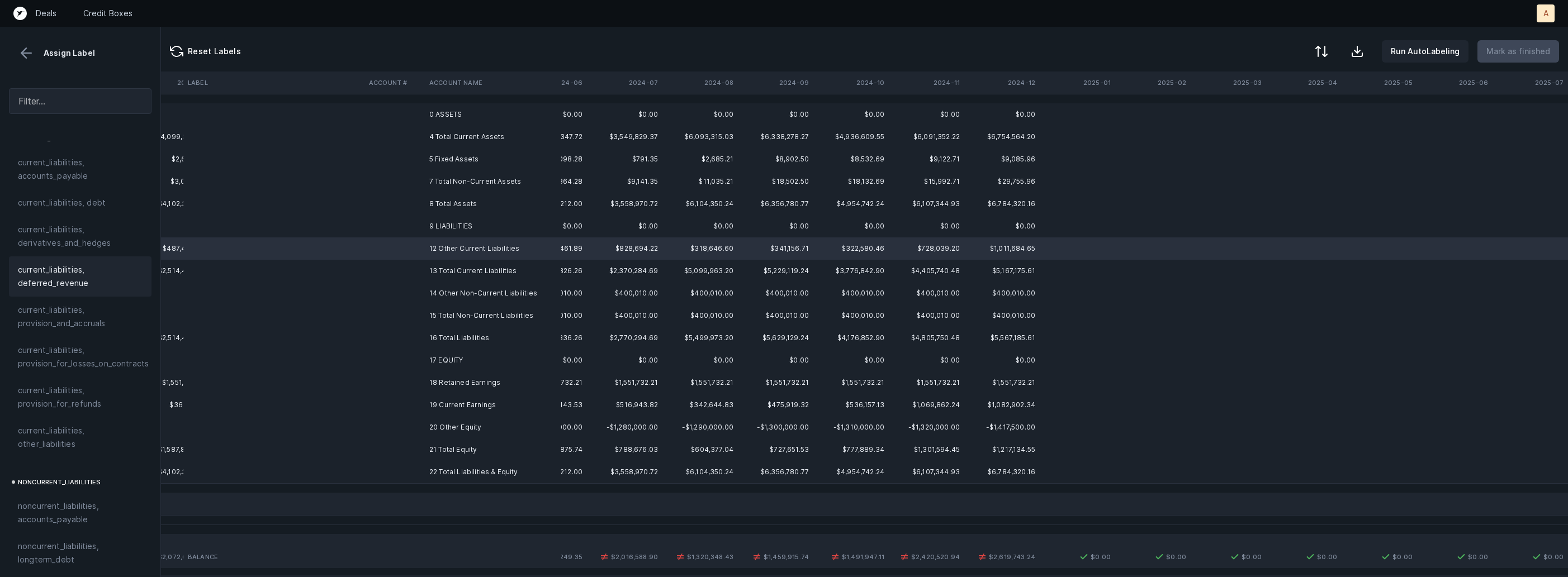
scroll to position [787, 0]
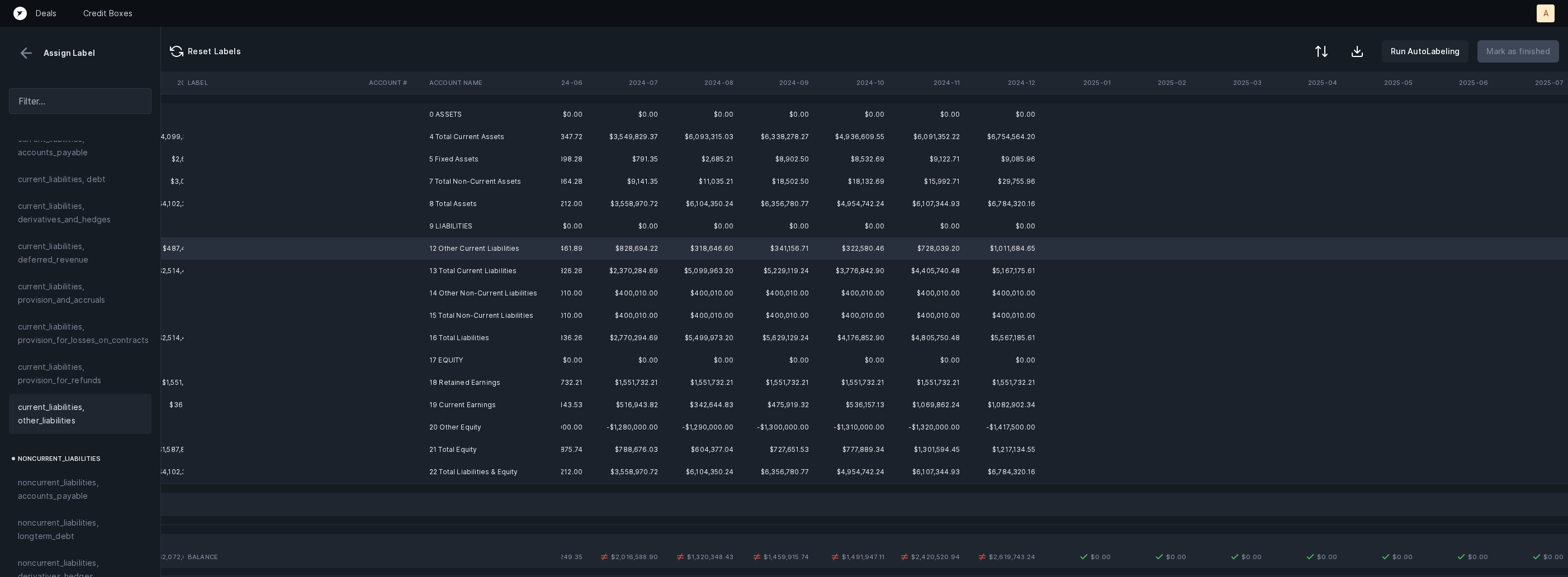
click at [62, 406] on span "current_liabilities, other_liabilities" at bounding box center [81, 414] width 125 height 27
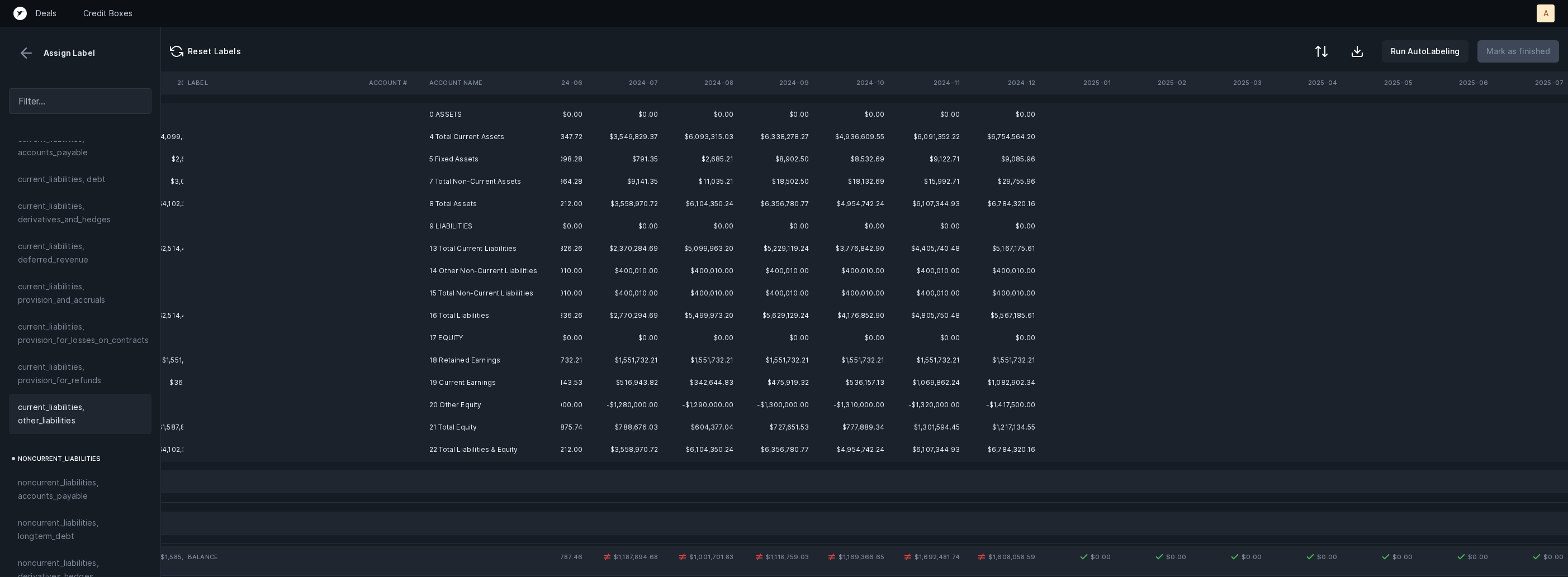
click at [425, 276] on td "14 Other Non-Current Liabilities" at bounding box center [493, 270] width 136 height 22
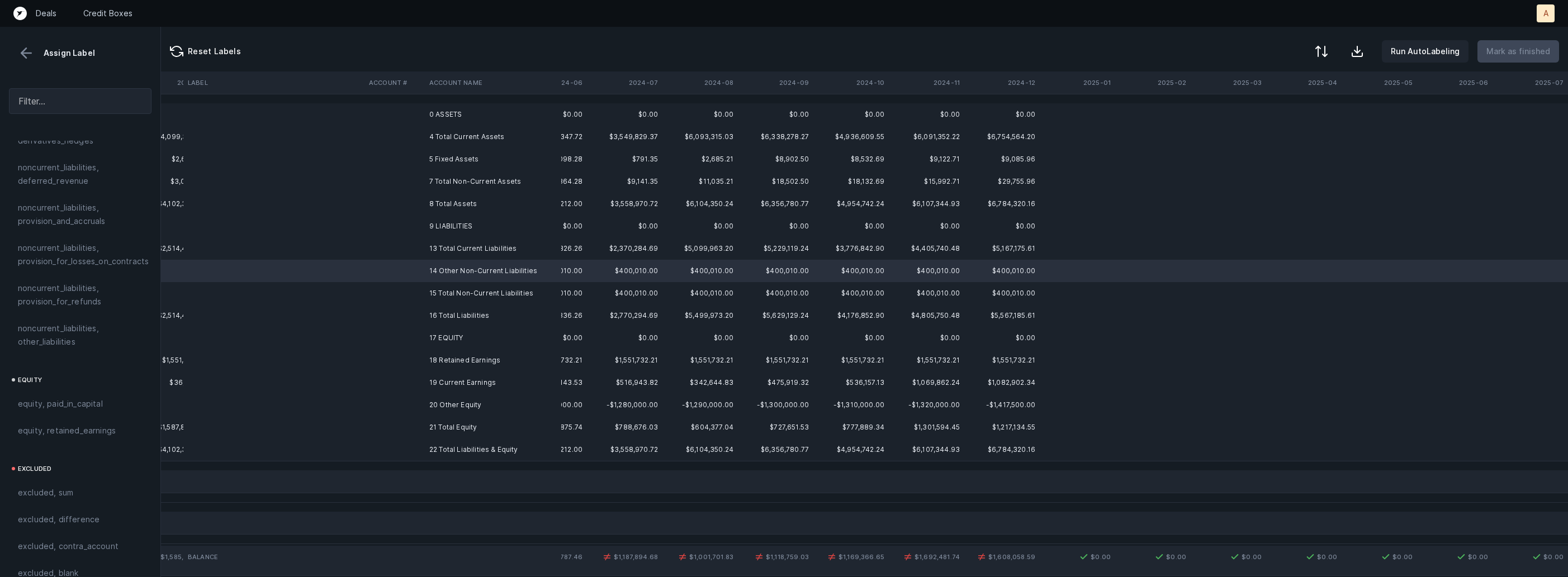
scroll to position [1225, 0]
click at [103, 322] on span "noncurrent_liabilities, other_liabilities" at bounding box center [81, 334] width 125 height 27
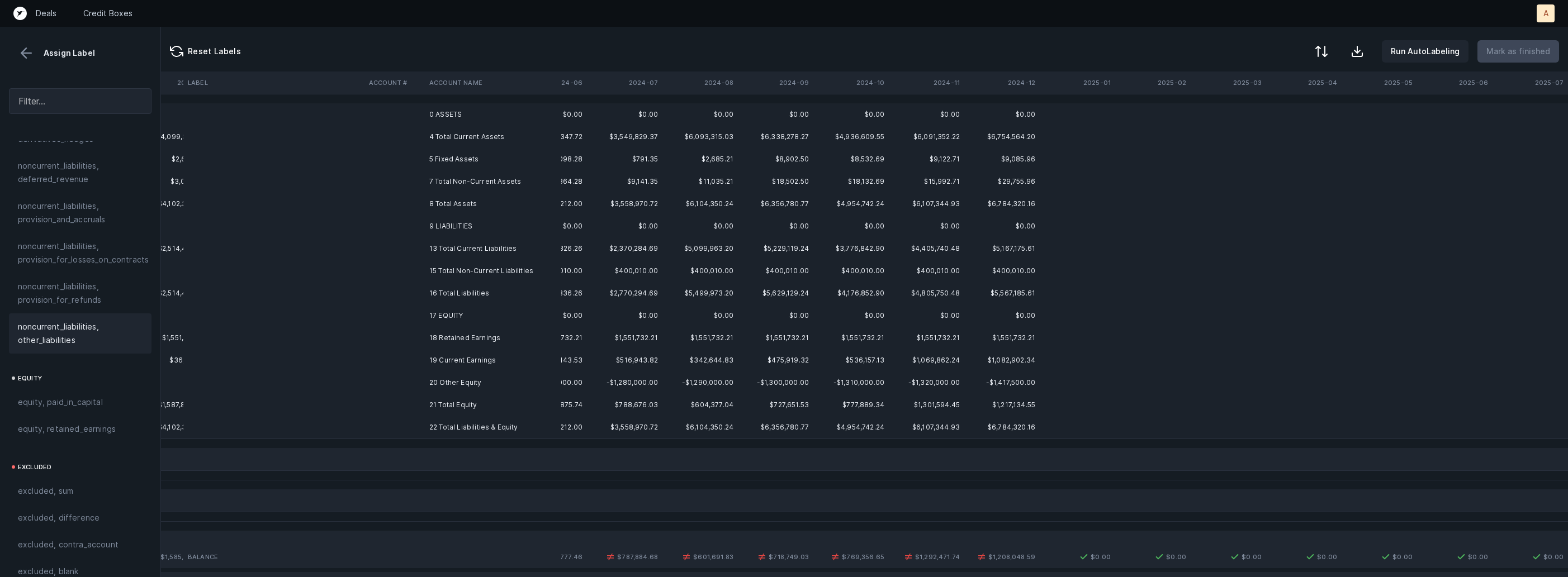
click at [423, 342] on td at bounding box center [394, 338] width 60 height 22
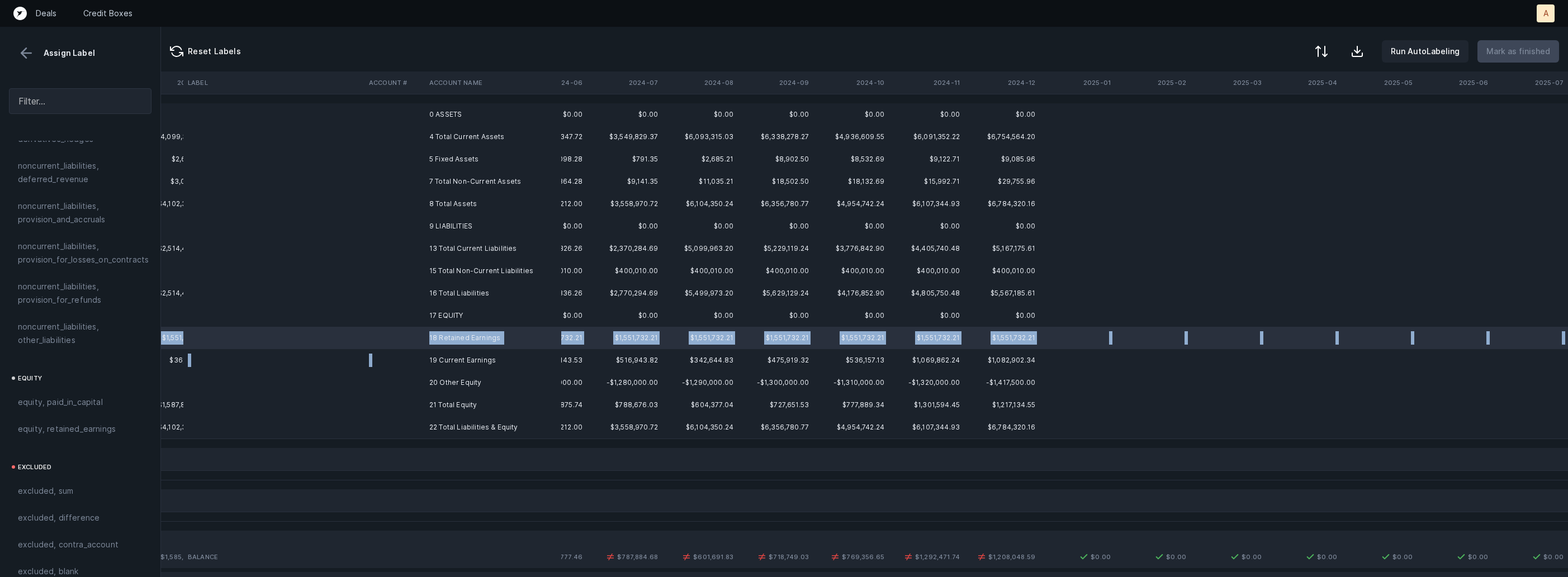
click at [425, 353] on td "19 Current Earnings" at bounding box center [493, 360] width 136 height 22
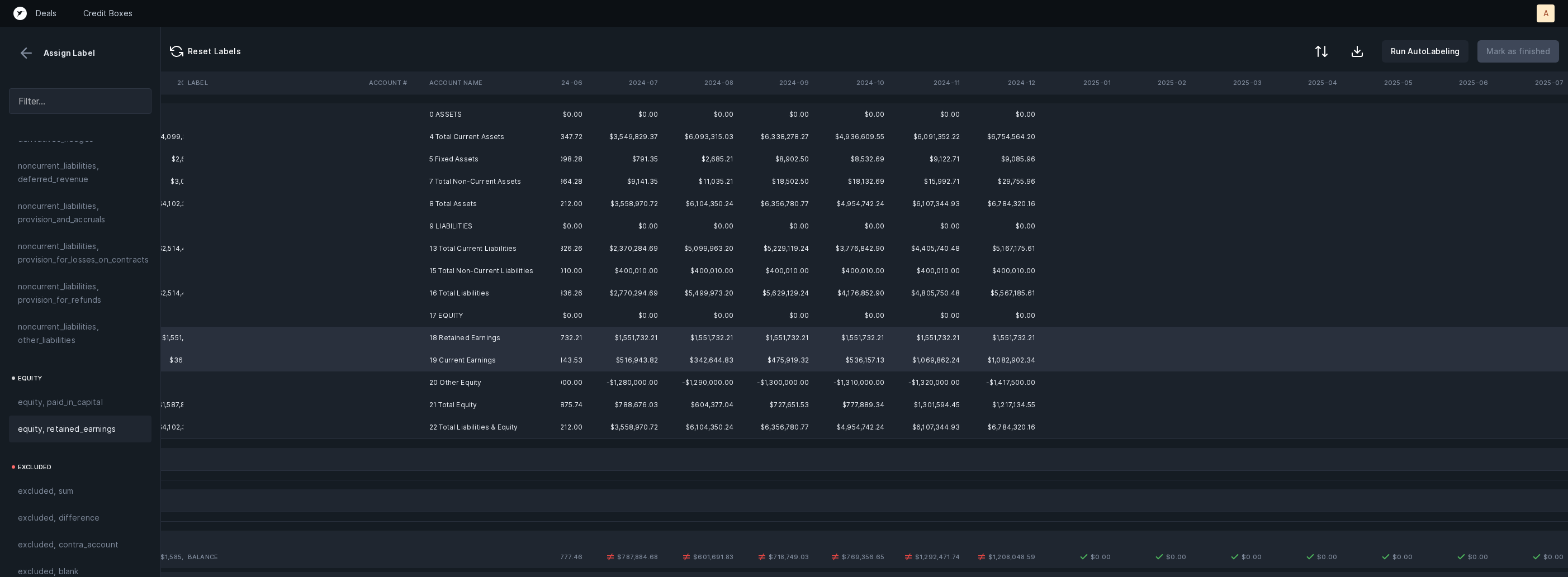
click at [74, 422] on span "equity, retained_earnings" at bounding box center [67, 429] width 98 height 13
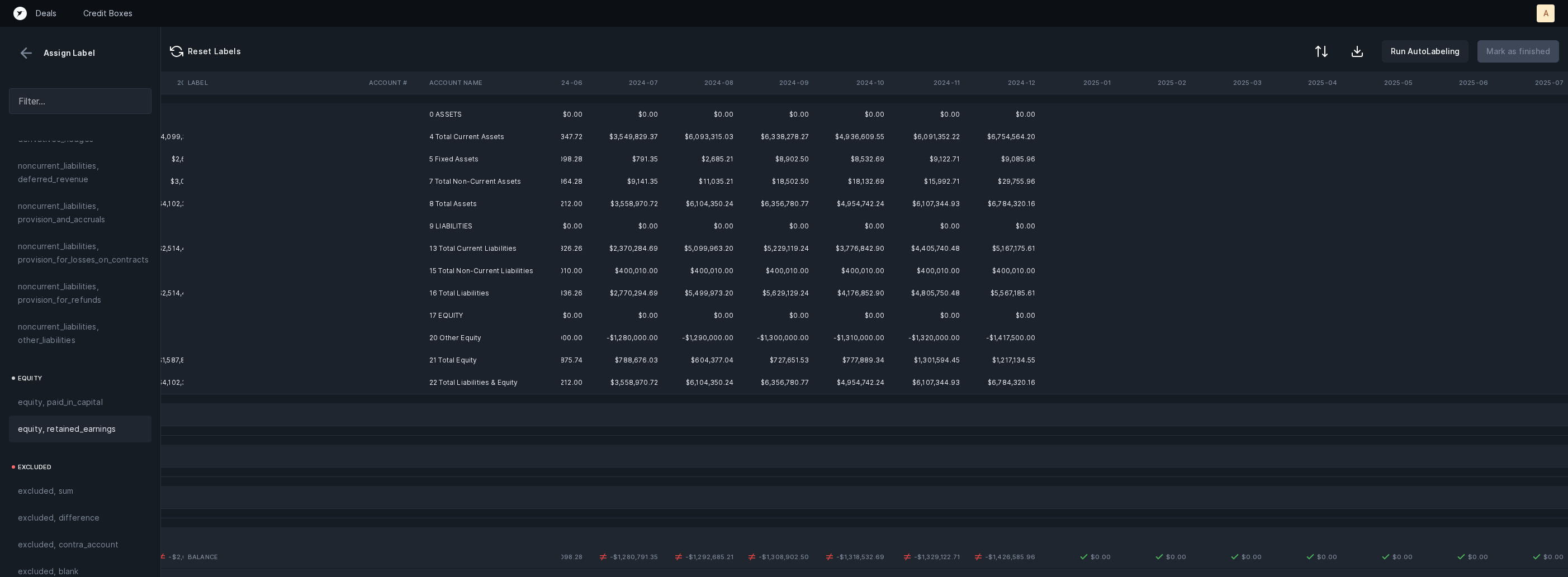
click at [74, 426] on div "equity, retained_earnings" at bounding box center [80, 429] width 142 height 27
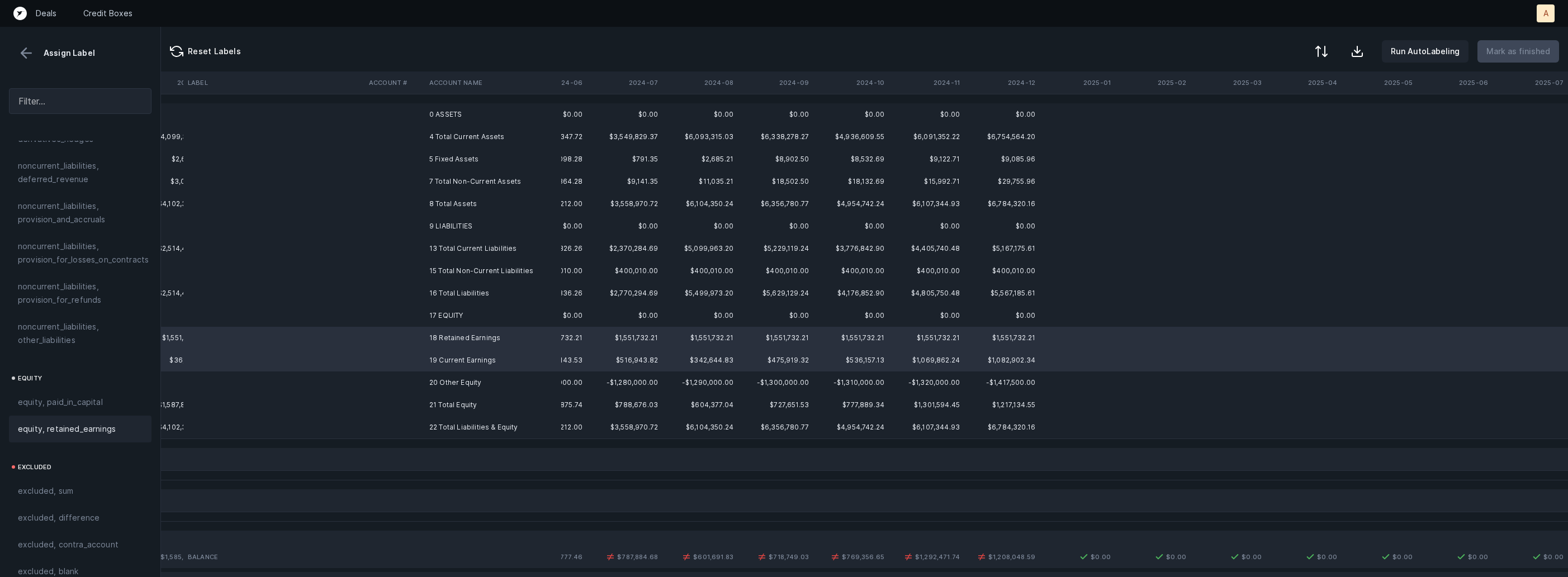
click at [118, 422] on div "equity, retained_earnings" at bounding box center [81, 429] width 125 height 13
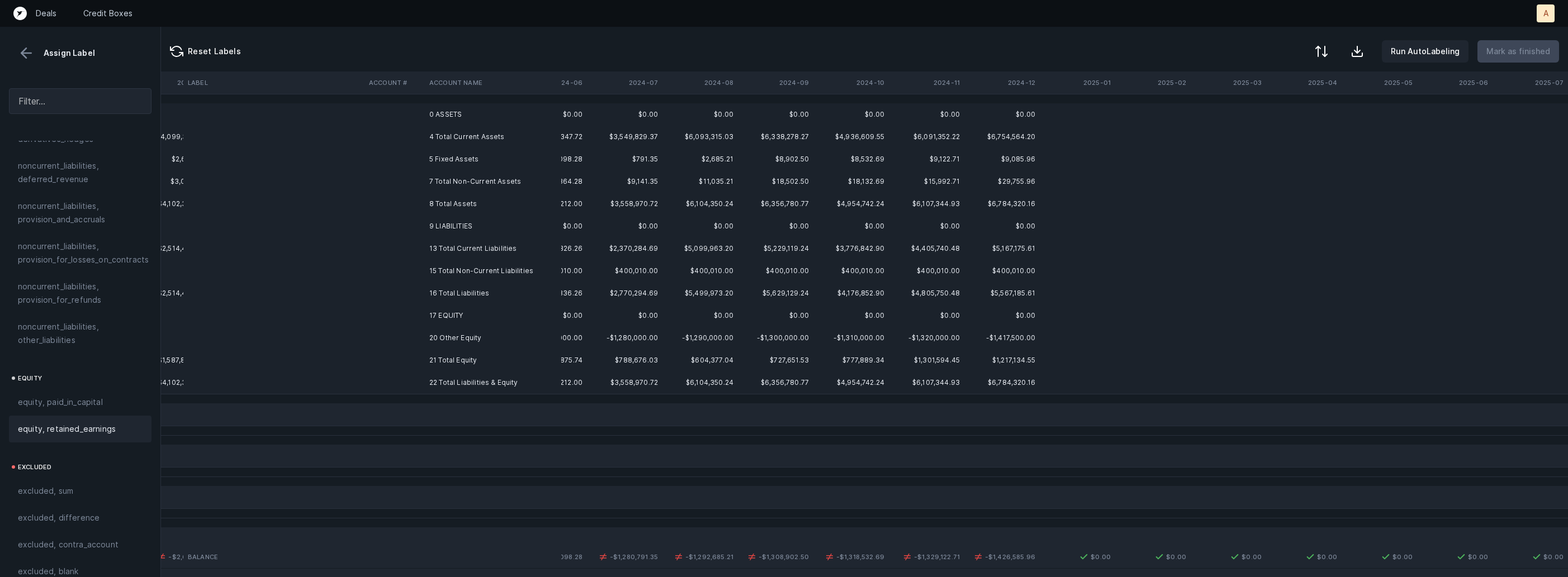
click at [419, 341] on td at bounding box center [394, 338] width 60 height 22
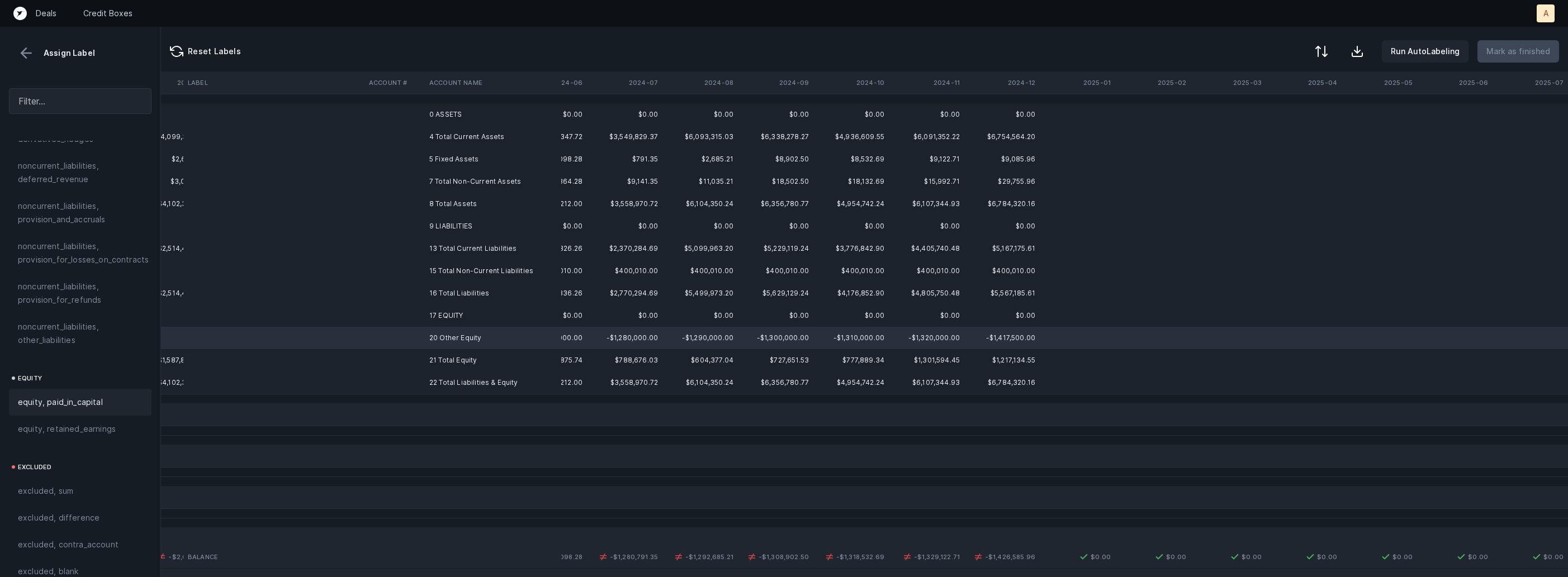
click at [106, 395] on div "equity, paid_in_capital" at bounding box center [81, 402] width 125 height 13
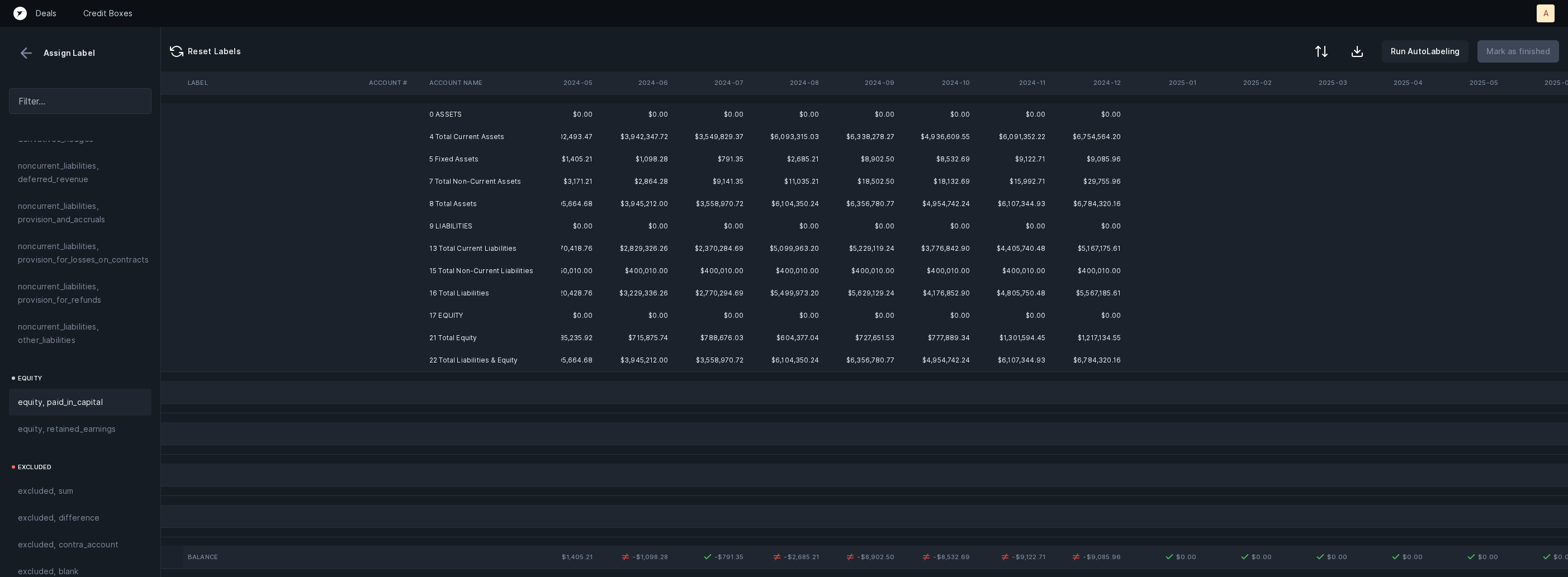
scroll to position [0, 341]
click at [511, 155] on td "5 Fixed Assets" at bounding box center [493, 159] width 136 height 22
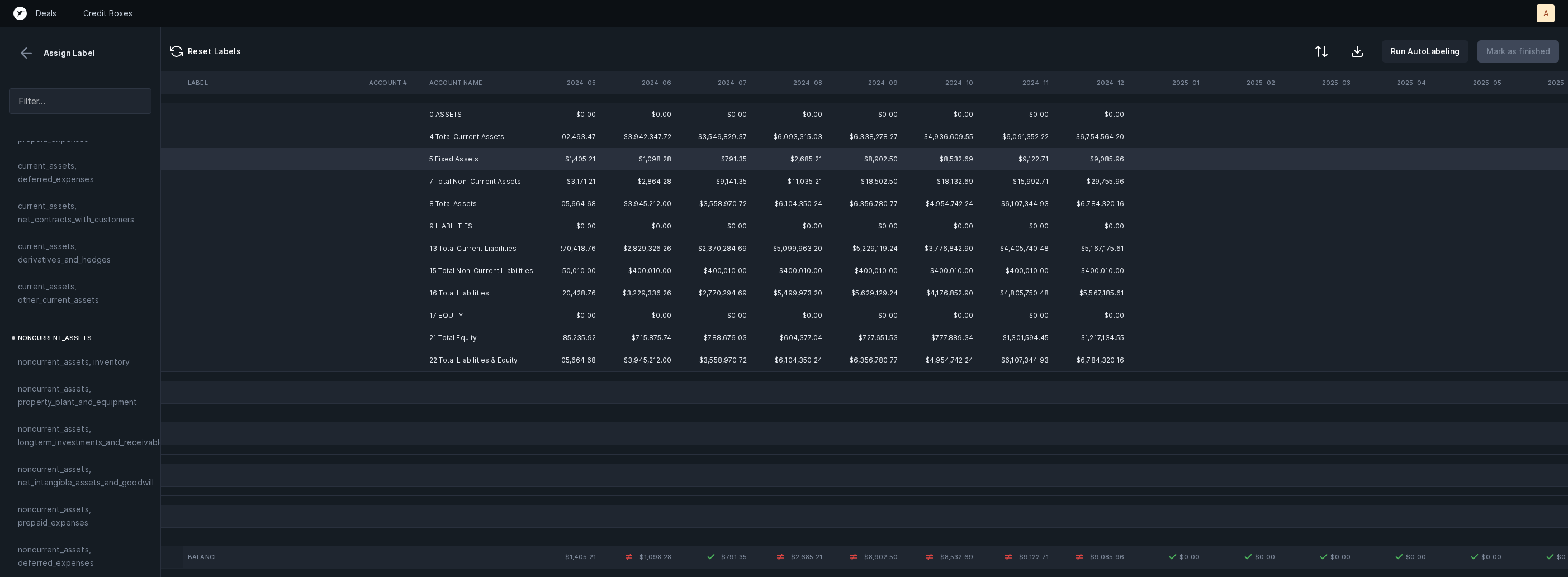
scroll to position [0, 0]
click at [61, 530] on span "noncurrent_assets, property_plant_and_equipment" at bounding box center [81, 535] width 125 height 27
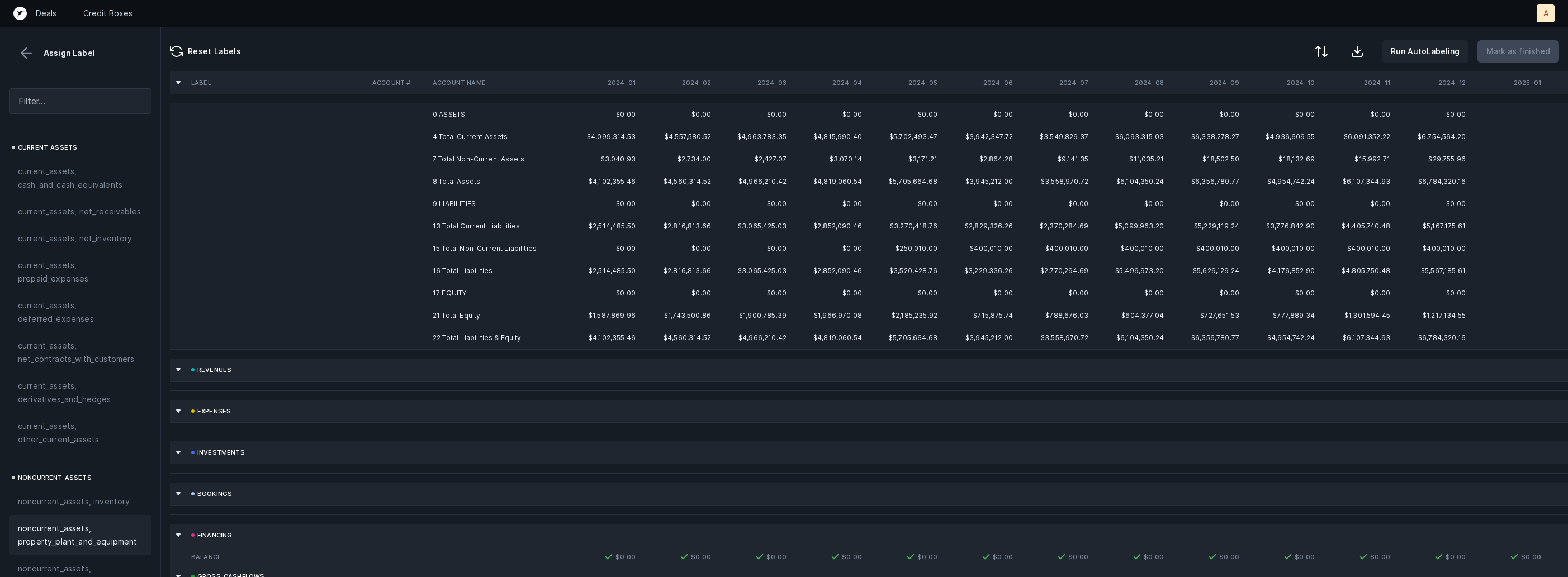
click at [460, 113] on td "0 ASSETS" at bounding box center [497, 114] width 136 height 22
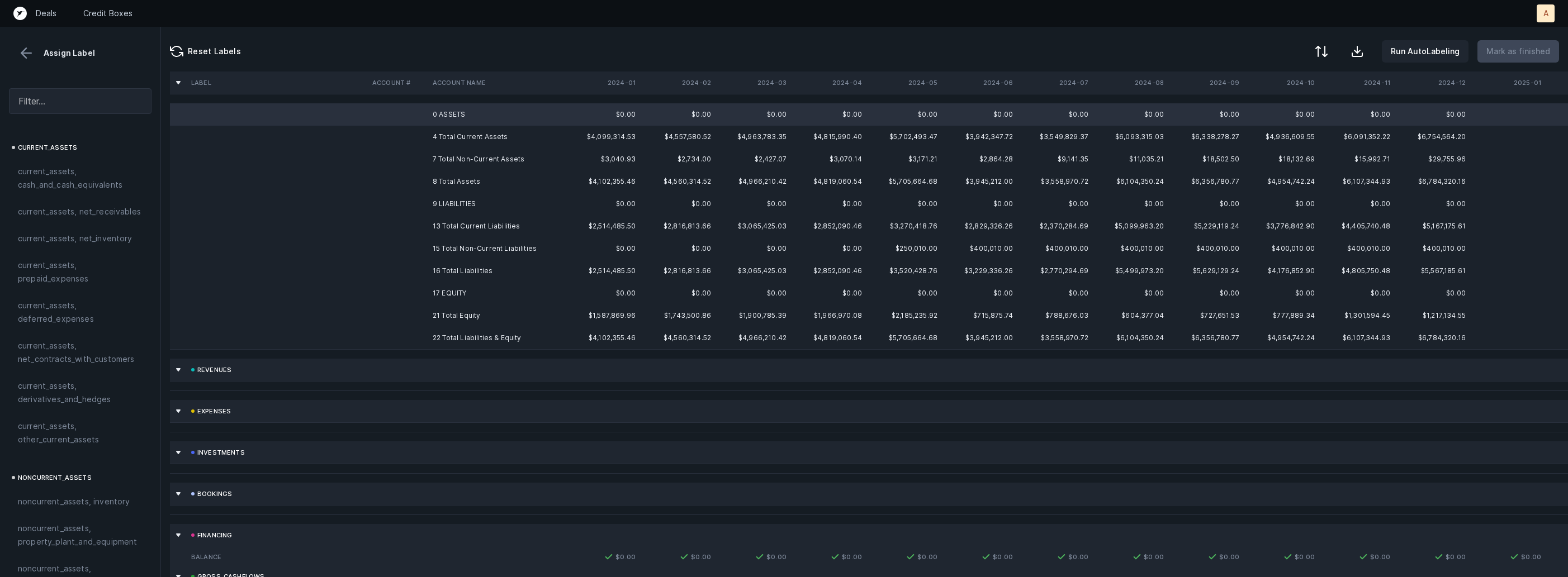
click at [443, 198] on td "9 LIABILITIES" at bounding box center [497, 204] width 136 height 22
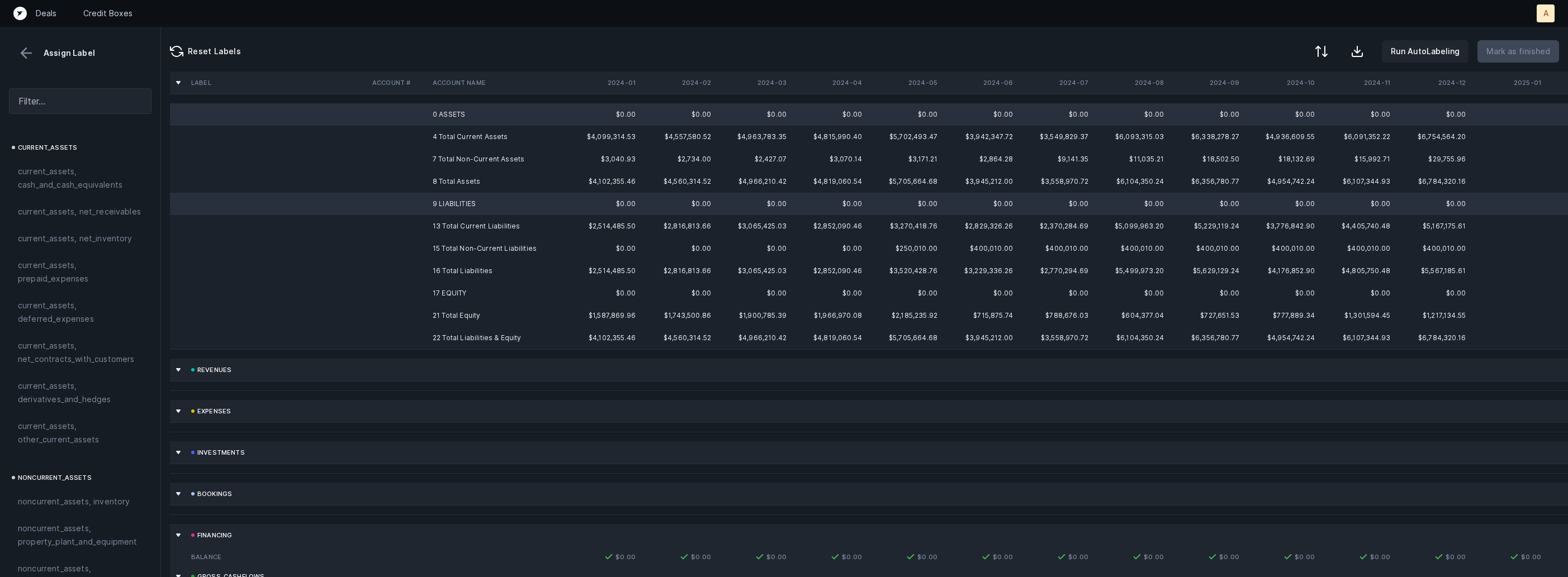
click at [445, 297] on td "17 EQUITY" at bounding box center [497, 293] width 136 height 22
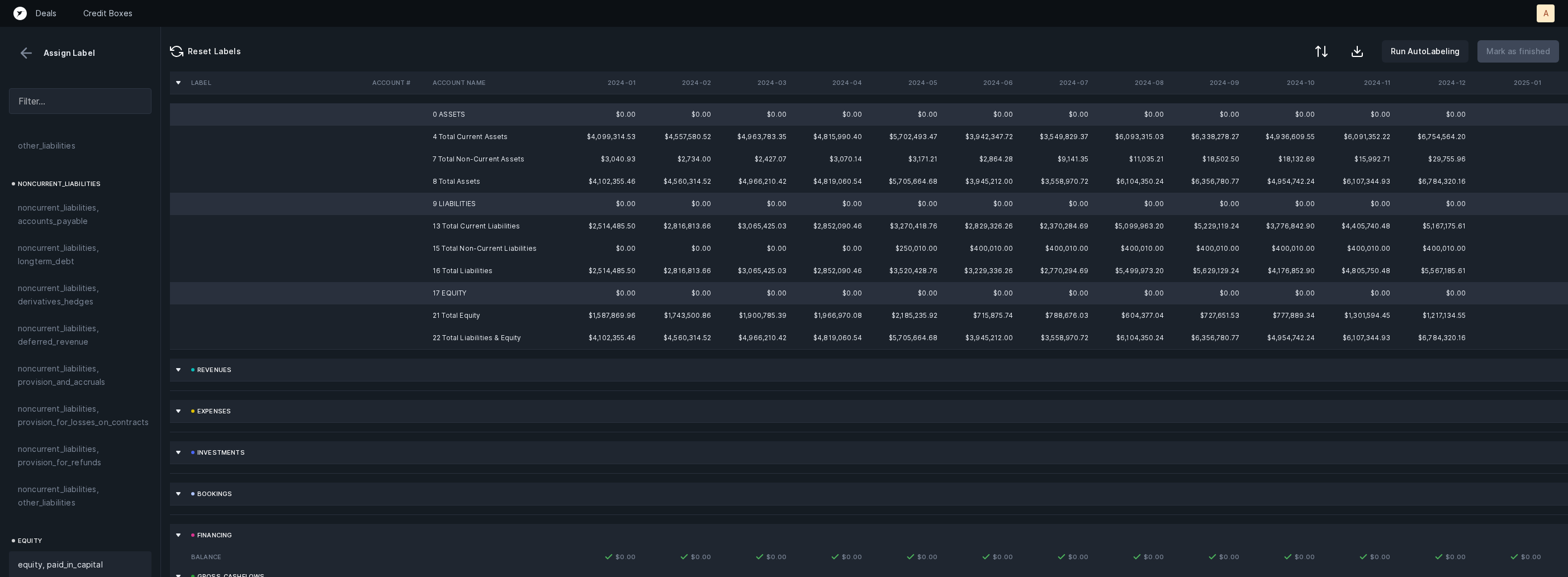
scroll to position [1230, 0]
click at [71, 560] on span "excluded, blank" at bounding box center [48, 566] width 60 height 13
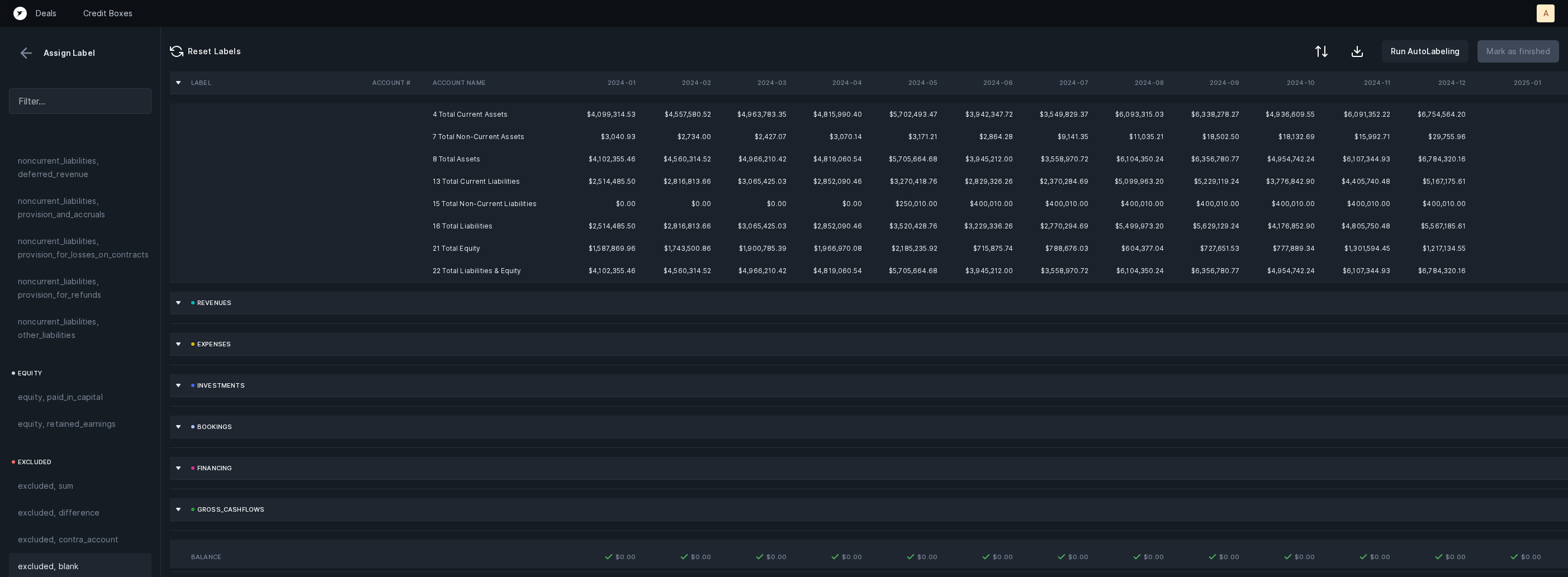
click at [465, 119] on td "4 Total Current Assets" at bounding box center [497, 114] width 136 height 22
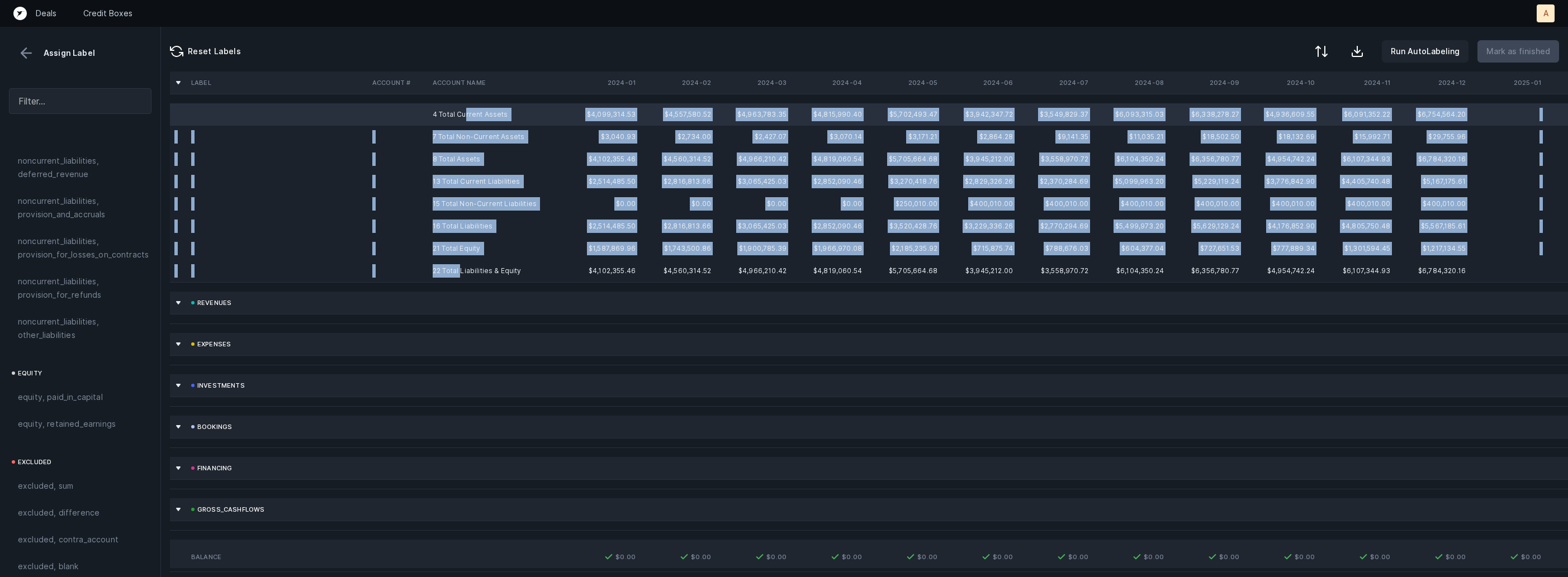
click at [461, 275] on td "22 Total Liabilities & Equity" at bounding box center [497, 270] width 136 height 22
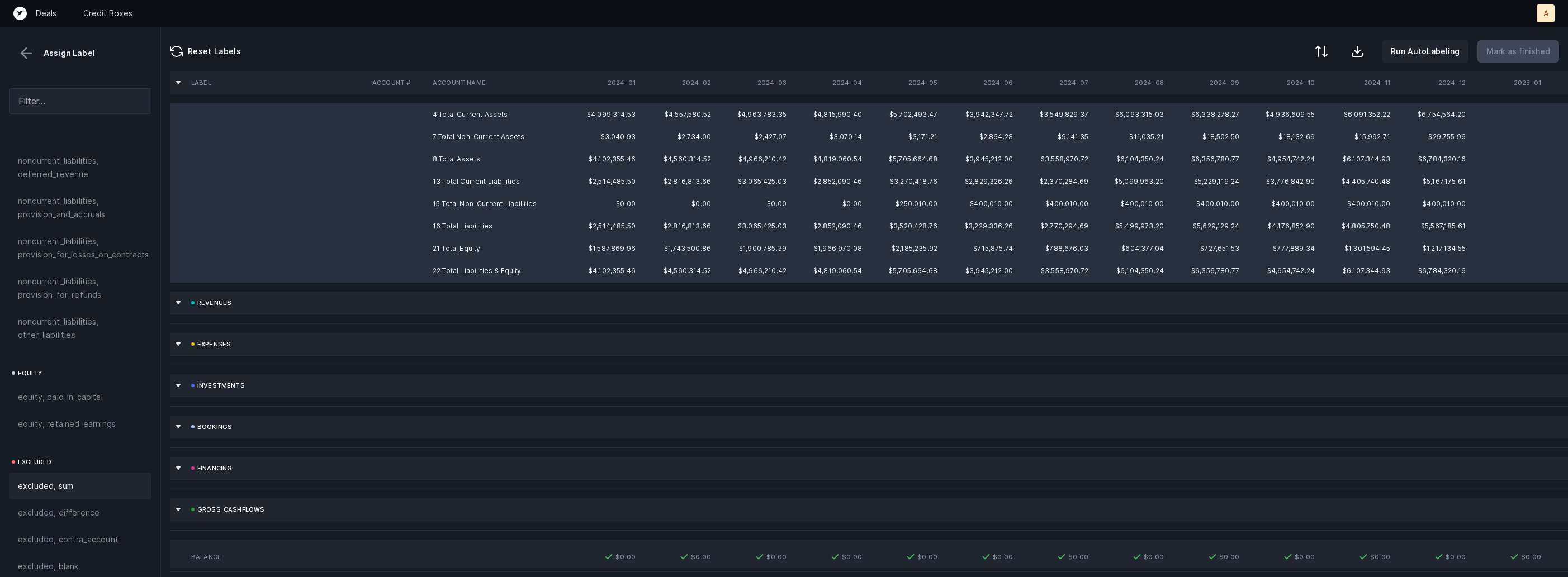
click at [61, 479] on span "excluded, sum" at bounding box center [45, 486] width 55 height 13
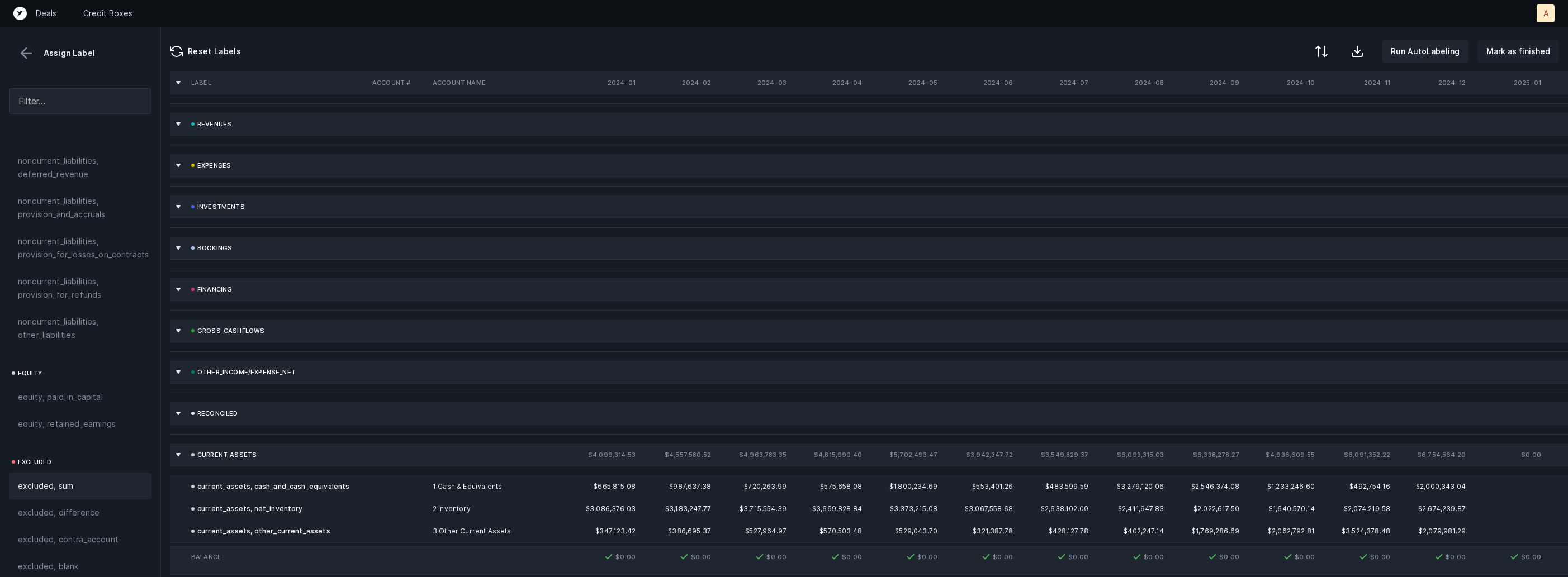
click at [1503, 51] on p "Mark as finished" at bounding box center [1519, 51] width 64 height 13
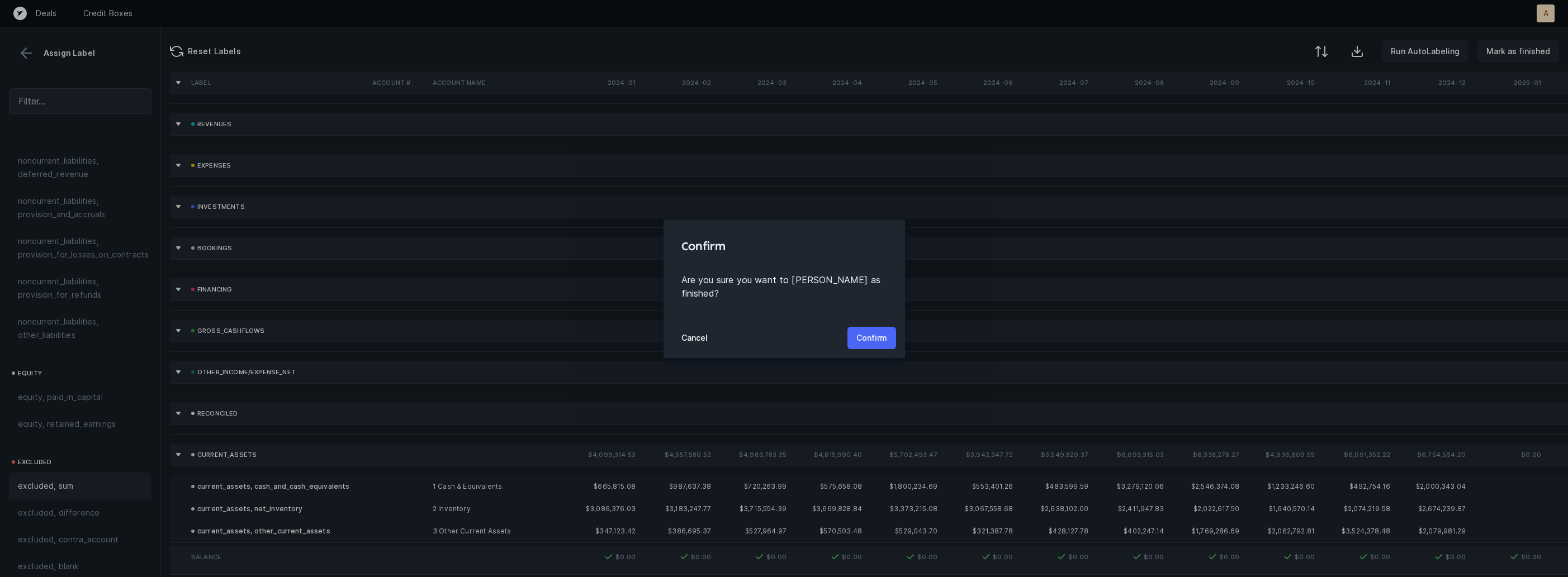
click at [876, 339] on button "Confirm" at bounding box center [872, 338] width 49 height 22
click at [876, 339] on p "Confirm" at bounding box center [872, 338] width 30 height 13
